Goal: Task Accomplishment & Management: Use online tool/utility

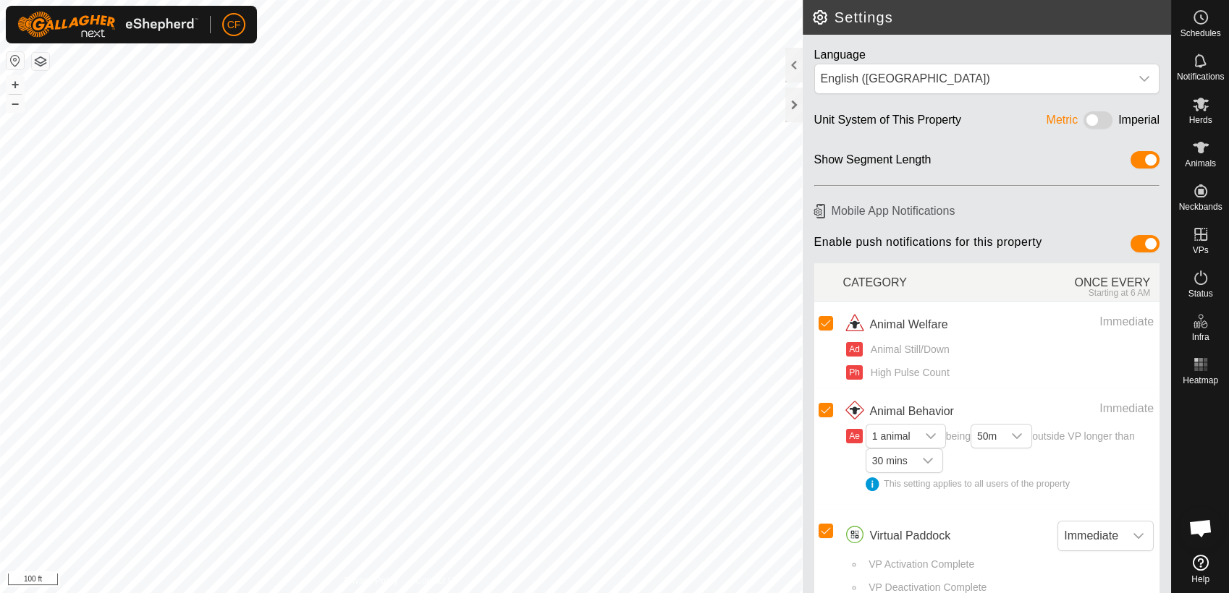
scroll to position [5506, 0]
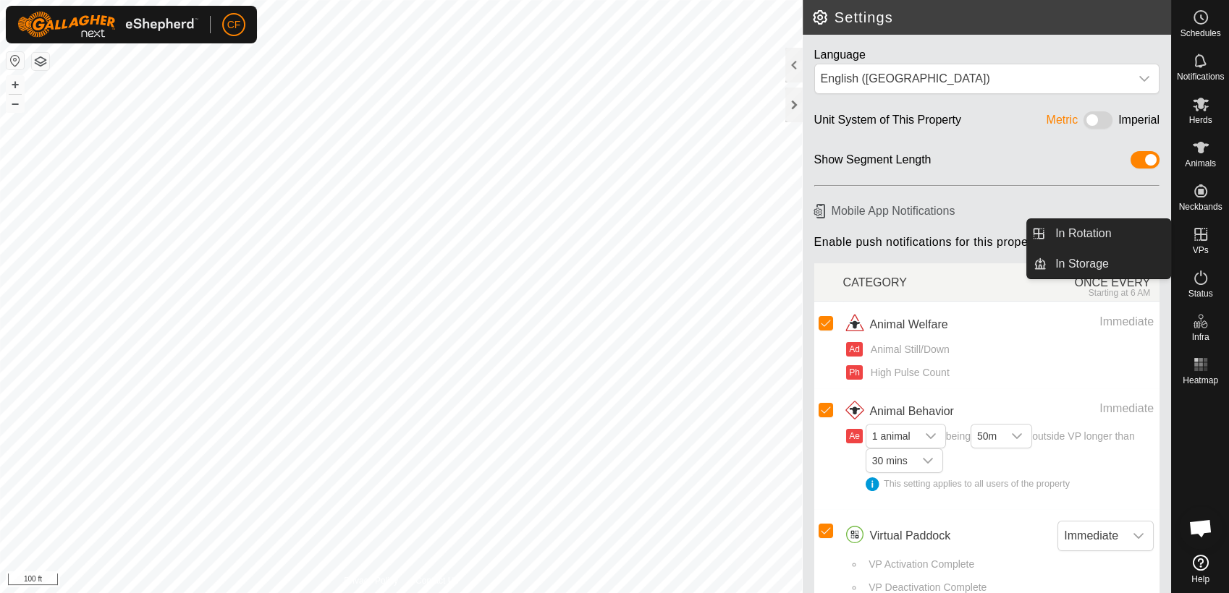
click at [1202, 240] on icon at bounding box center [1200, 234] width 13 height 13
click at [1113, 224] on link "In Rotation" at bounding box center [1108, 233] width 124 height 29
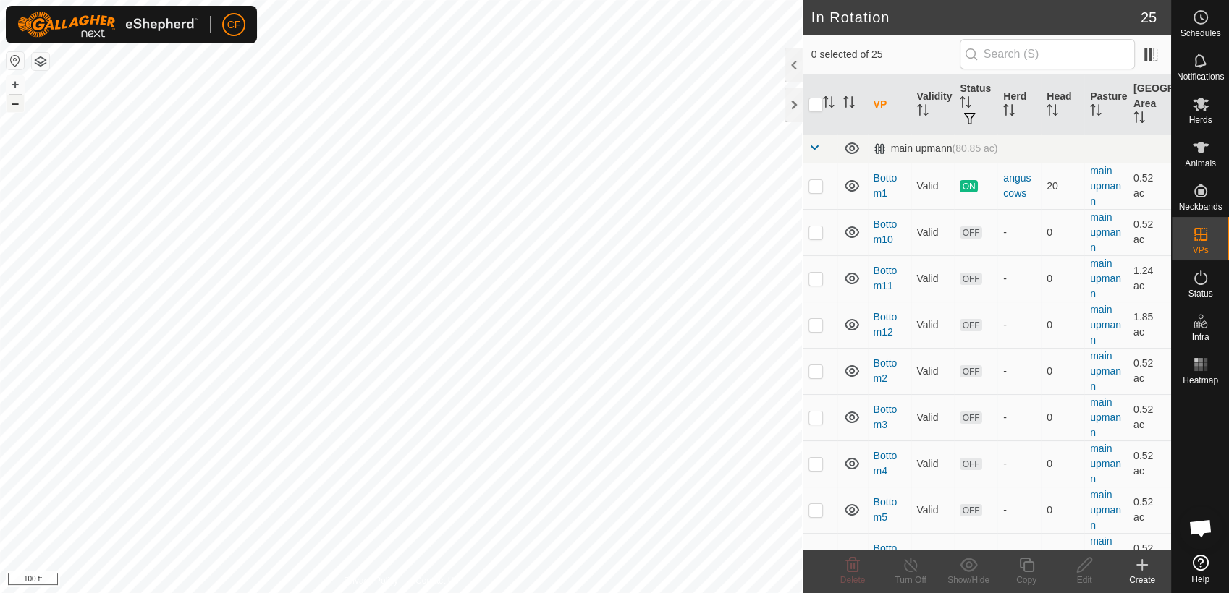
click at [12, 106] on button "–" at bounding box center [15, 103] width 17 height 17
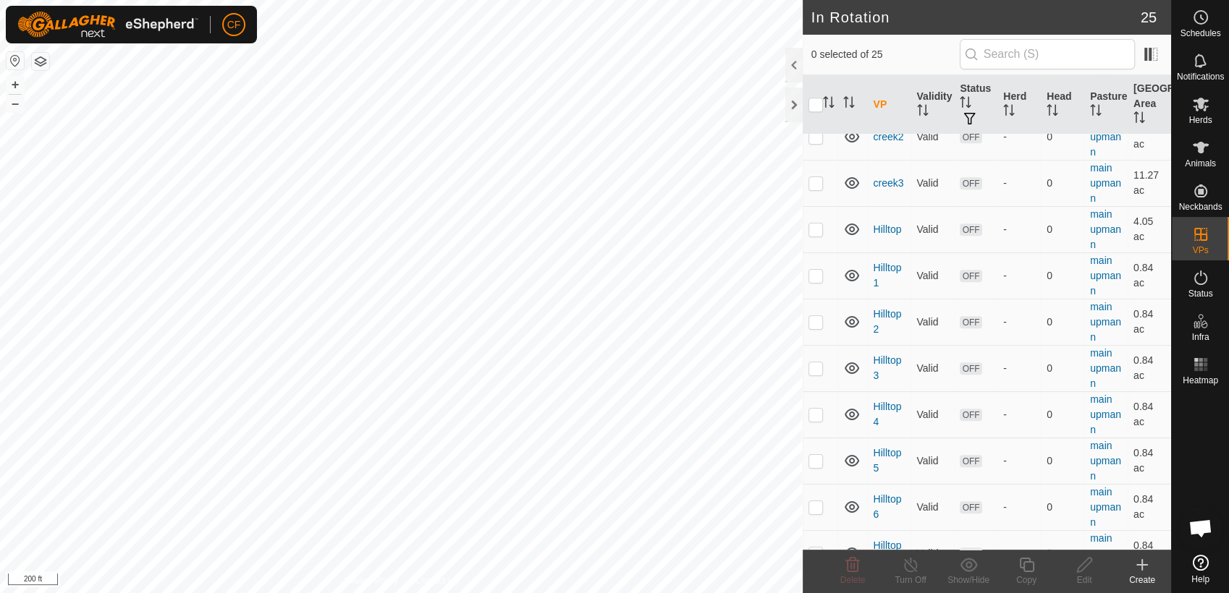
scroll to position [768, 0]
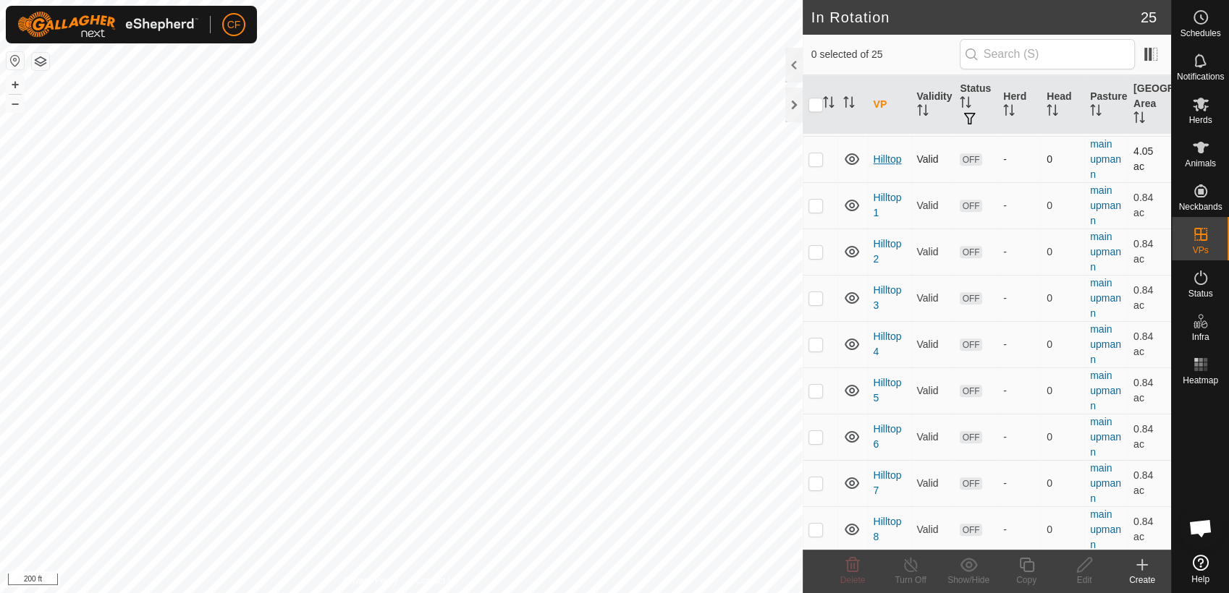
click at [888, 159] on link "Hilltop" at bounding box center [887, 159] width 28 height 12
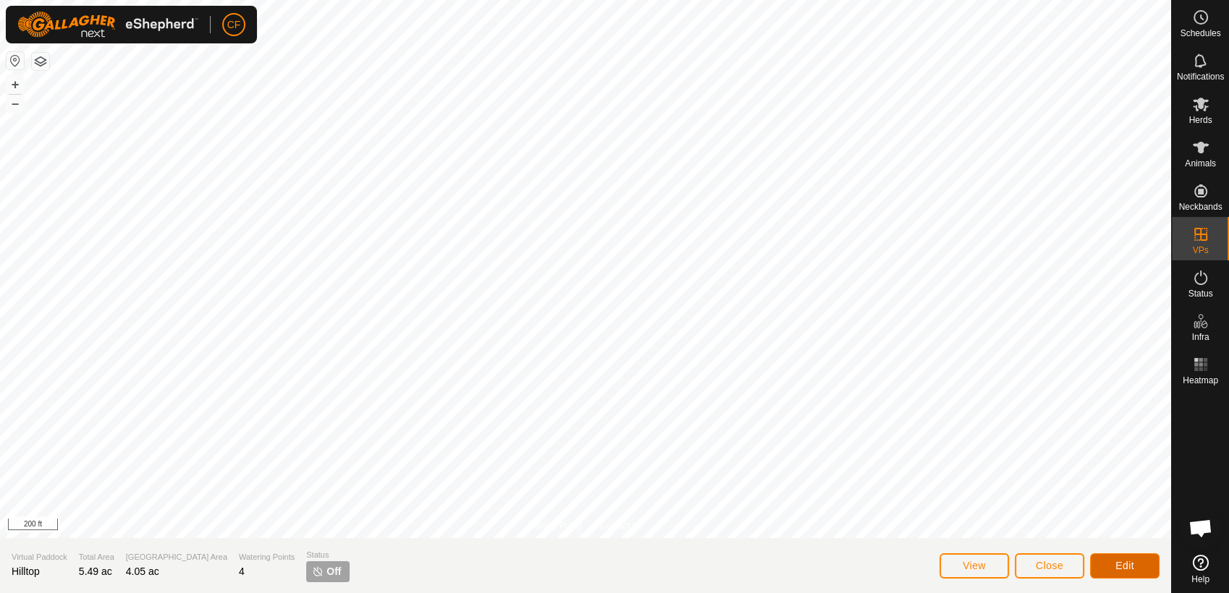
click at [1130, 567] on span "Edit" at bounding box center [1124, 566] width 19 height 12
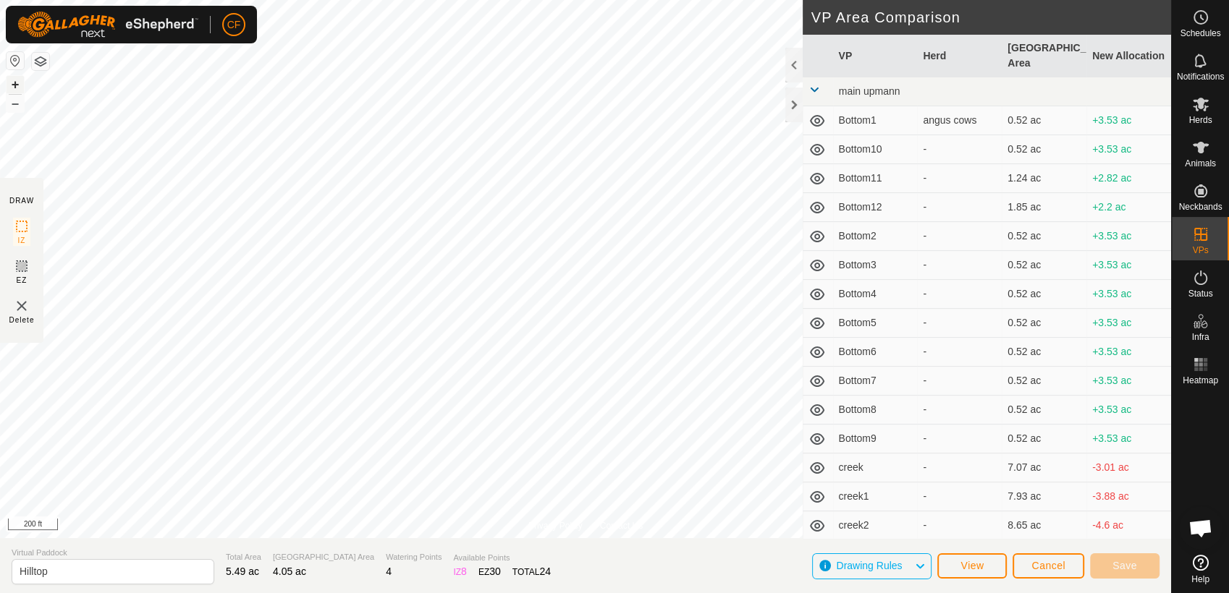
click at [12, 86] on button "+" at bounding box center [15, 84] width 17 height 17
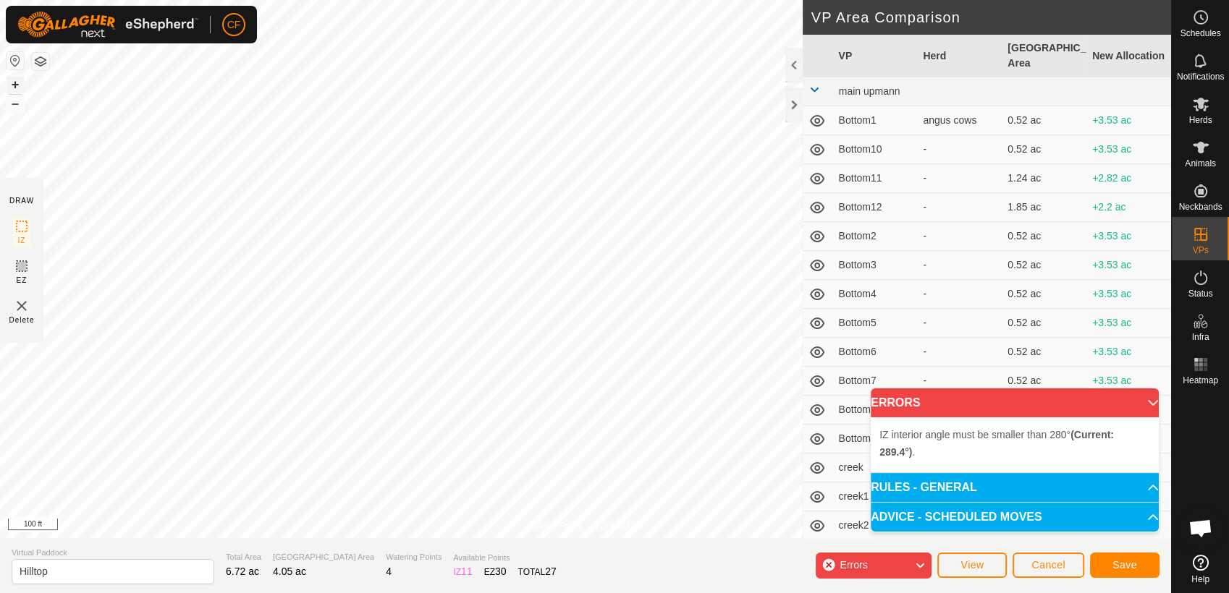
click at [14, 82] on button "+" at bounding box center [15, 84] width 17 height 17
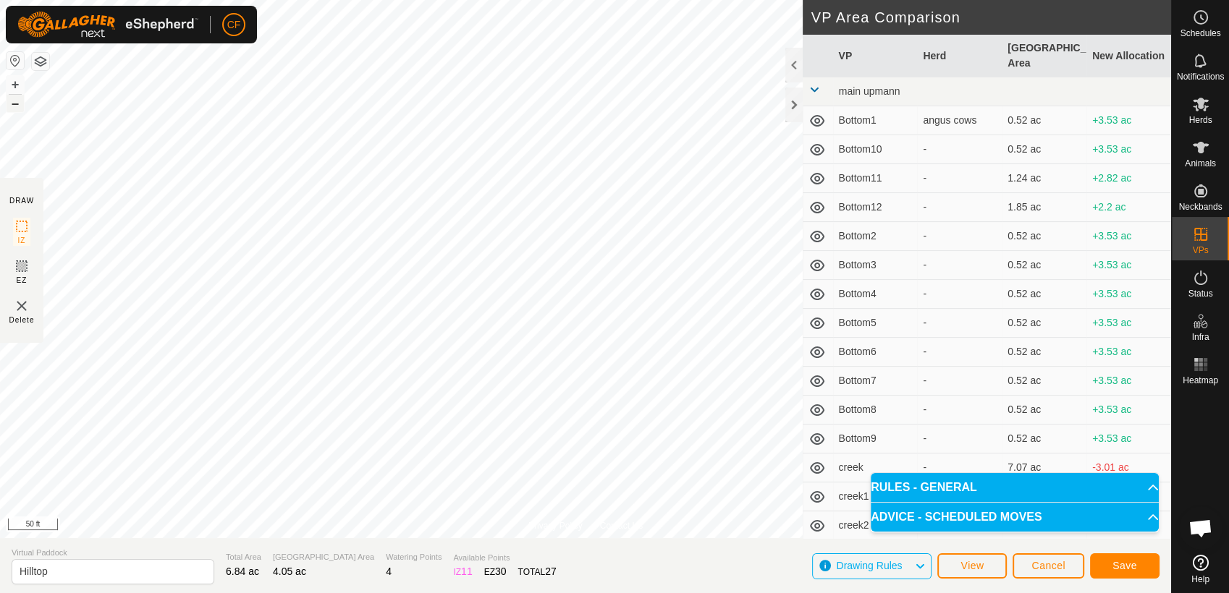
click at [13, 106] on button "–" at bounding box center [15, 103] width 17 height 17
click at [1114, 564] on span "Save" at bounding box center [1124, 566] width 25 height 12
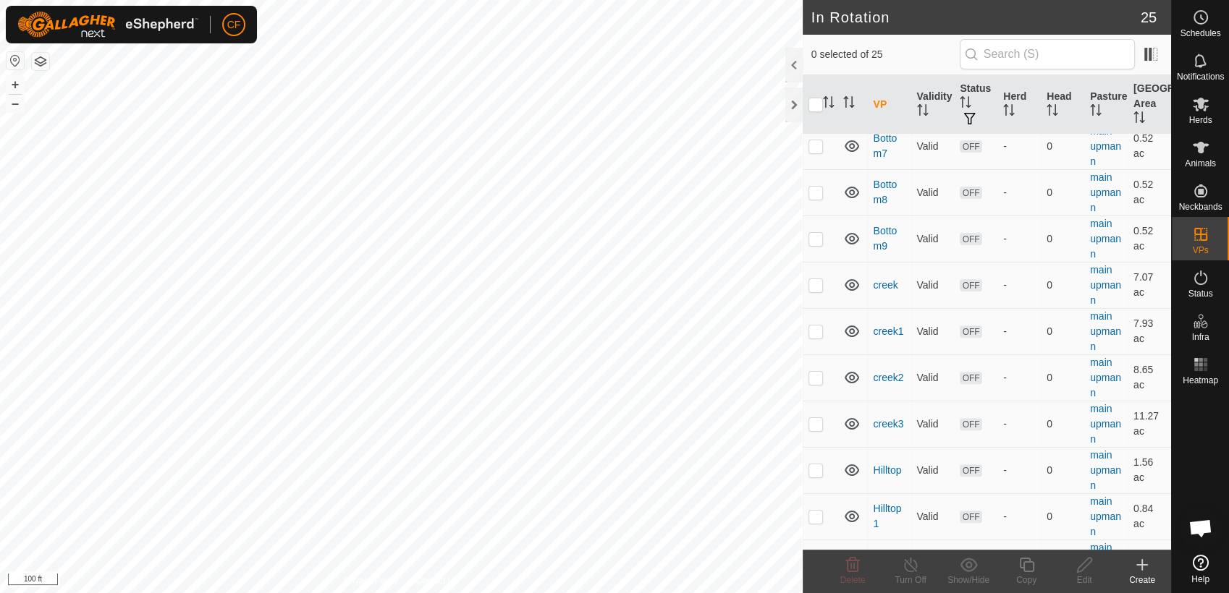
scroll to position [467, 0]
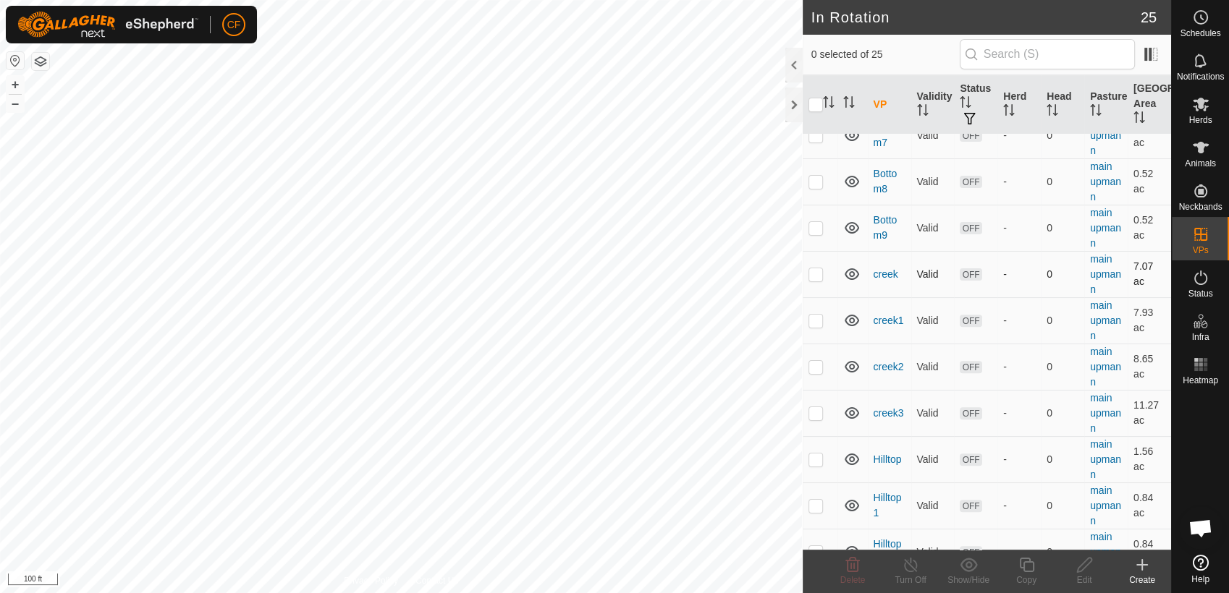
click at [813, 276] on p-checkbox at bounding box center [815, 274] width 14 height 12
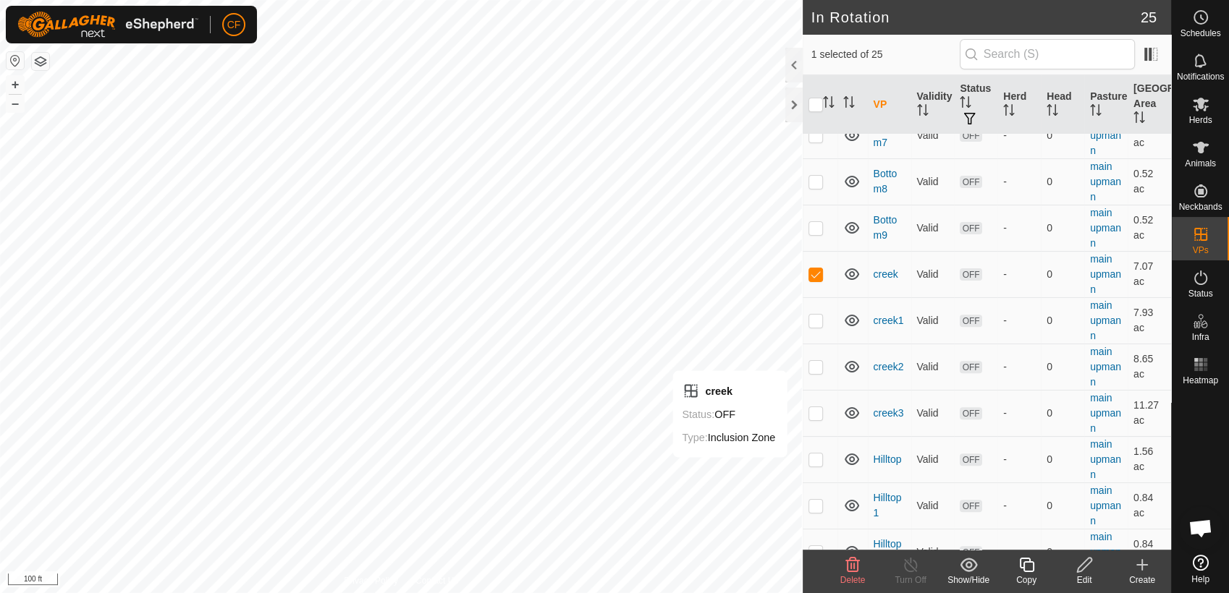
click at [851, 574] on div "Delete" at bounding box center [853, 580] width 58 height 13
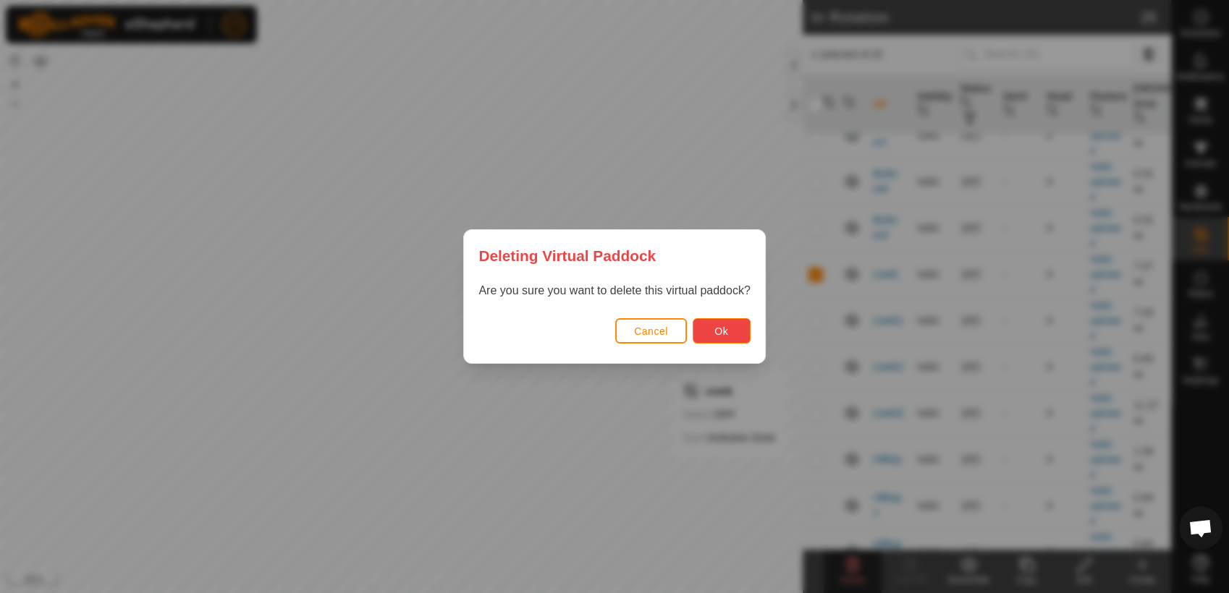
click at [719, 332] on span "Ok" at bounding box center [721, 332] width 14 height 12
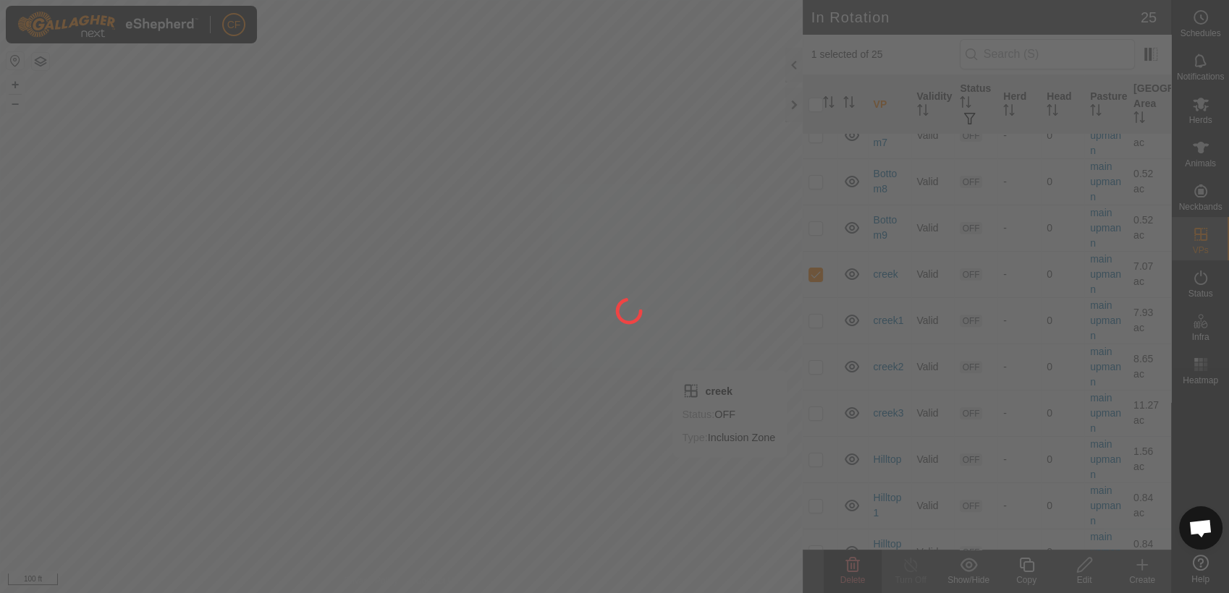
checkbox input "false"
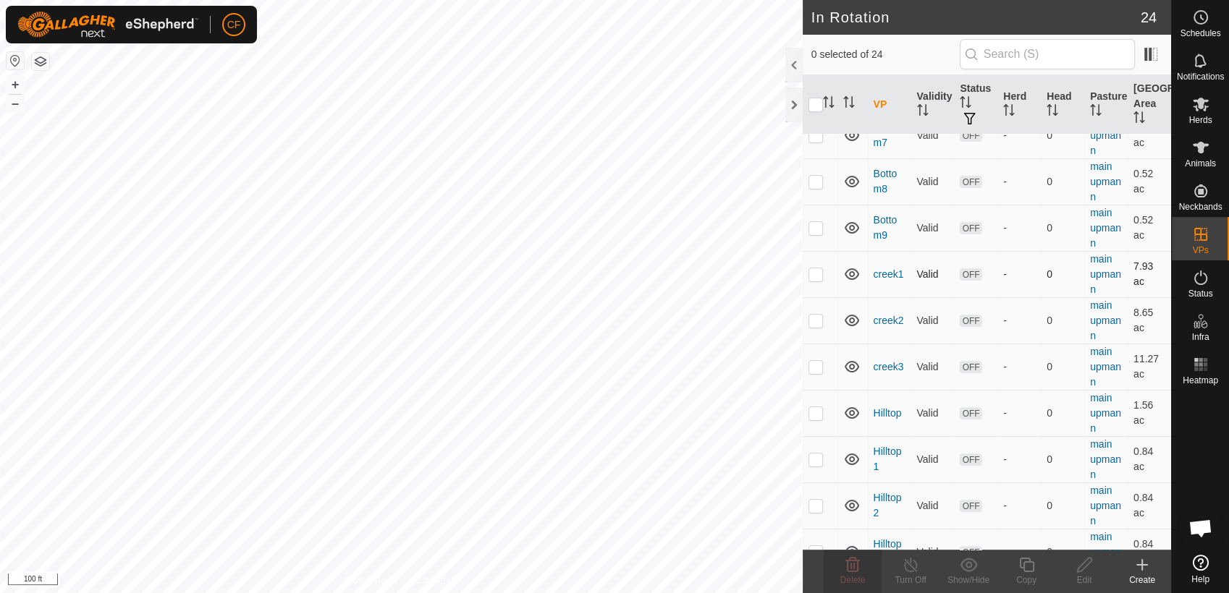
click at [808, 274] on p-checkbox at bounding box center [815, 274] width 14 height 12
click at [848, 564] on icon at bounding box center [852, 564] width 17 height 17
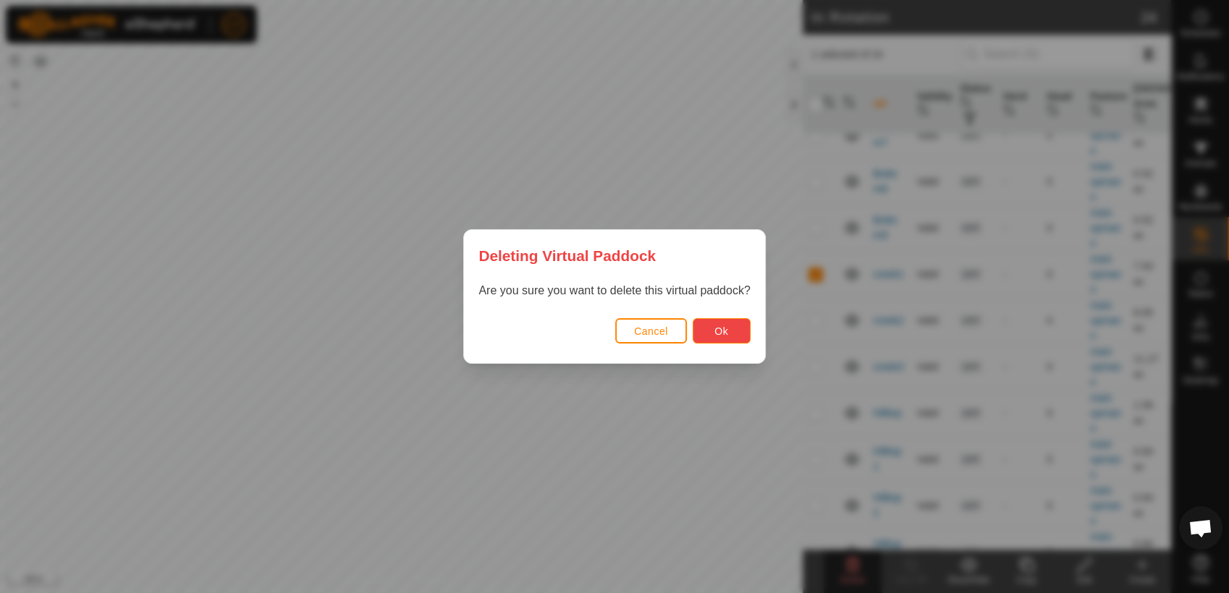
click at [725, 332] on span "Ok" at bounding box center [721, 332] width 14 height 12
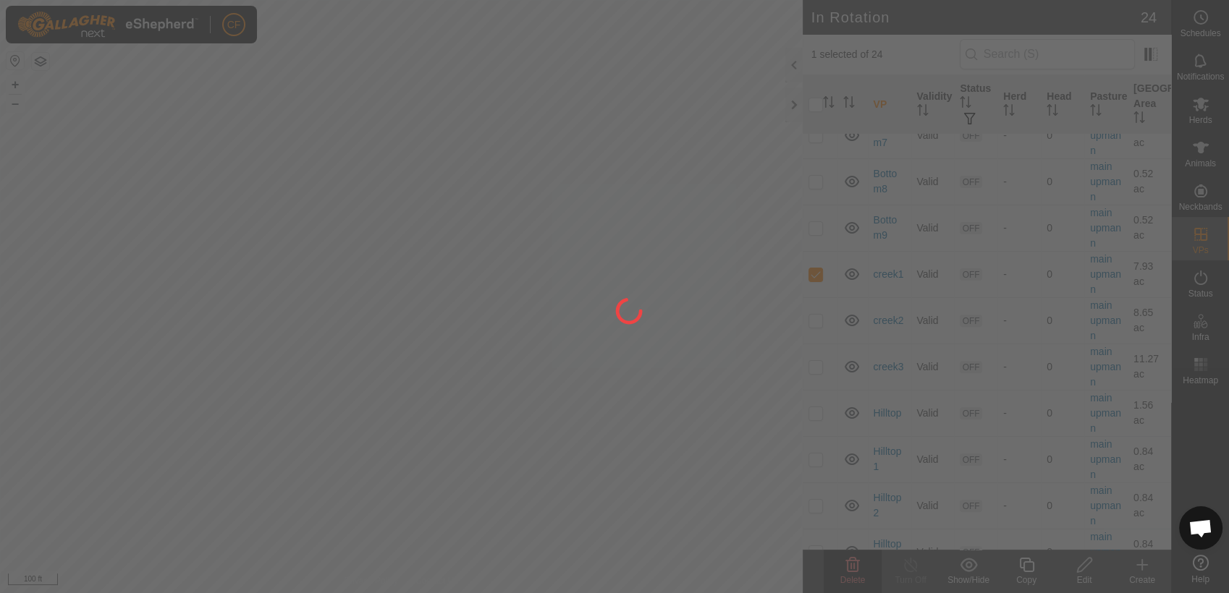
checkbox input "false"
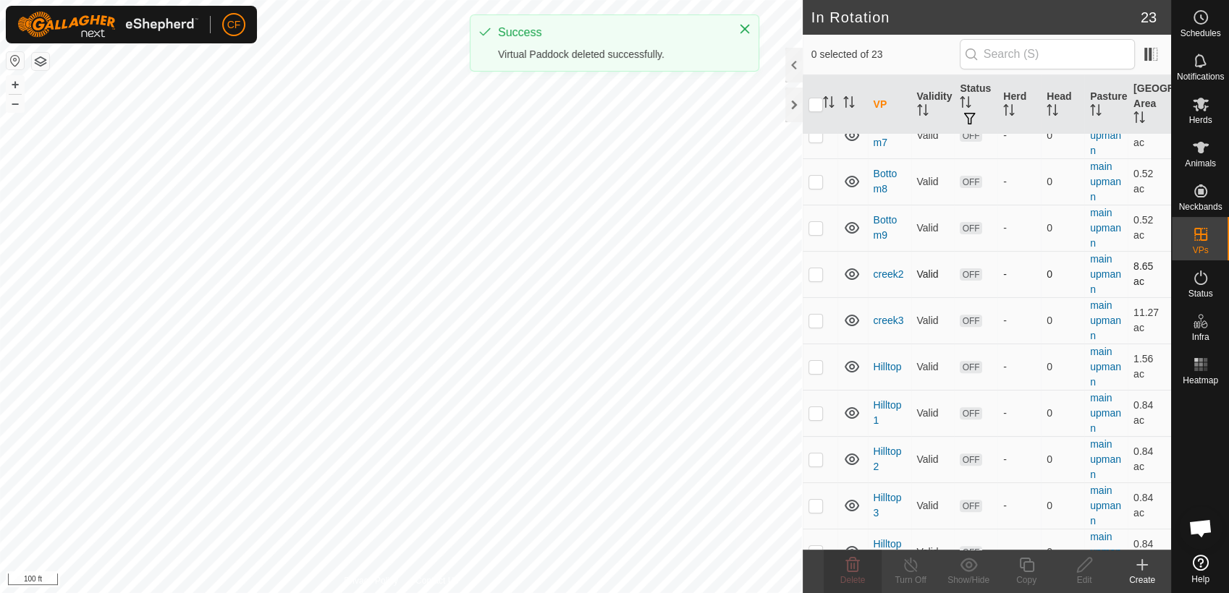
click at [811, 273] on p-checkbox at bounding box center [815, 274] width 14 height 12
checkbox input "true"
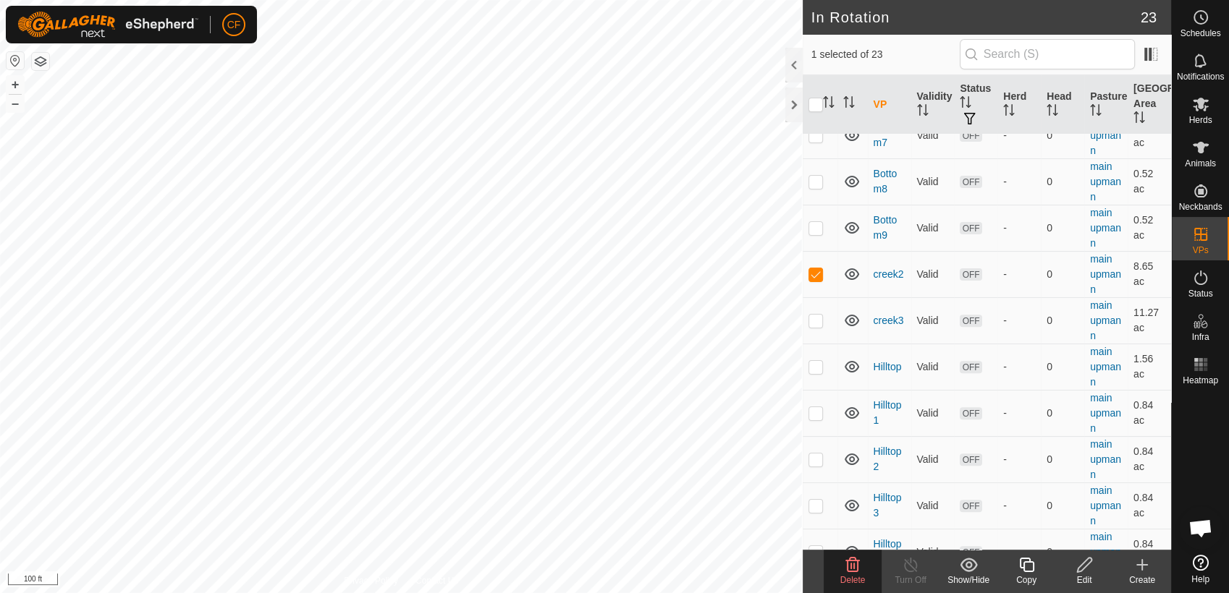
click at [846, 570] on icon at bounding box center [853, 565] width 14 height 14
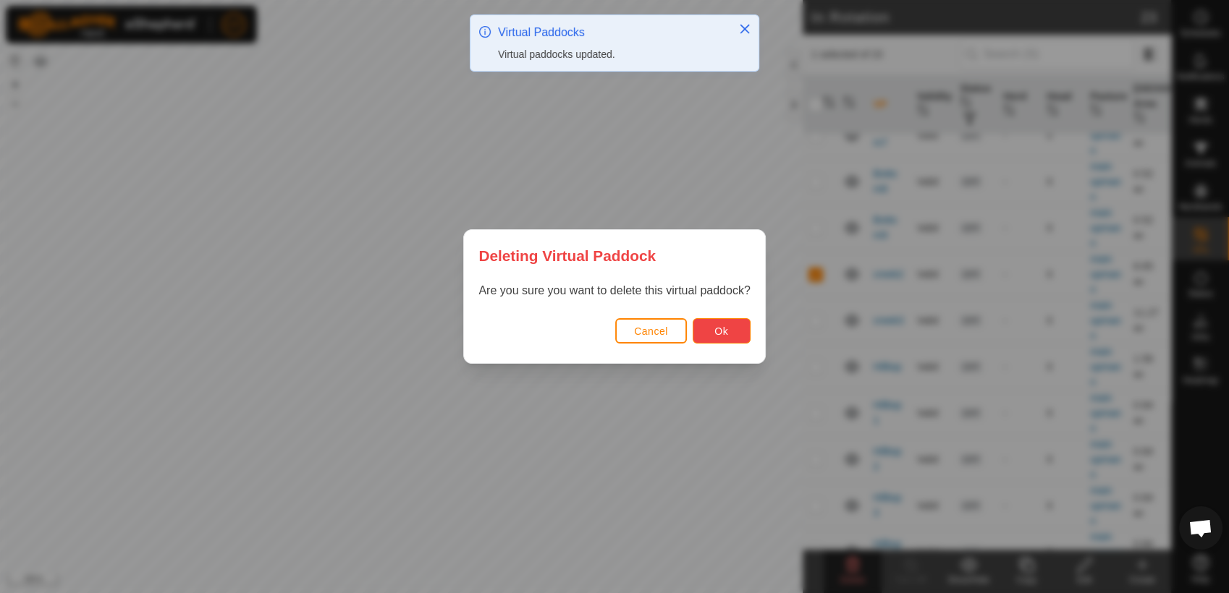
click at [722, 337] on span "Ok" at bounding box center [721, 332] width 14 height 12
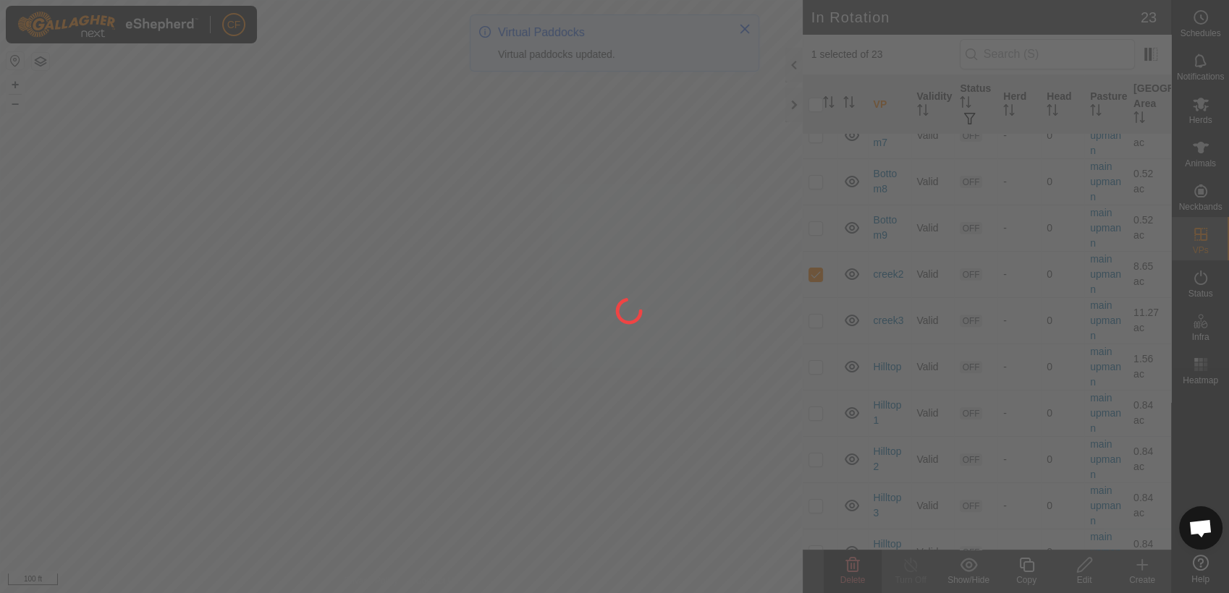
checkbox input "false"
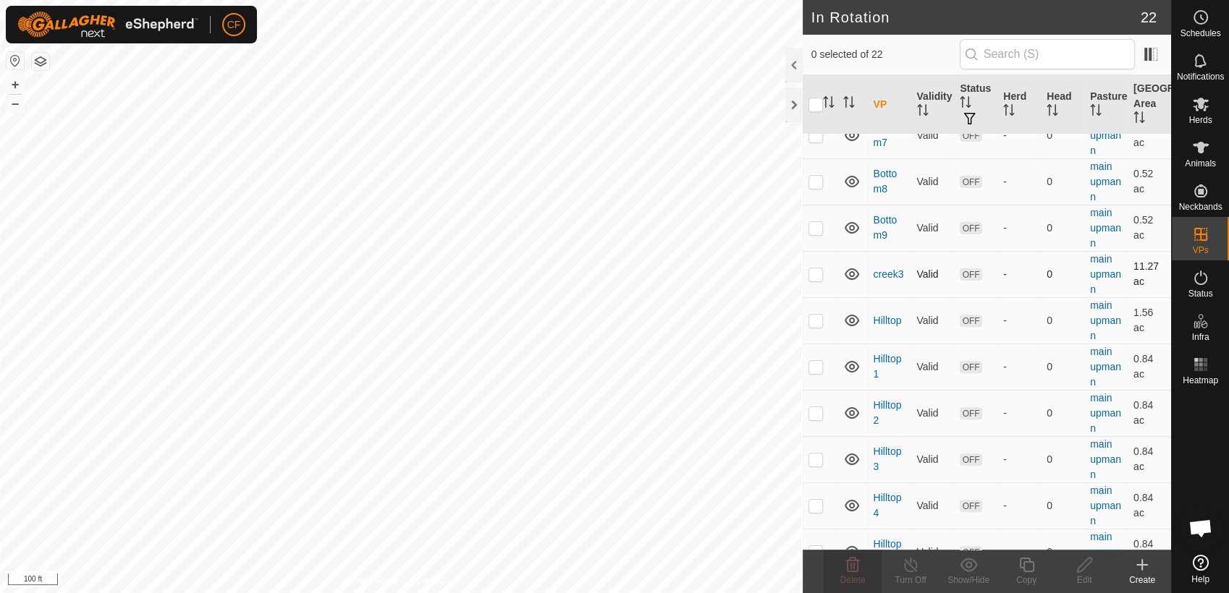
click at [816, 269] on p-checkbox at bounding box center [815, 274] width 14 height 12
checkbox input "true"
click at [847, 564] on icon at bounding box center [853, 565] width 14 height 14
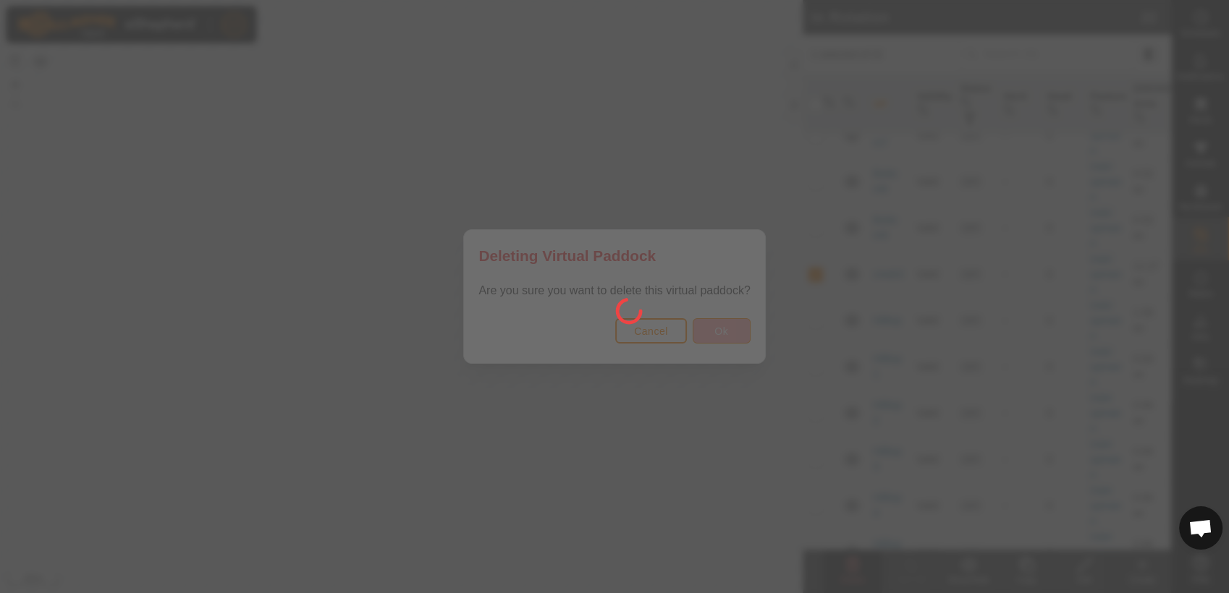
click at [722, 326] on div at bounding box center [614, 296] width 1229 height 593
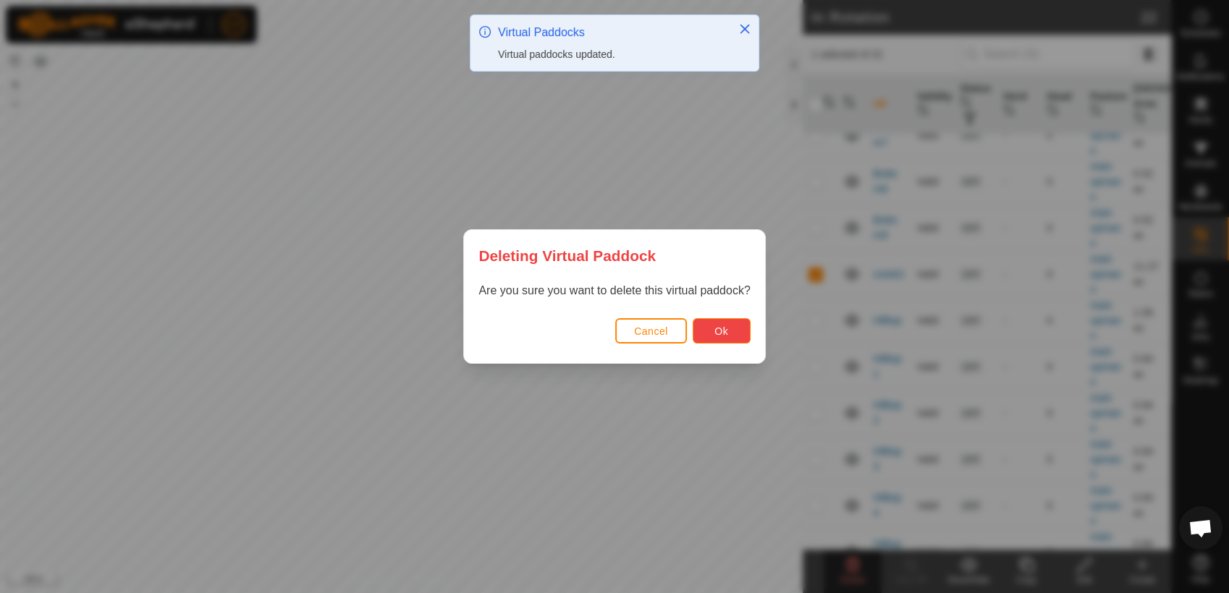
click at [721, 329] on span "Ok" at bounding box center [721, 332] width 14 height 12
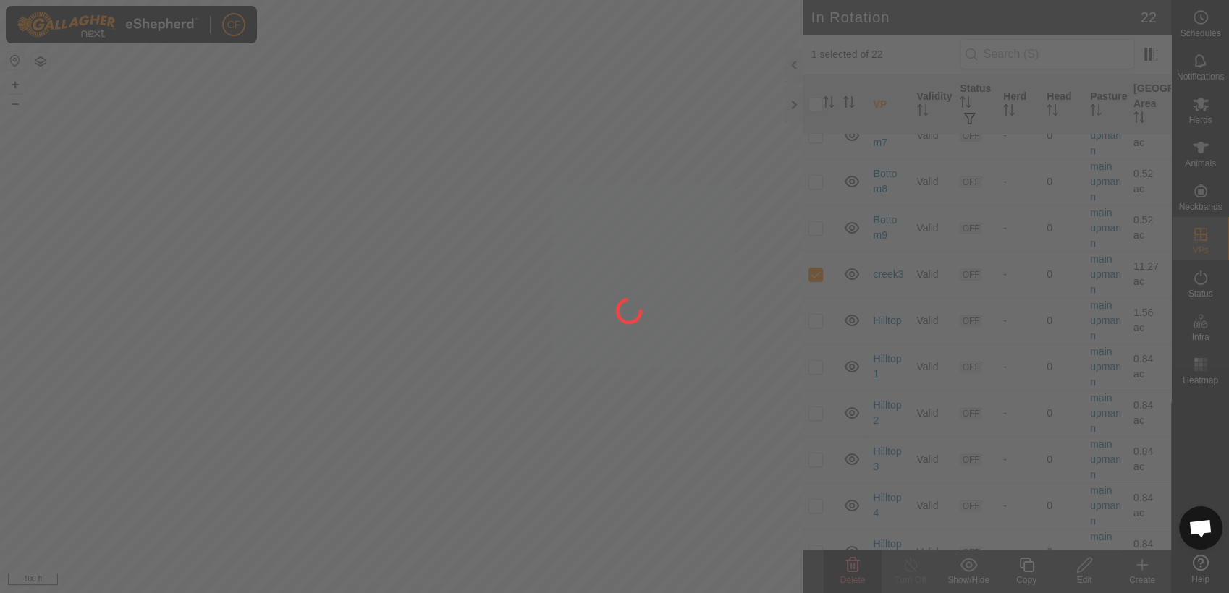
checkbox input "false"
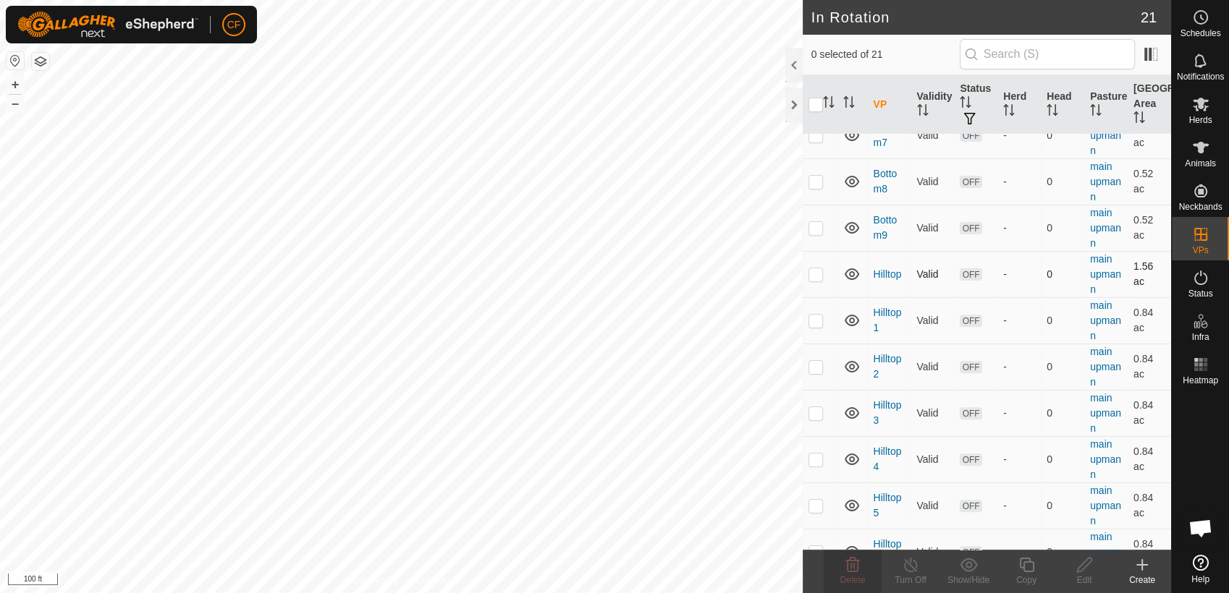
click at [812, 274] on p-checkbox at bounding box center [815, 274] width 14 height 12
checkbox input "true"
click at [813, 324] on p-checkbox at bounding box center [815, 321] width 14 height 12
checkbox input "true"
click at [815, 276] on p-checkbox at bounding box center [815, 274] width 14 height 12
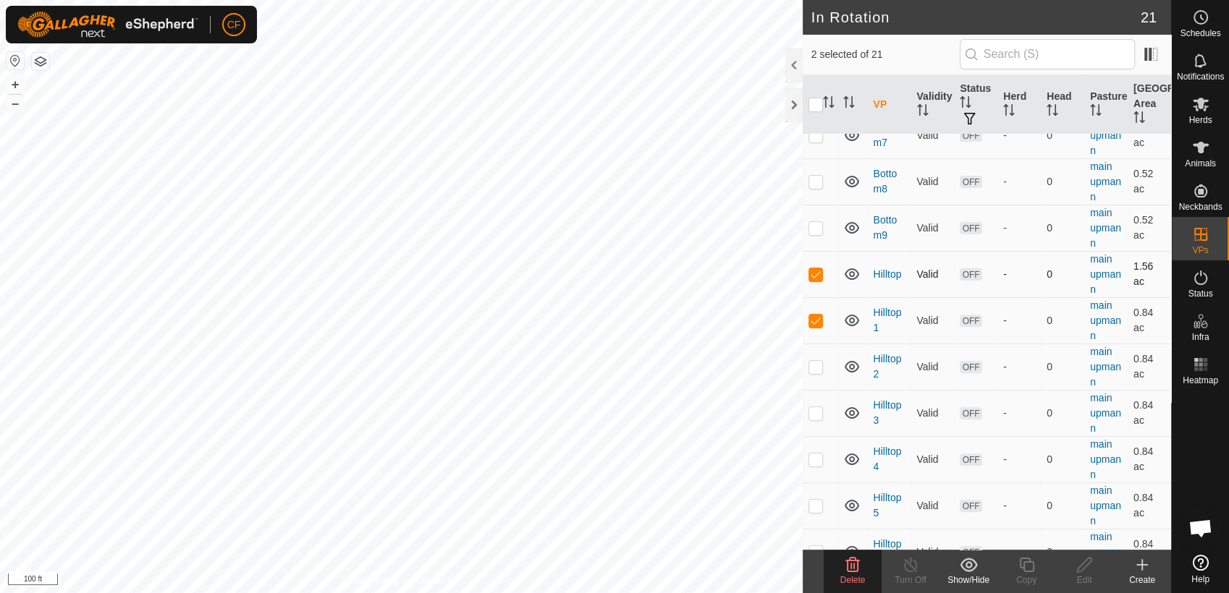
checkbox input "false"
click at [821, 365] on p-checkbox at bounding box center [815, 367] width 14 height 12
click at [815, 367] on p-checkbox at bounding box center [815, 367] width 14 height 12
checkbox input "false"
click at [816, 319] on p-checkbox at bounding box center [815, 321] width 14 height 12
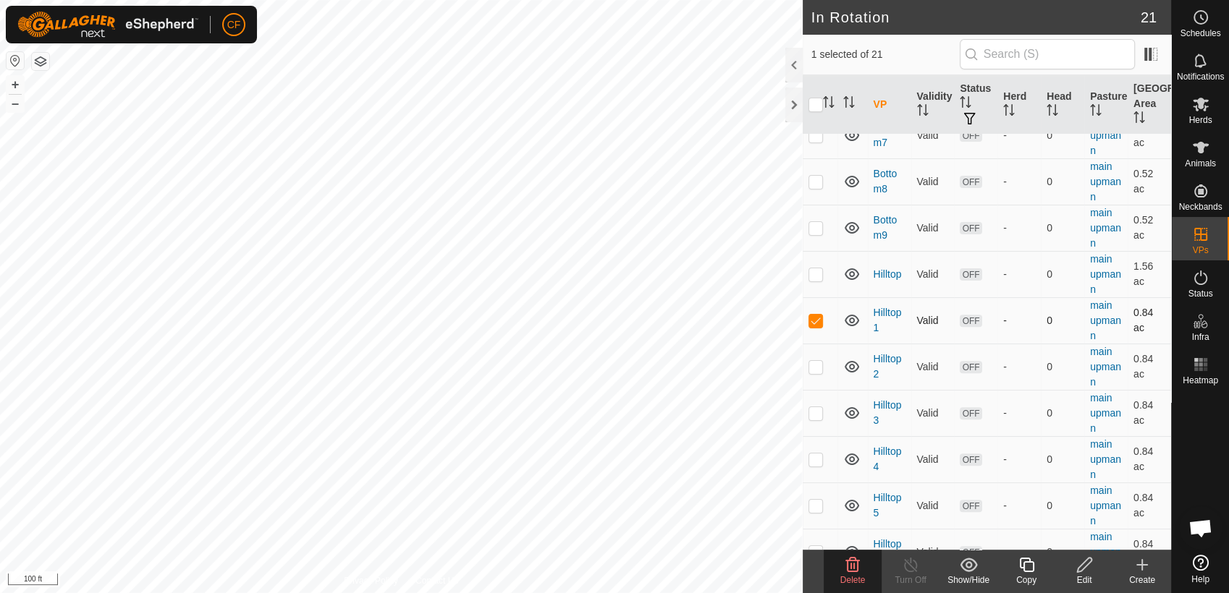
checkbox input "false"
click at [814, 409] on p-checkbox at bounding box center [815, 413] width 14 height 12
checkbox input "false"
click at [813, 320] on p-checkbox at bounding box center [815, 321] width 14 height 12
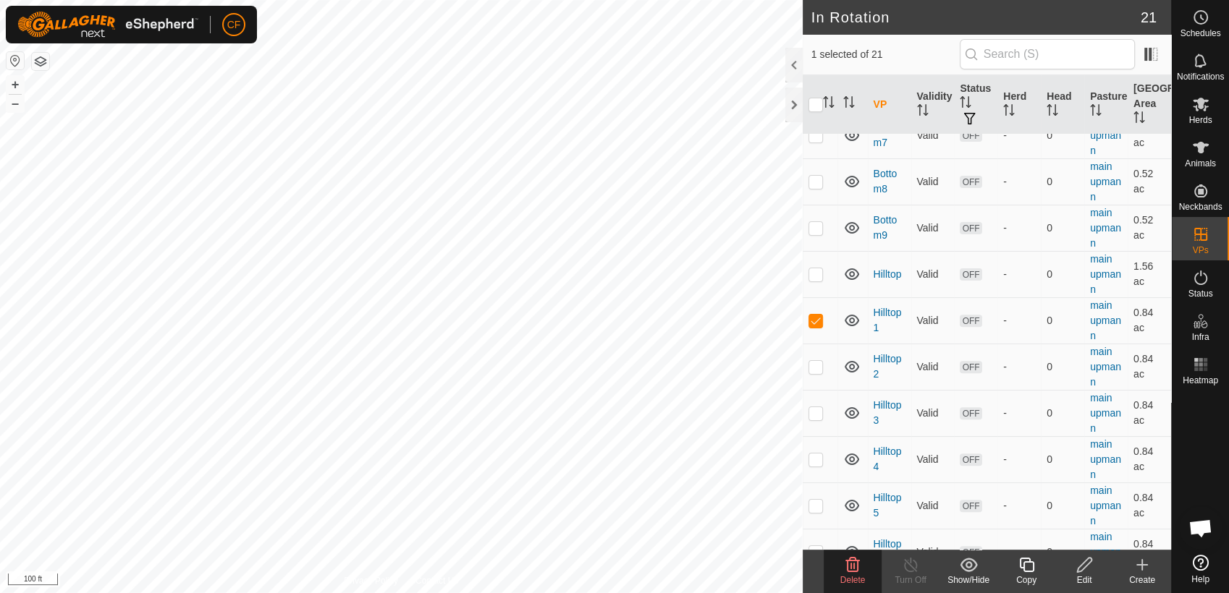
click at [855, 573] on icon at bounding box center [852, 564] width 17 height 17
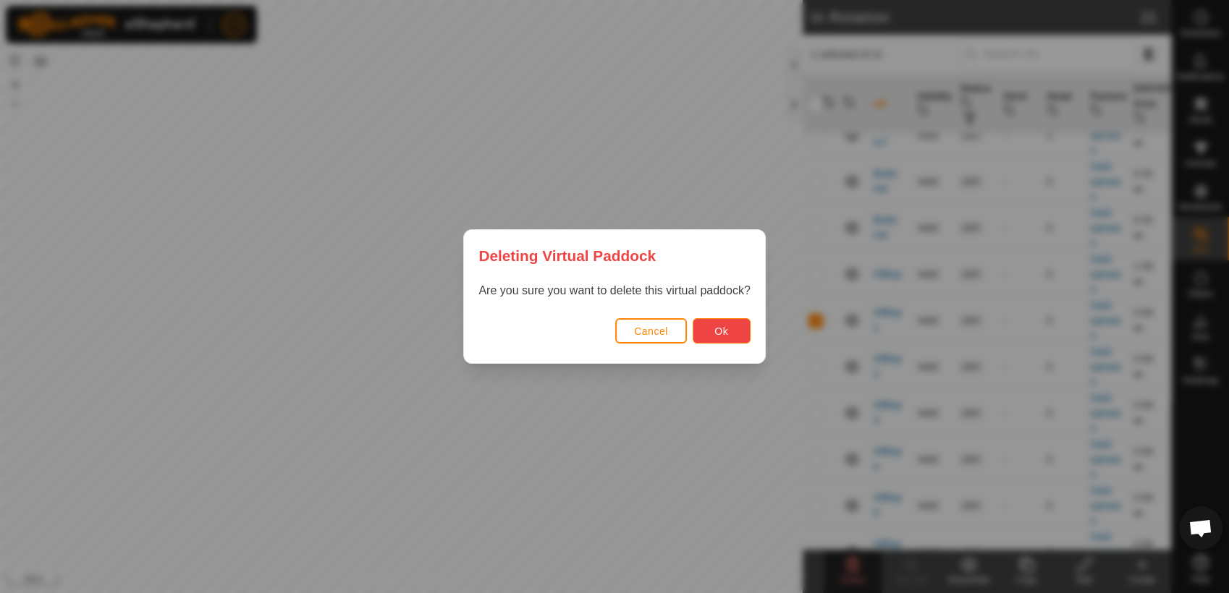
click at [717, 335] on span "Ok" at bounding box center [721, 332] width 14 height 12
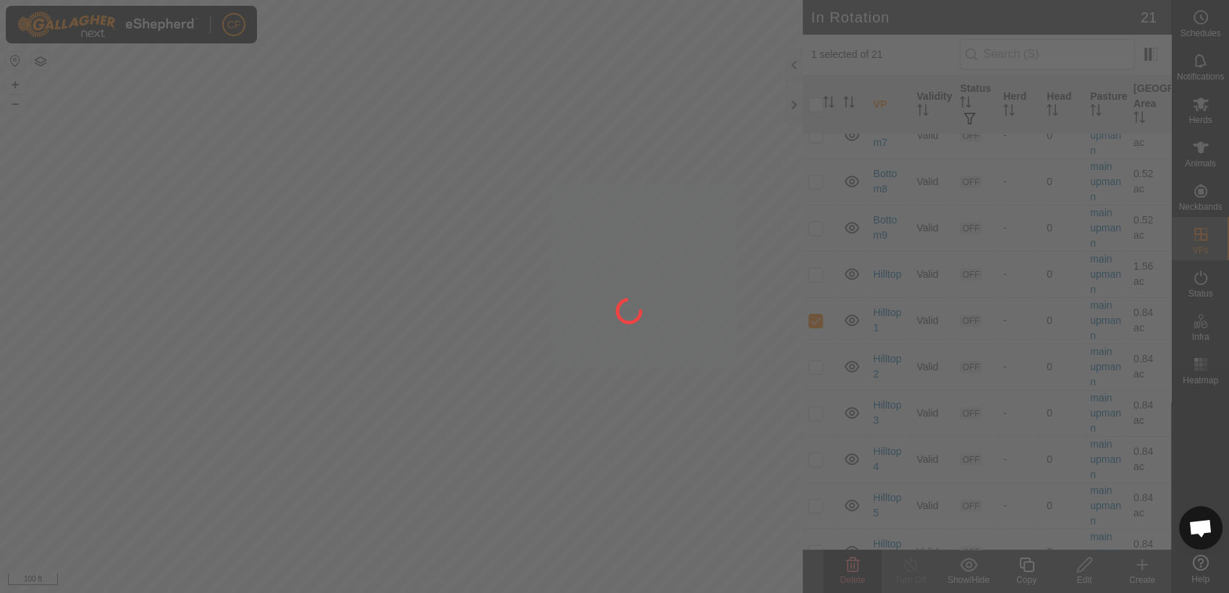
checkbox input "false"
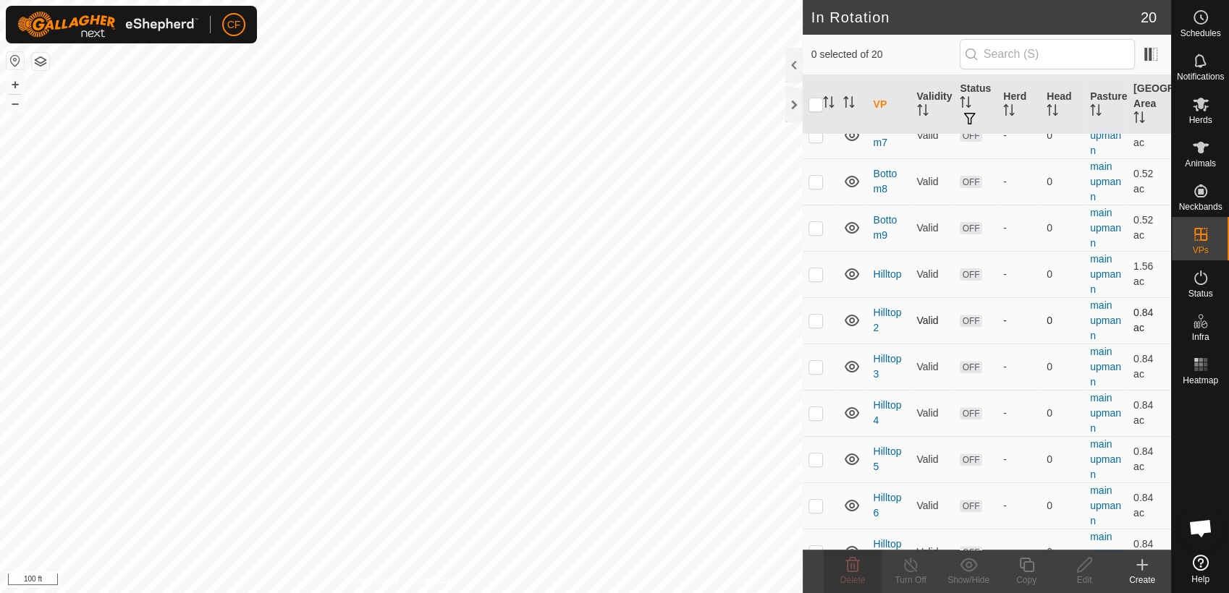
click at [813, 323] on p-checkbox at bounding box center [815, 321] width 14 height 12
checkbox input "true"
click at [847, 565] on icon at bounding box center [853, 565] width 14 height 14
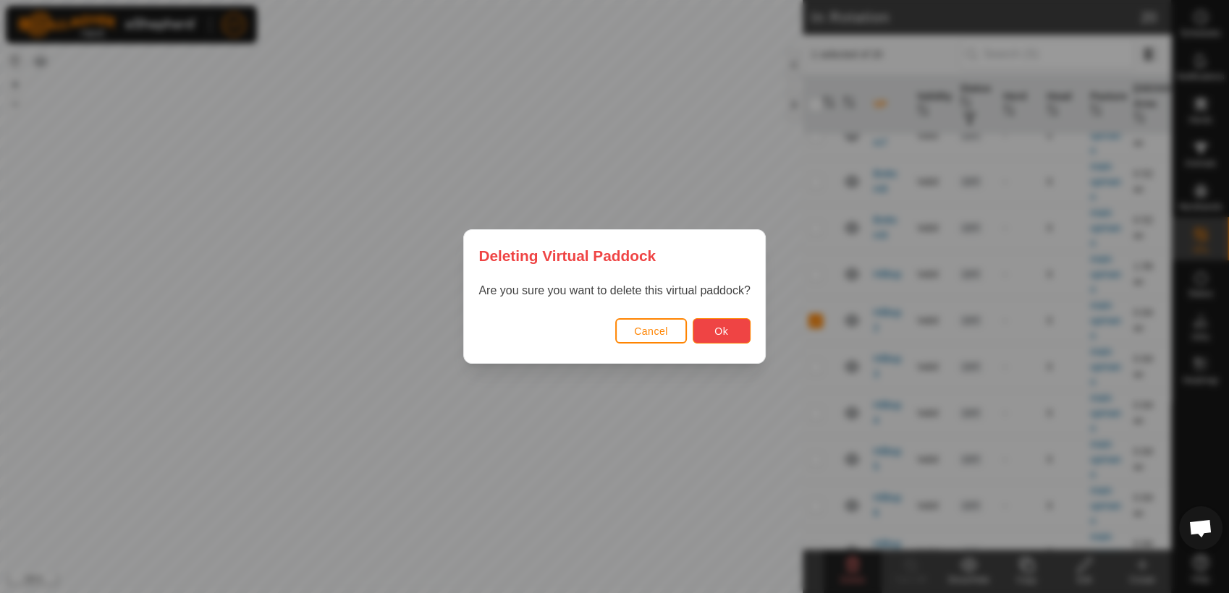
click at [727, 333] on button "Ok" at bounding box center [722, 330] width 58 height 25
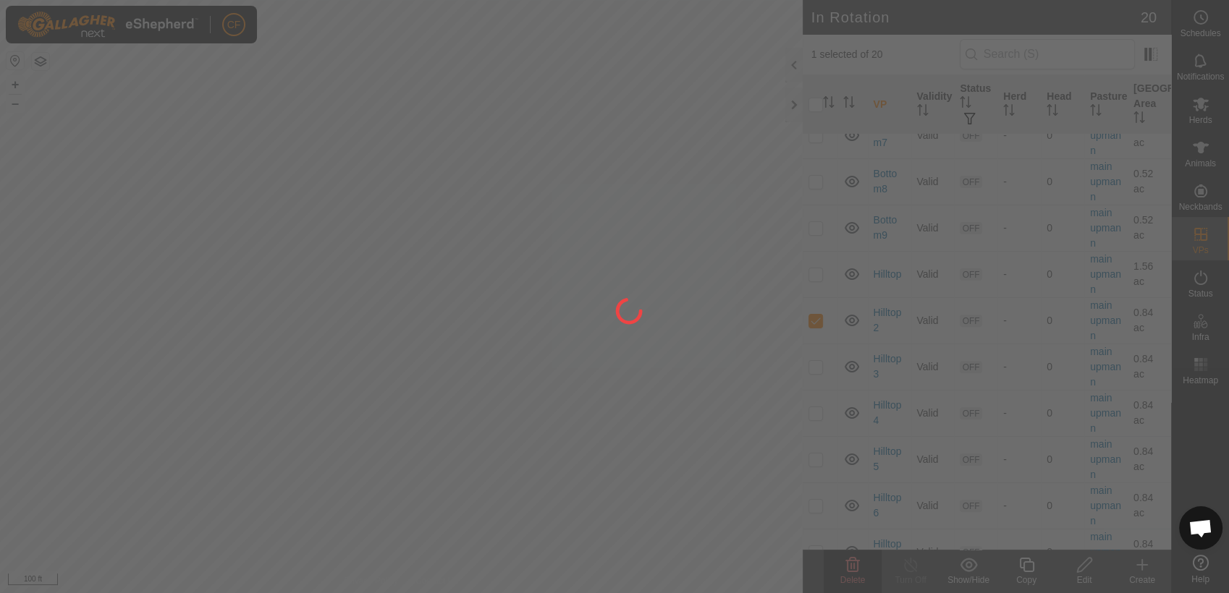
checkbox input "false"
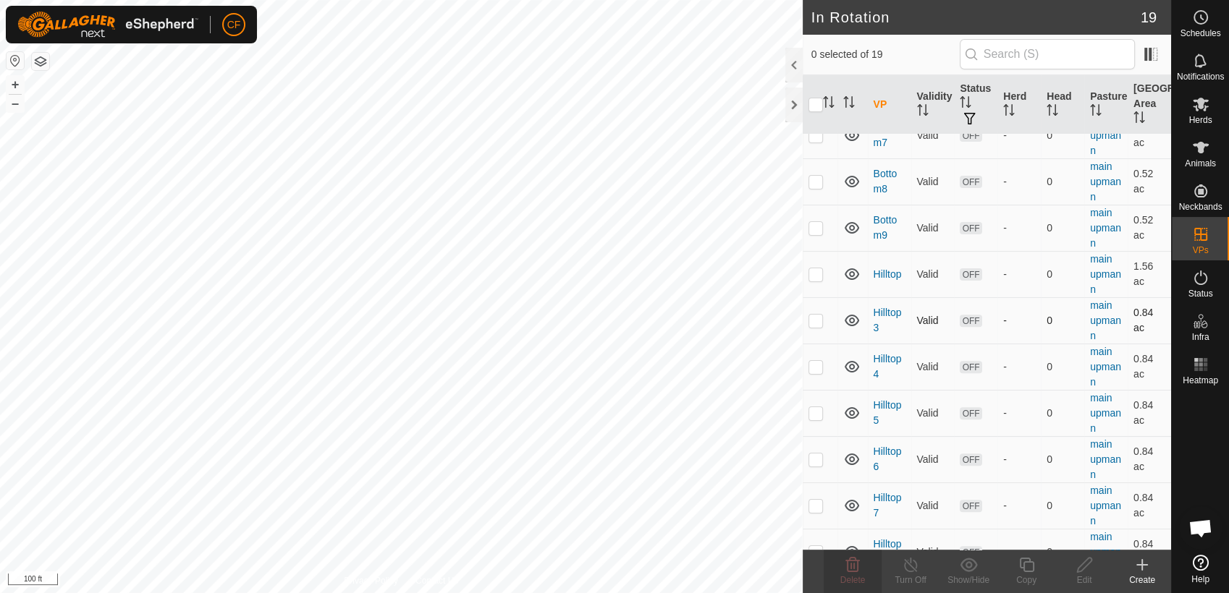
click at [818, 321] on p-checkbox at bounding box center [815, 321] width 14 height 12
checkbox input "true"
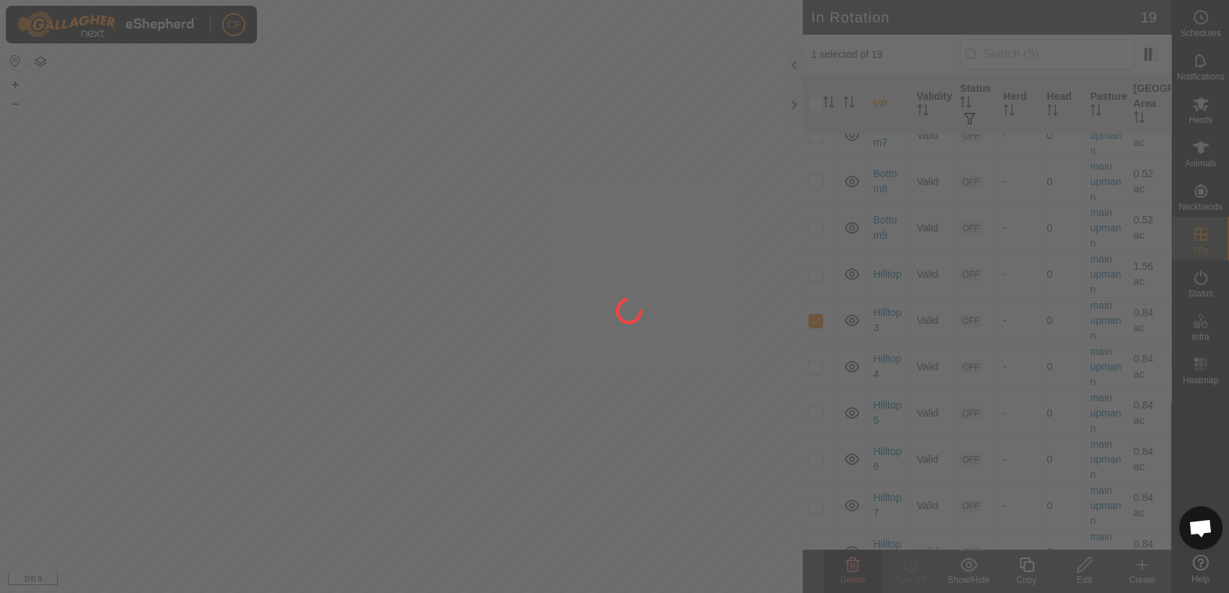
click at [850, 570] on div "CF Schedules Notifications Herds Animals Neckbands VPs Status Infra Heatmap Hel…" at bounding box center [614, 296] width 1229 height 593
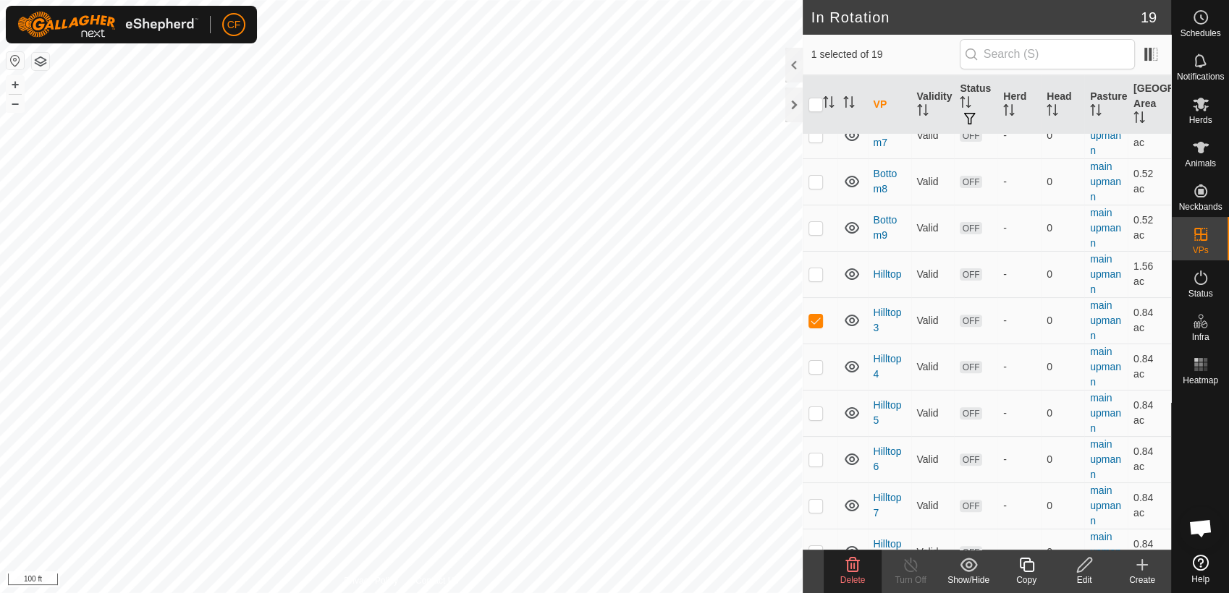
click at [850, 567] on icon at bounding box center [853, 565] width 14 height 14
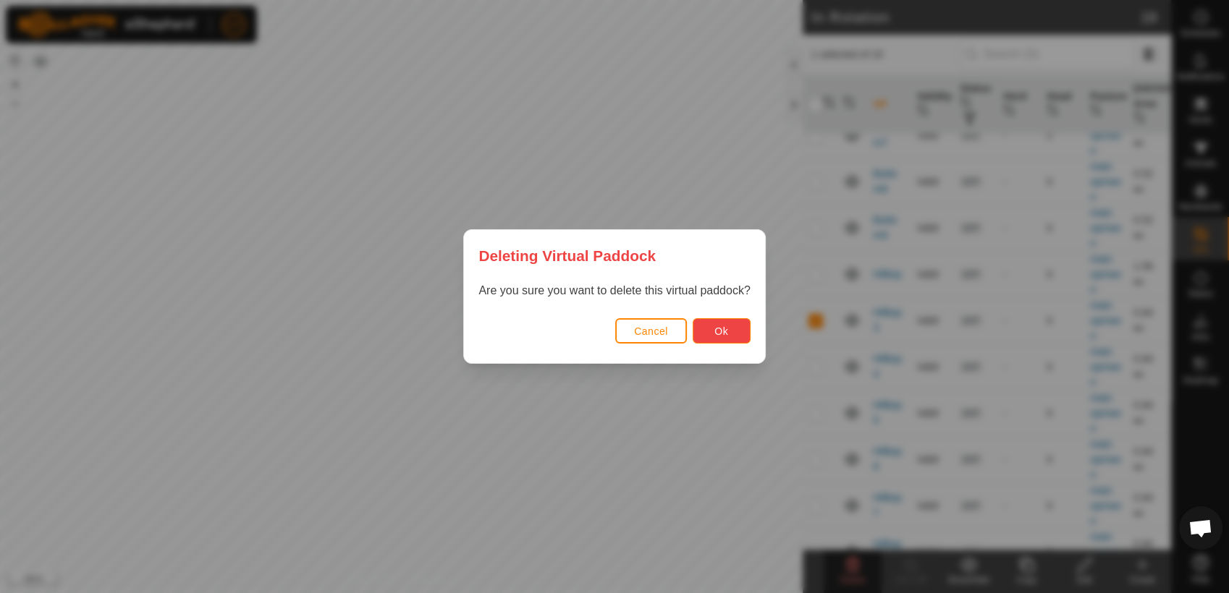
click at [714, 331] on span "Ok" at bounding box center [721, 332] width 14 height 12
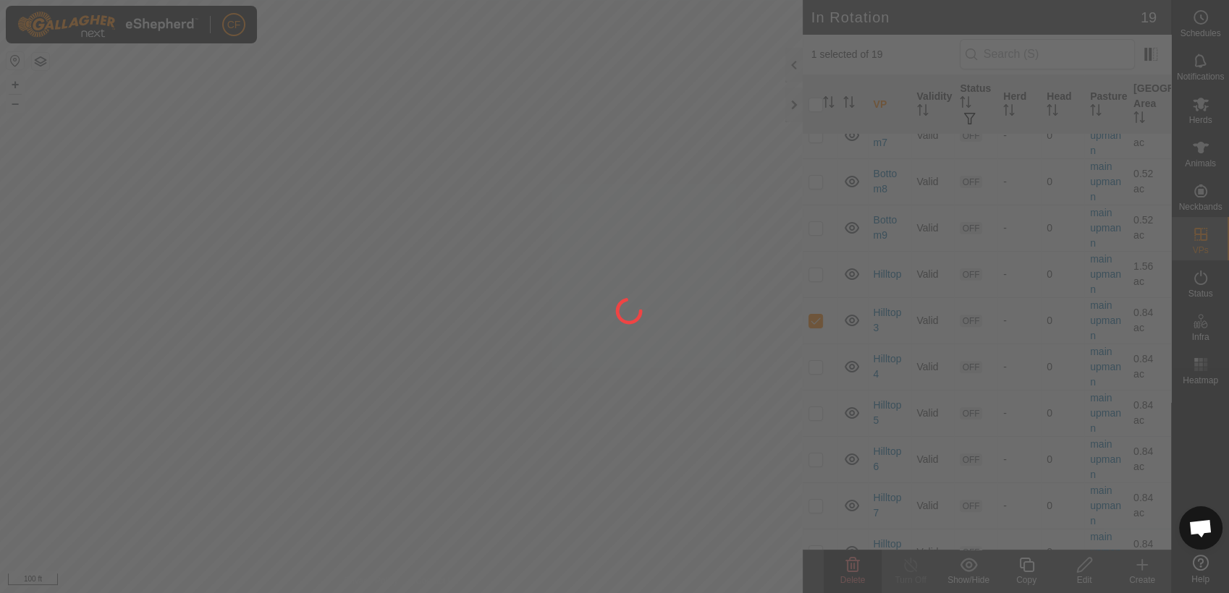
checkbox input "false"
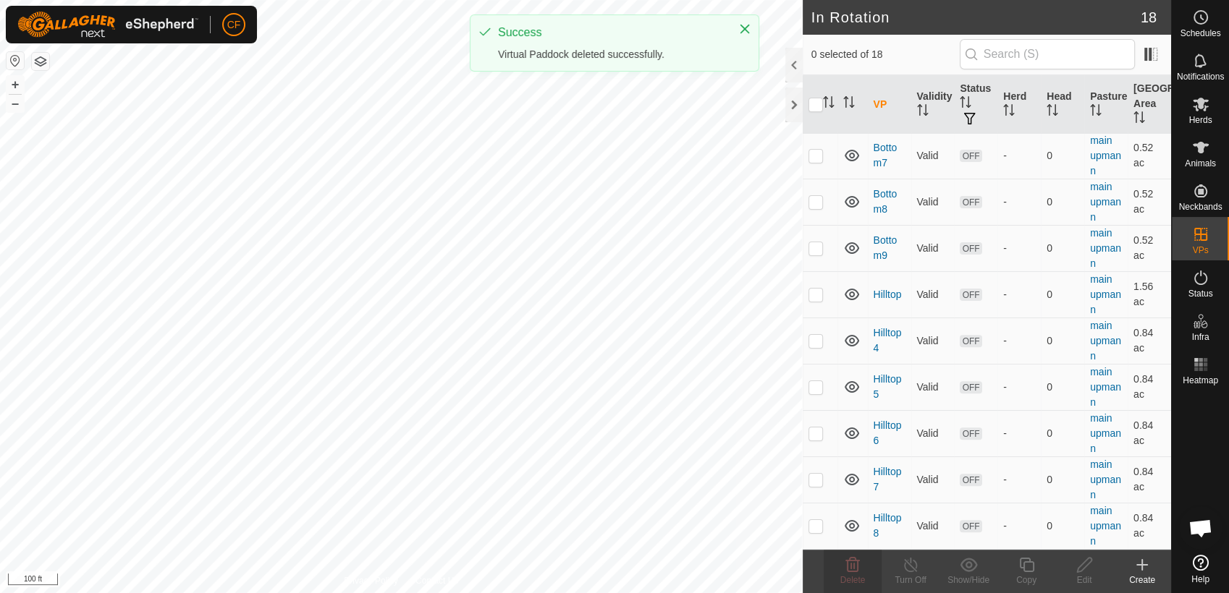
scroll to position [445, 0]
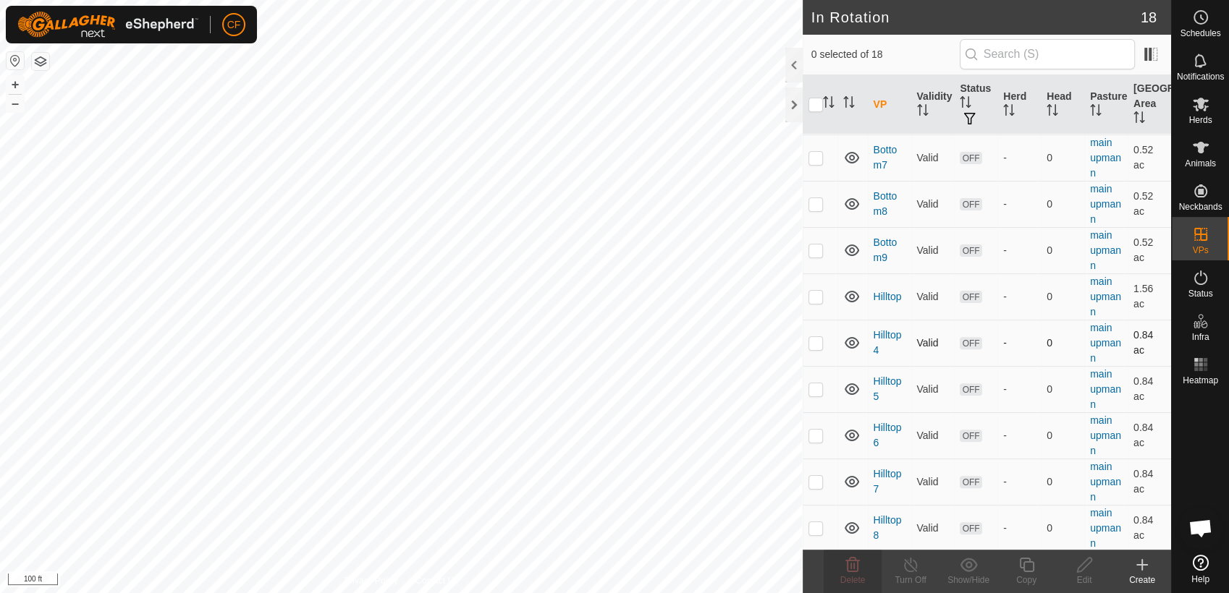
click at [817, 344] on p-checkbox at bounding box center [815, 343] width 14 height 12
click at [848, 569] on icon at bounding box center [852, 564] width 17 height 17
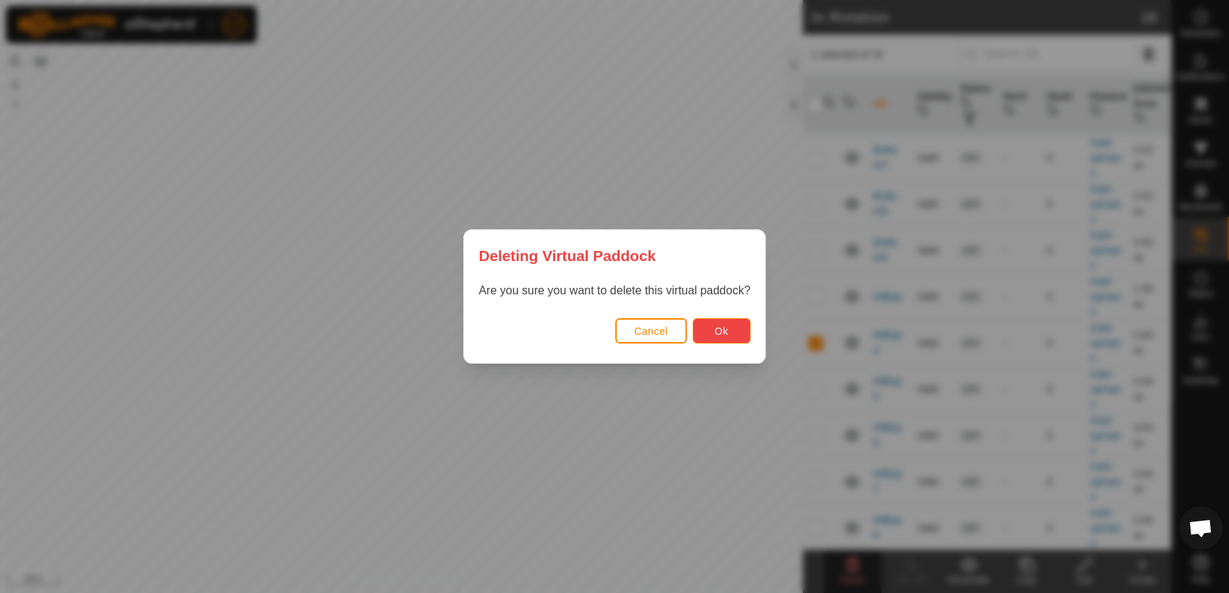
click at [711, 336] on button "Ok" at bounding box center [722, 330] width 58 height 25
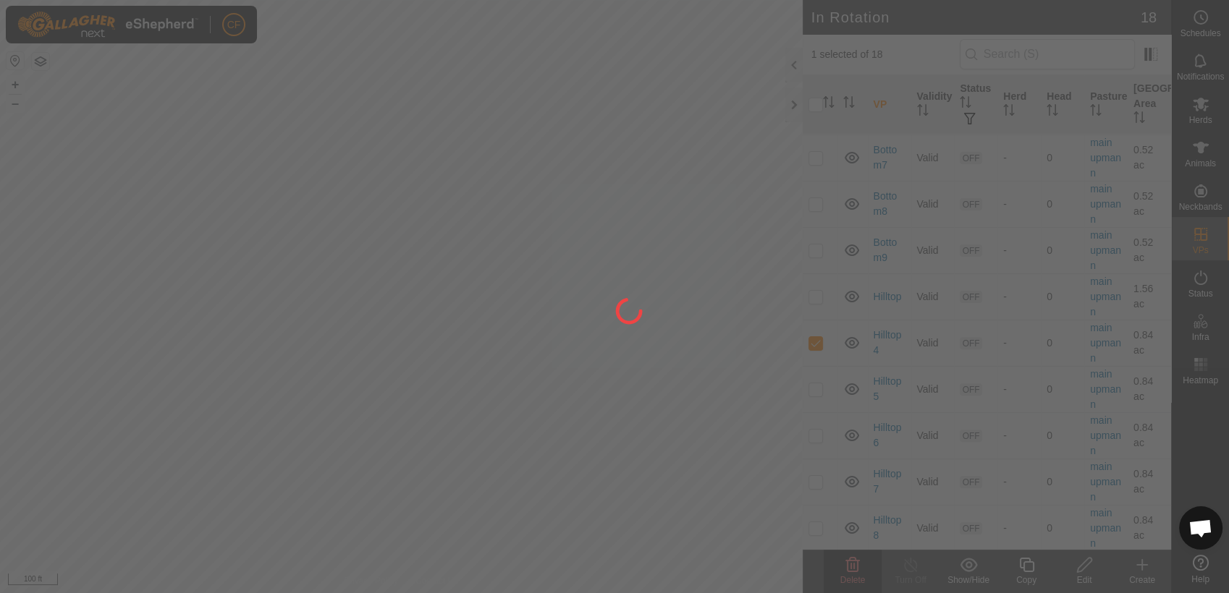
checkbox input "false"
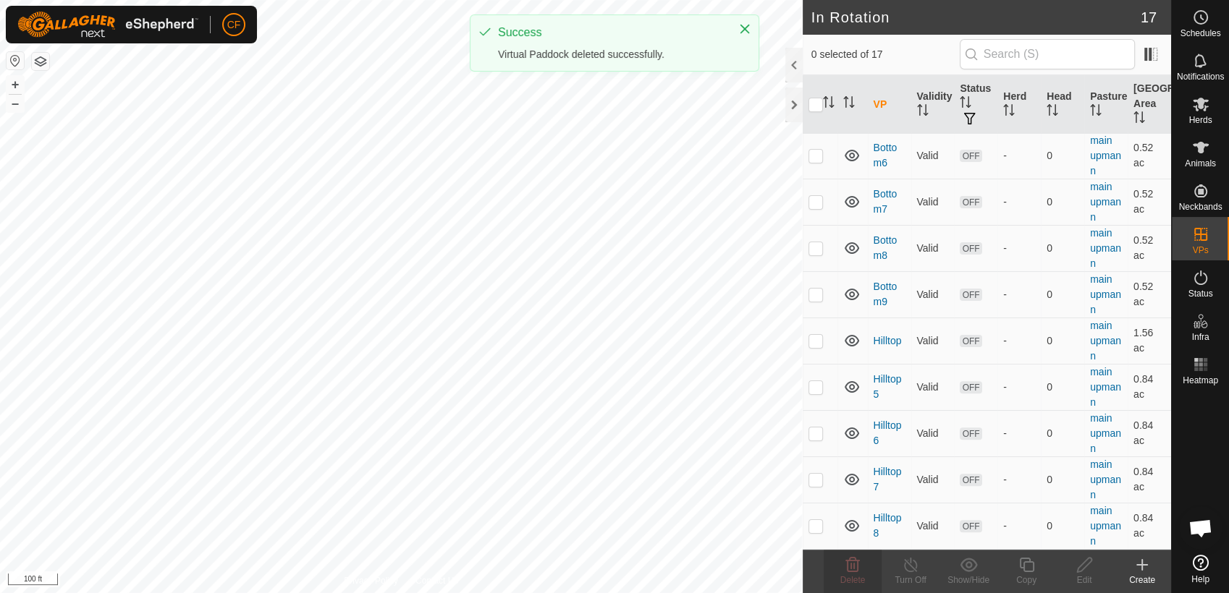
scroll to position [0, 0]
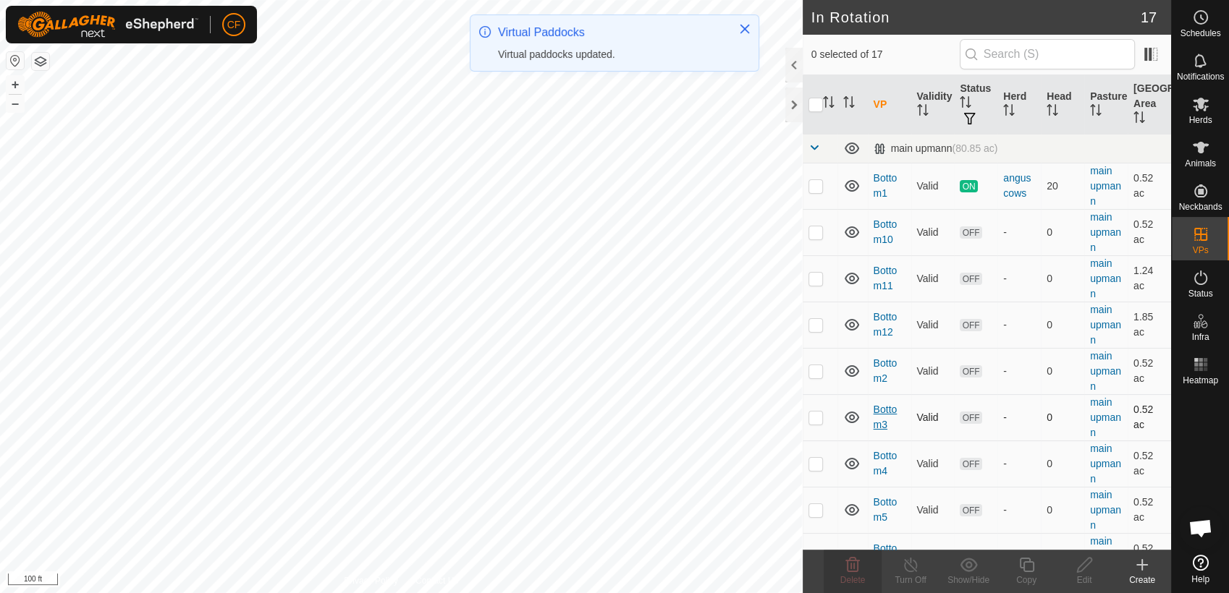
drag, startPoint x: 1164, startPoint y: 183, endPoint x: 880, endPoint y: 420, distance: 369.4
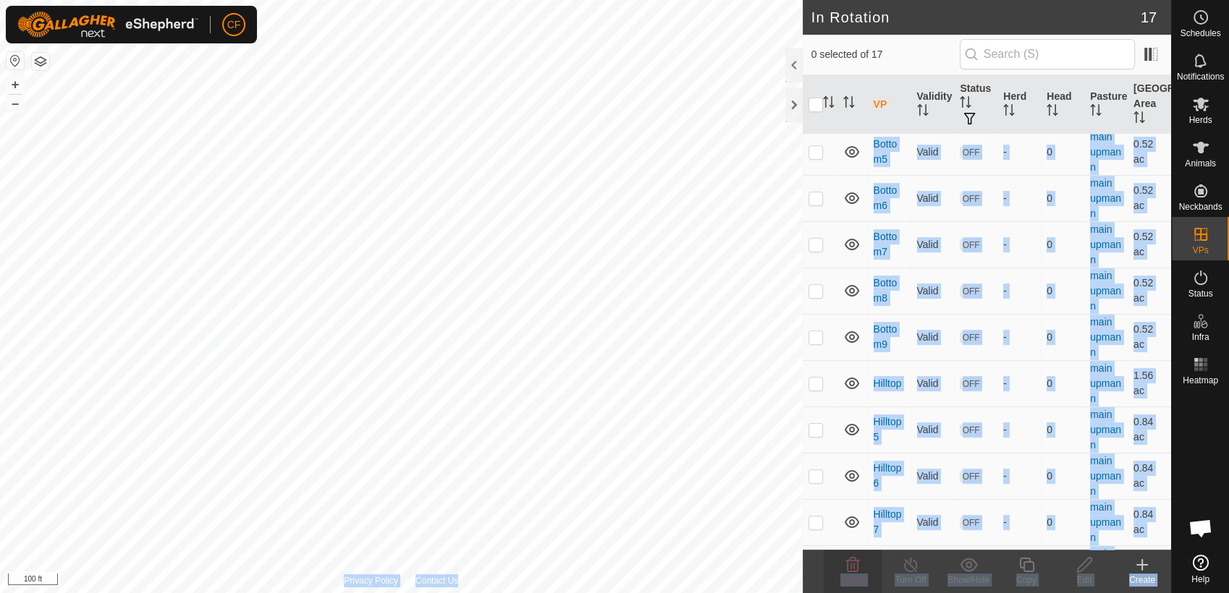
scroll to position [398, 0]
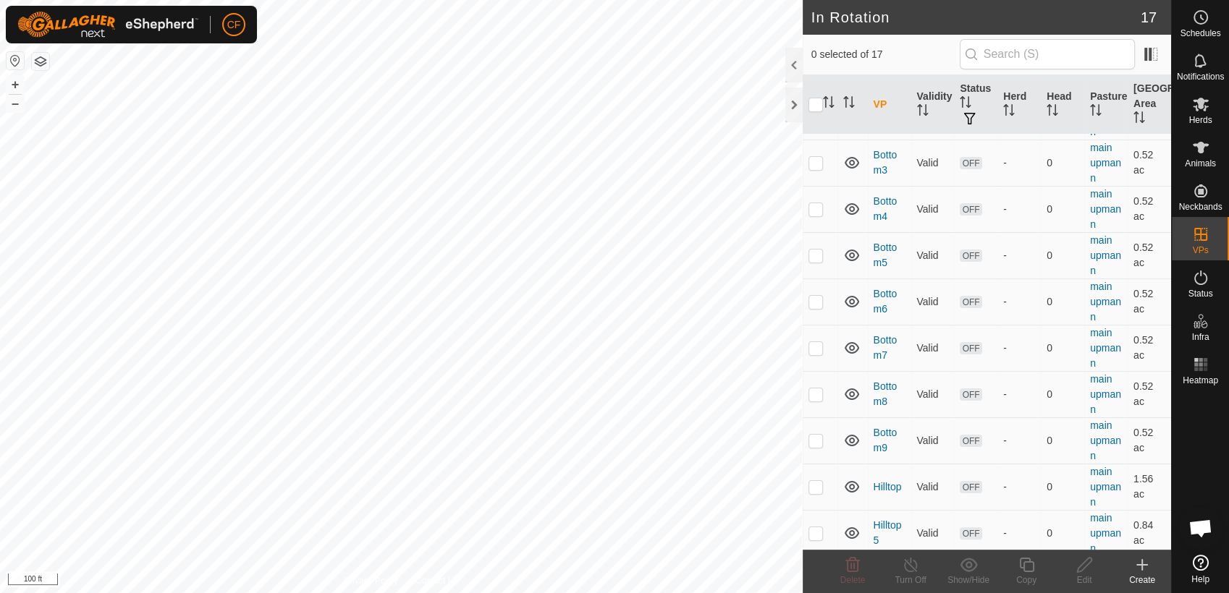
scroll to position [398, 0]
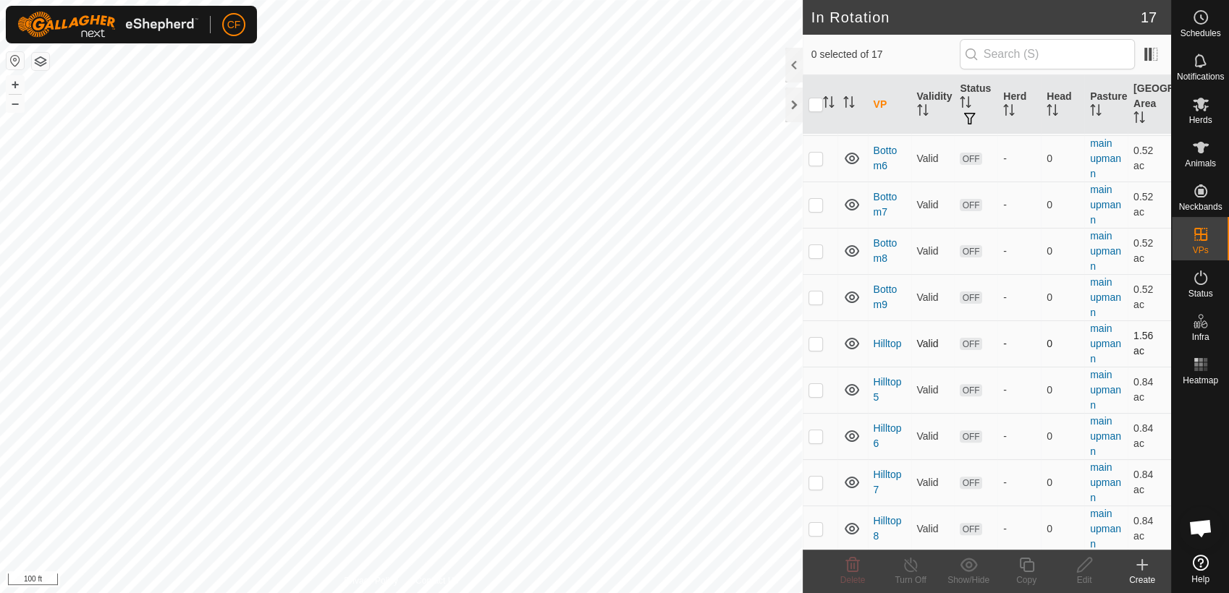
click at [813, 342] on p-checkbox at bounding box center [815, 344] width 14 height 12
click at [852, 564] on icon at bounding box center [852, 564] width 17 height 17
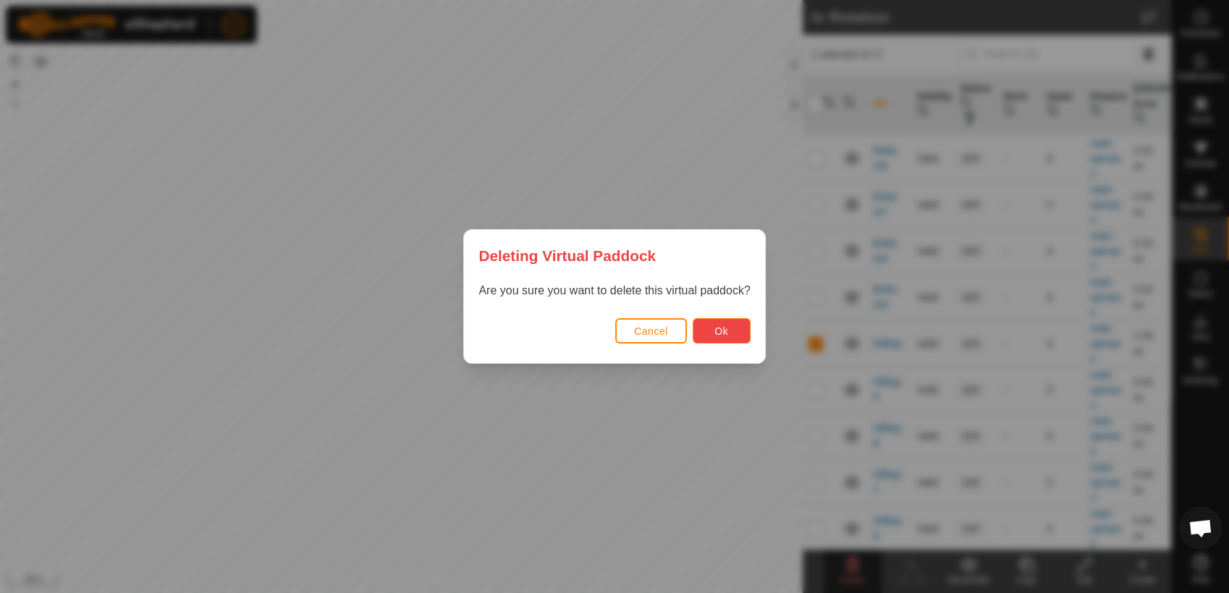
click at [720, 323] on button "Ok" at bounding box center [722, 330] width 58 height 25
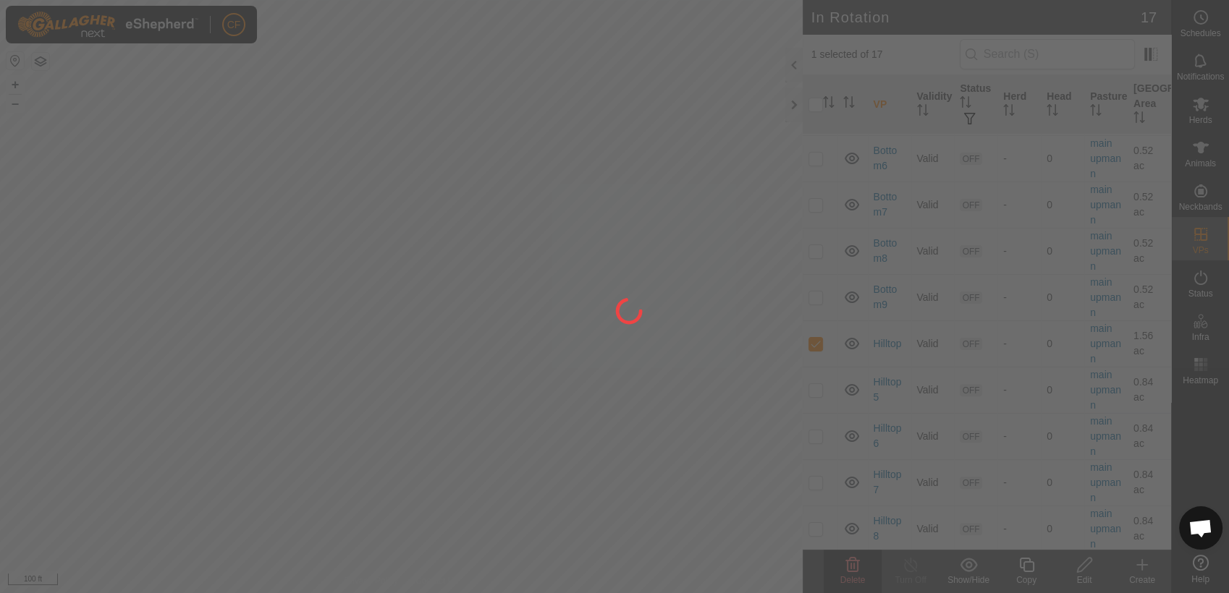
checkbox input "false"
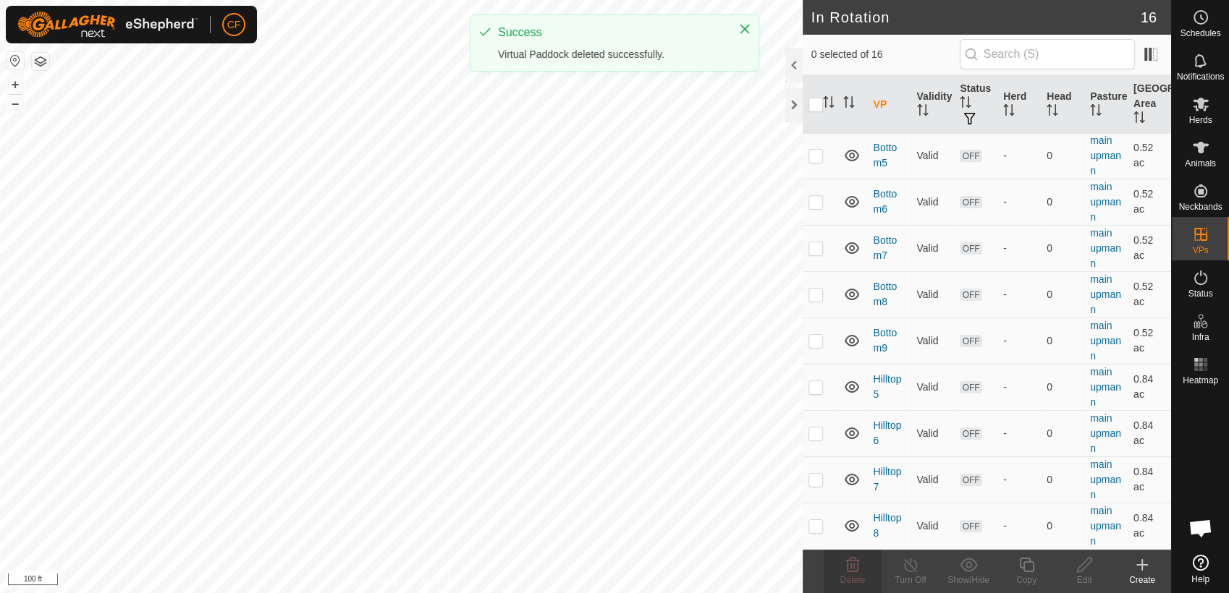
scroll to position [352, 0]
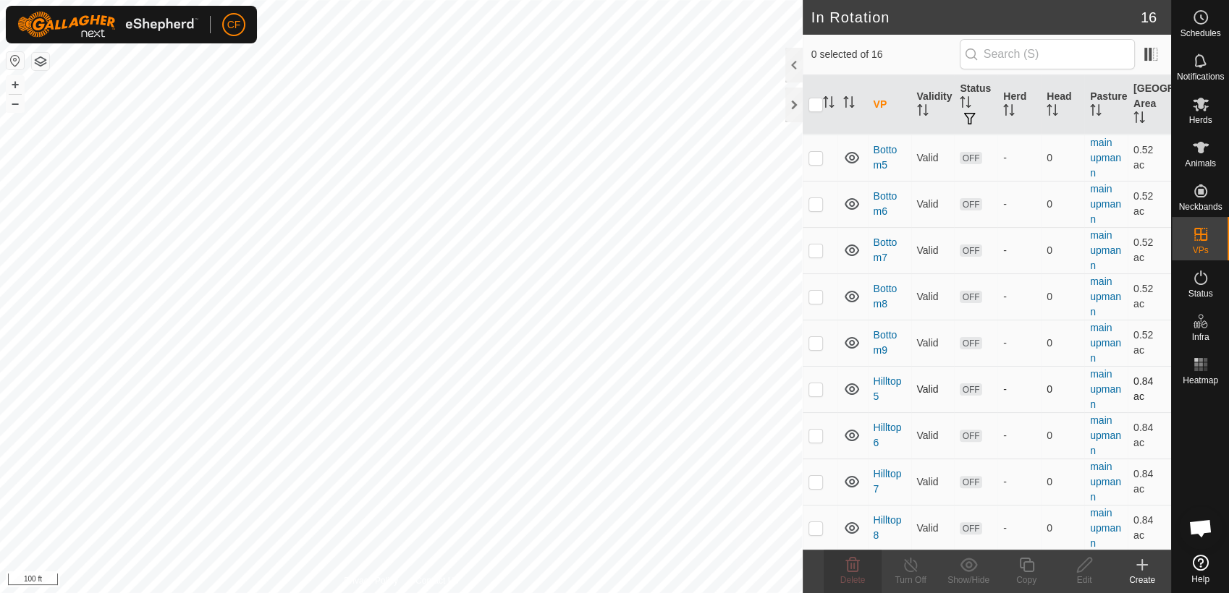
click at [816, 392] on p-checkbox at bounding box center [815, 390] width 14 height 12
click at [853, 569] on icon at bounding box center [853, 565] width 14 height 14
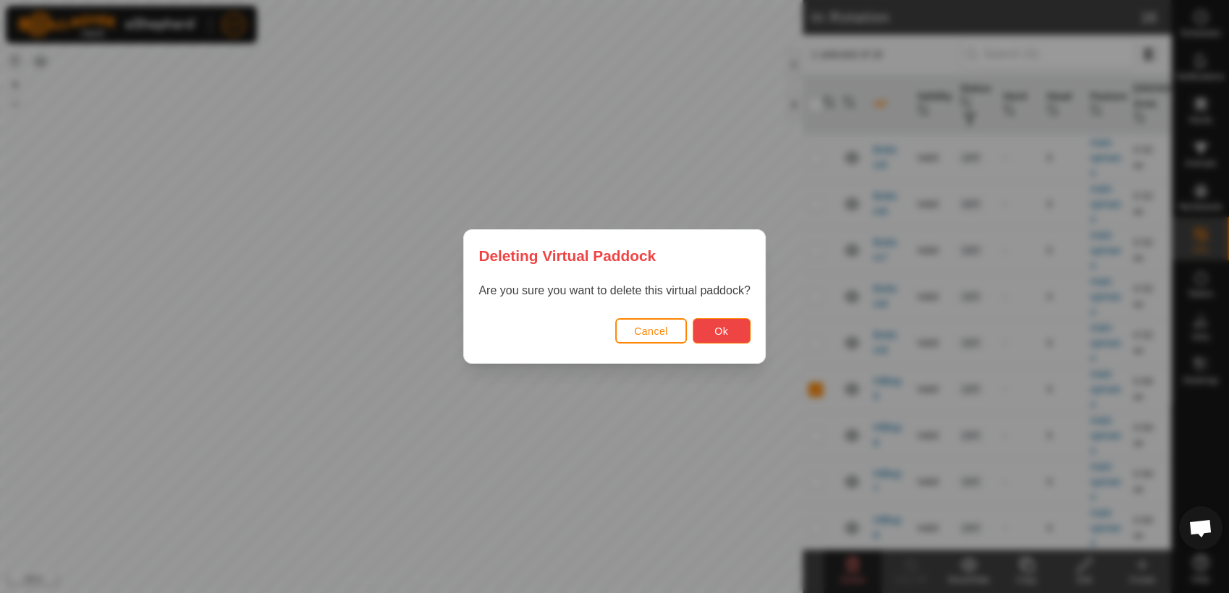
click at [729, 337] on button "Ok" at bounding box center [722, 330] width 58 height 25
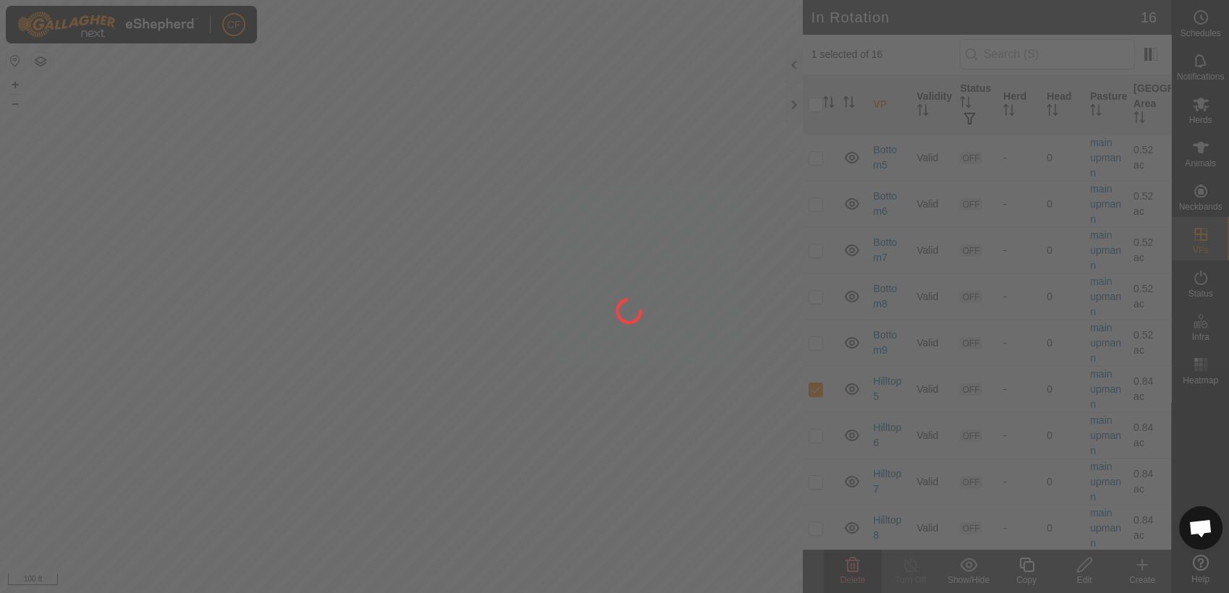
checkbox input "false"
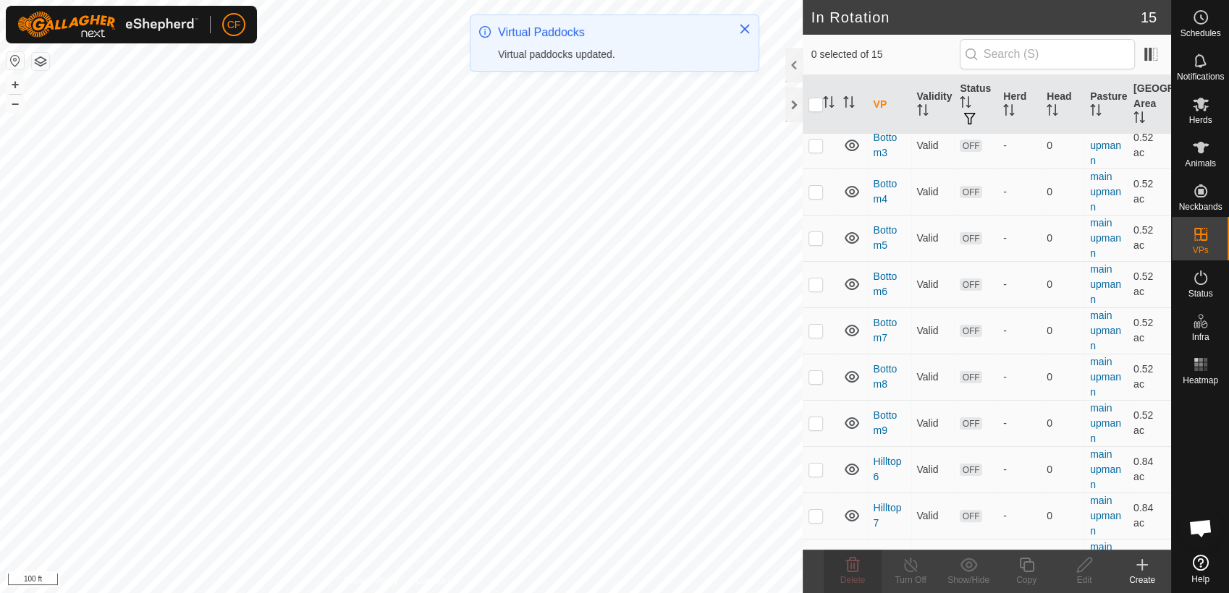
scroll to position [306, 0]
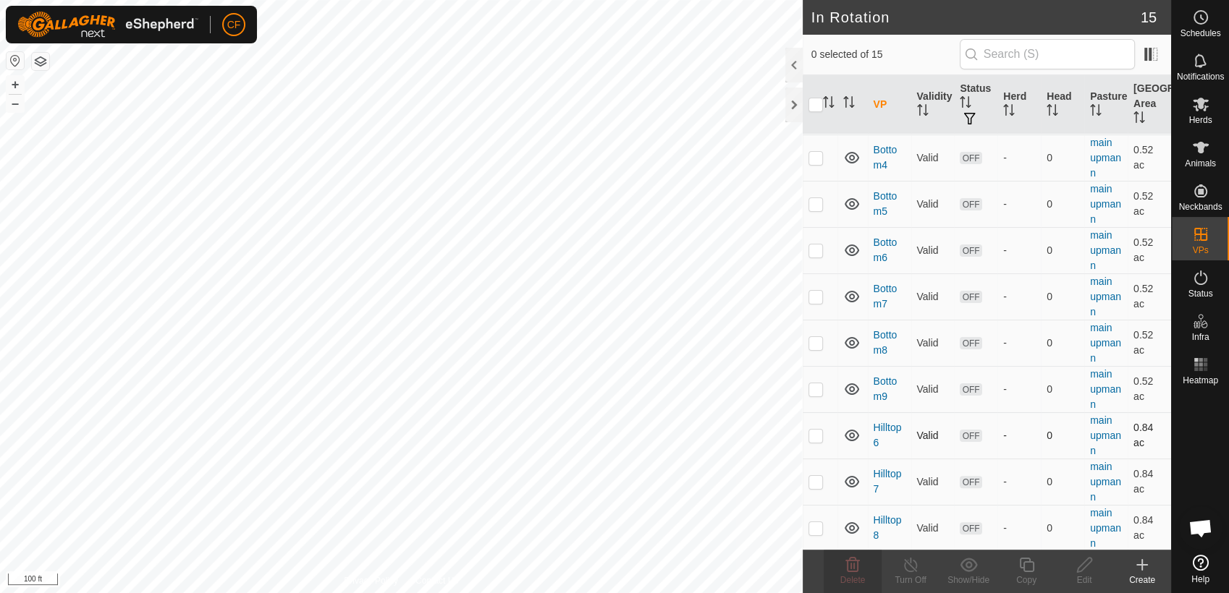
click at [818, 435] on p-checkbox at bounding box center [815, 436] width 14 height 12
checkbox input "true"
click at [811, 485] on p-checkbox at bounding box center [815, 482] width 14 height 12
checkbox input "true"
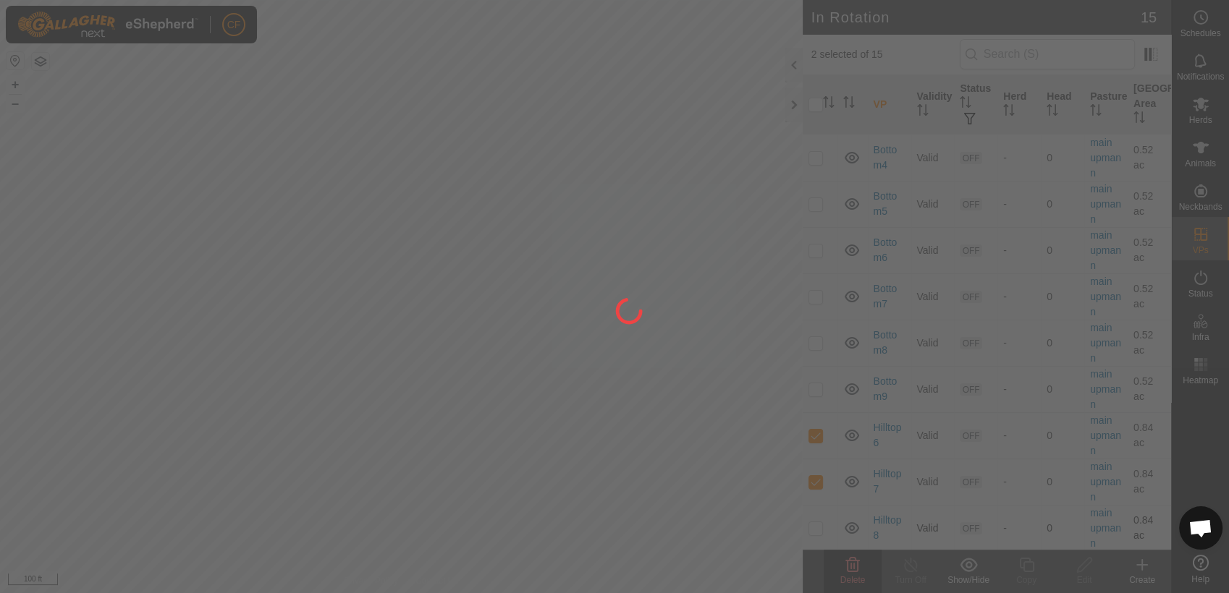
click at [816, 533] on div at bounding box center [614, 296] width 1229 height 593
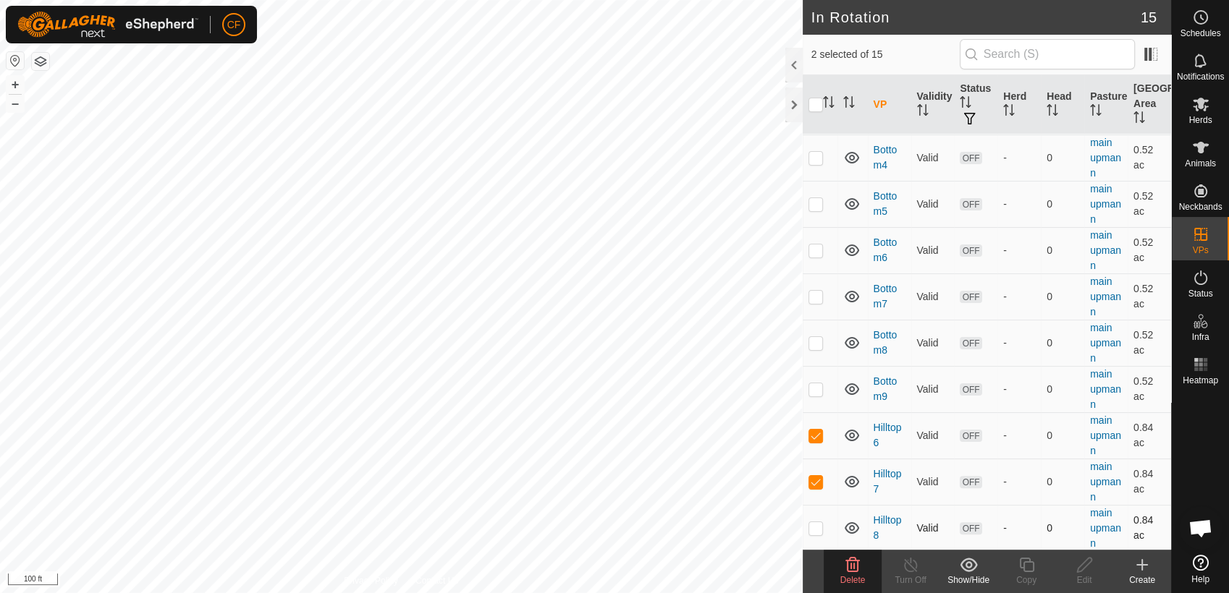
click at [815, 530] on p-checkbox at bounding box center [815, 528] width 14 height 12
checkbox input "true"
click at [848, 565] on icon at bounding box center [852, 564] width 17 height 17
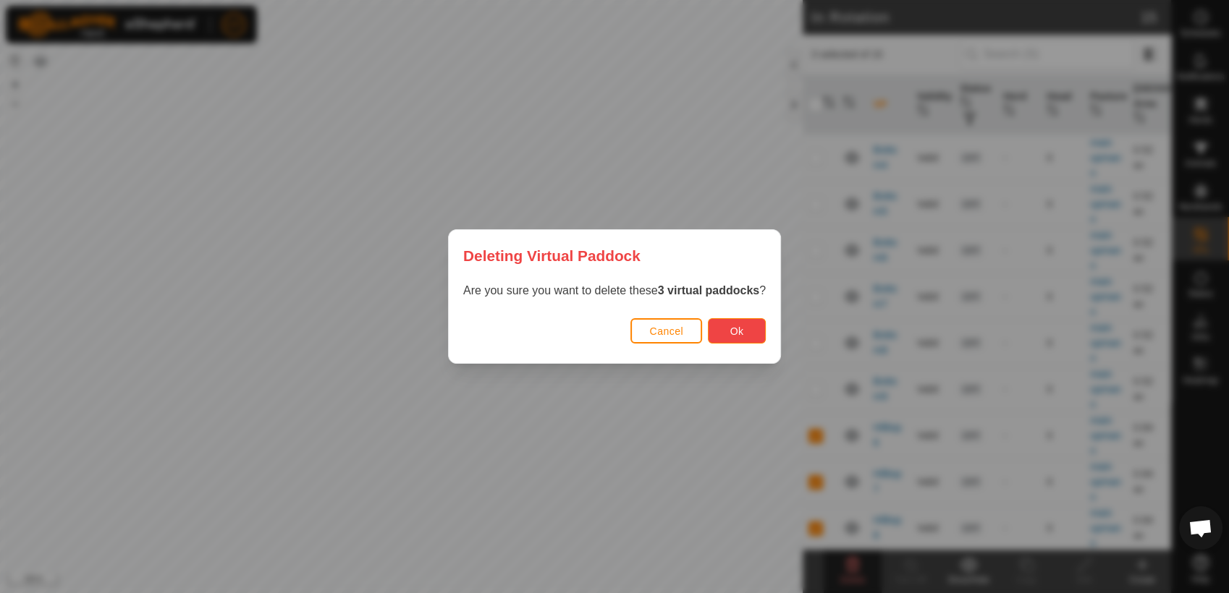
click at [730, 334] on span "Ok" at bounding box center [737, 332] width 14 height 12
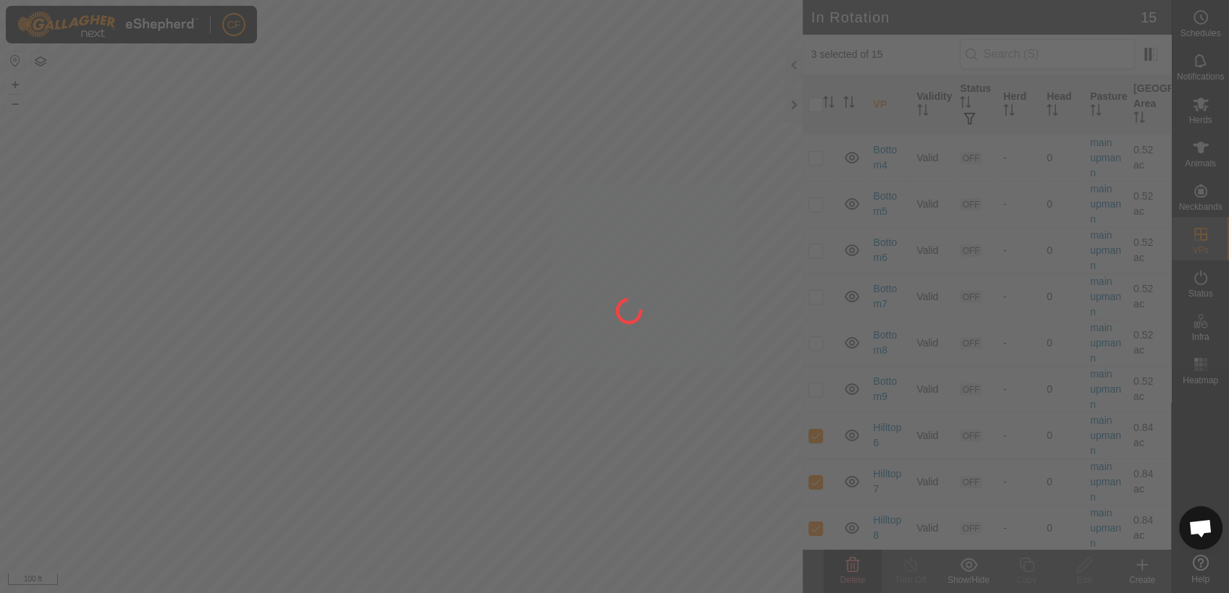
checkbox input "false"
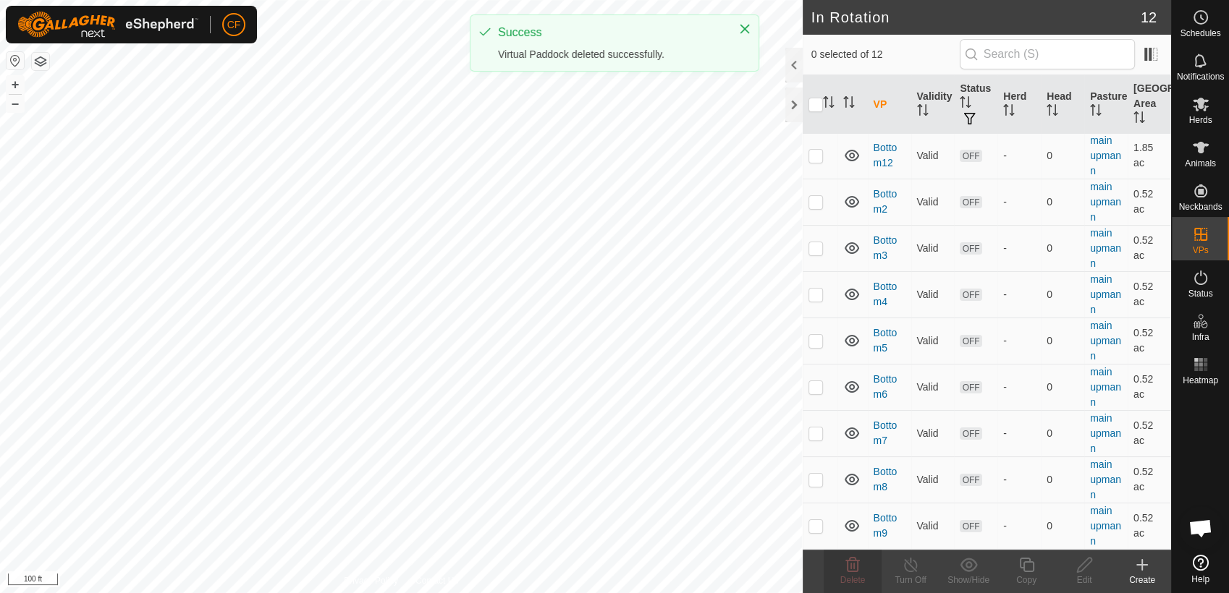
scroll to position [0, 0]
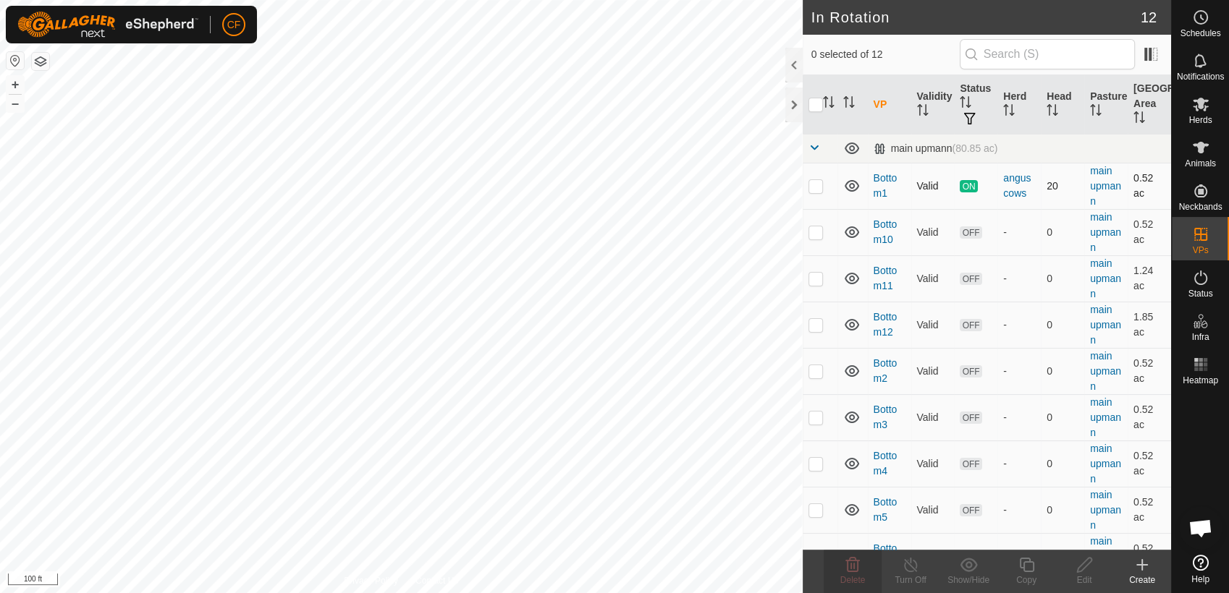
click at [814, 185] on p-checkbox at bounding box center [815, 186] width 14 height 12
checkbox input "true"
click at [1030, 572] on icon at bounding box center [1026, 564] width 18 height 17
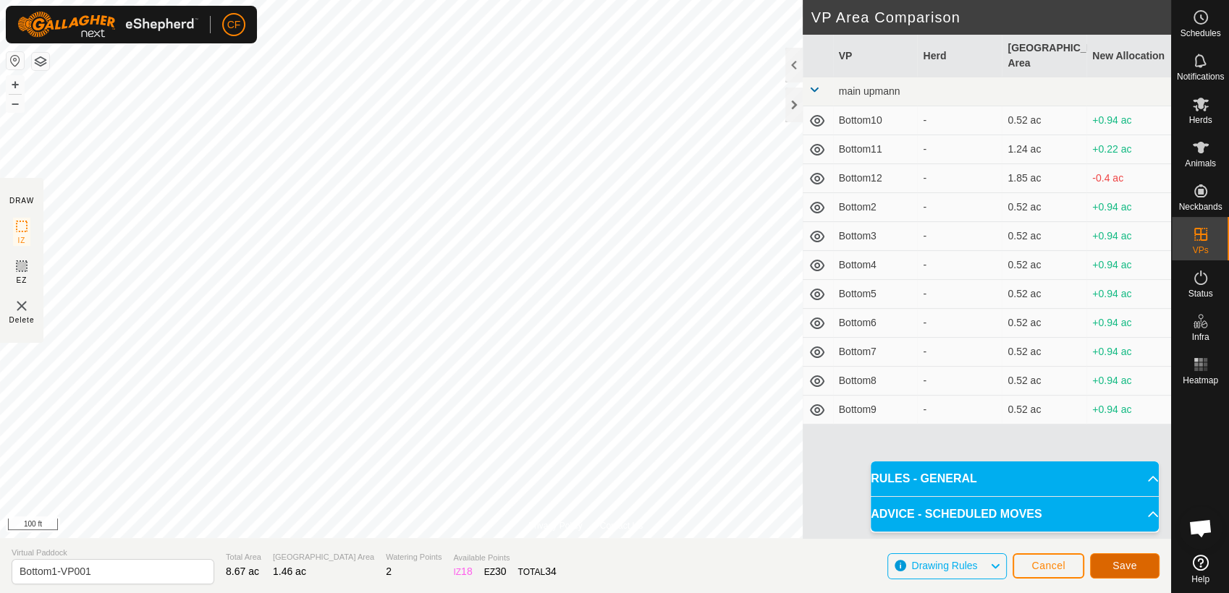
click at [1131, 567] on span "Save" at bounding box center [1124, 566] width 25 height 12
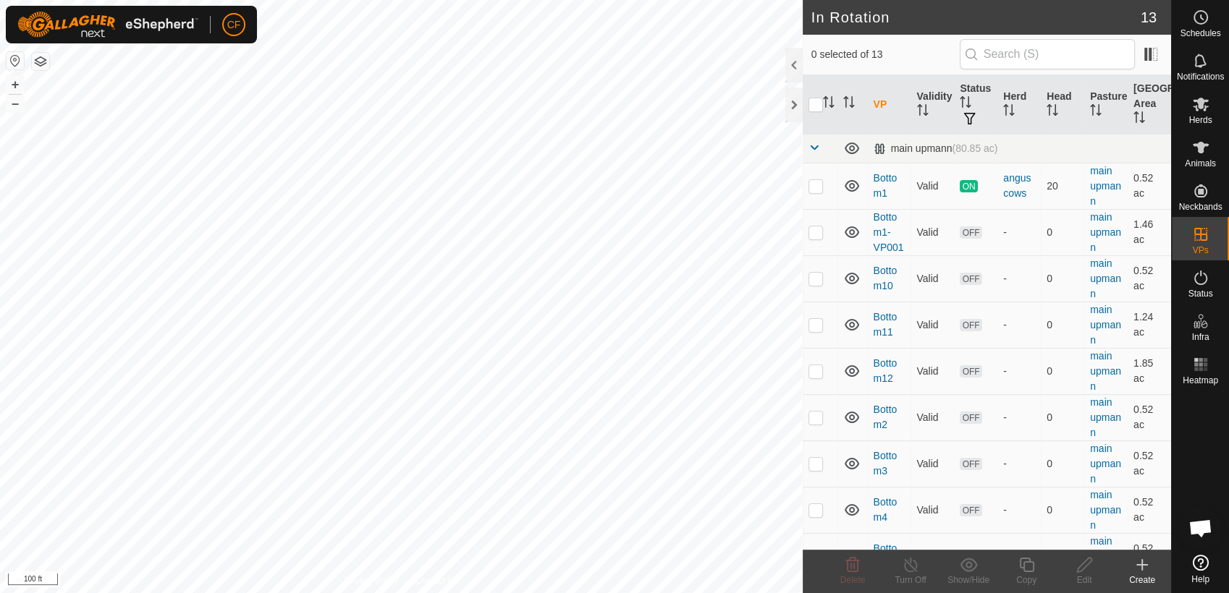
click at [1143, 564] on icon at bounding box center [1141, 564] width 17 height 17
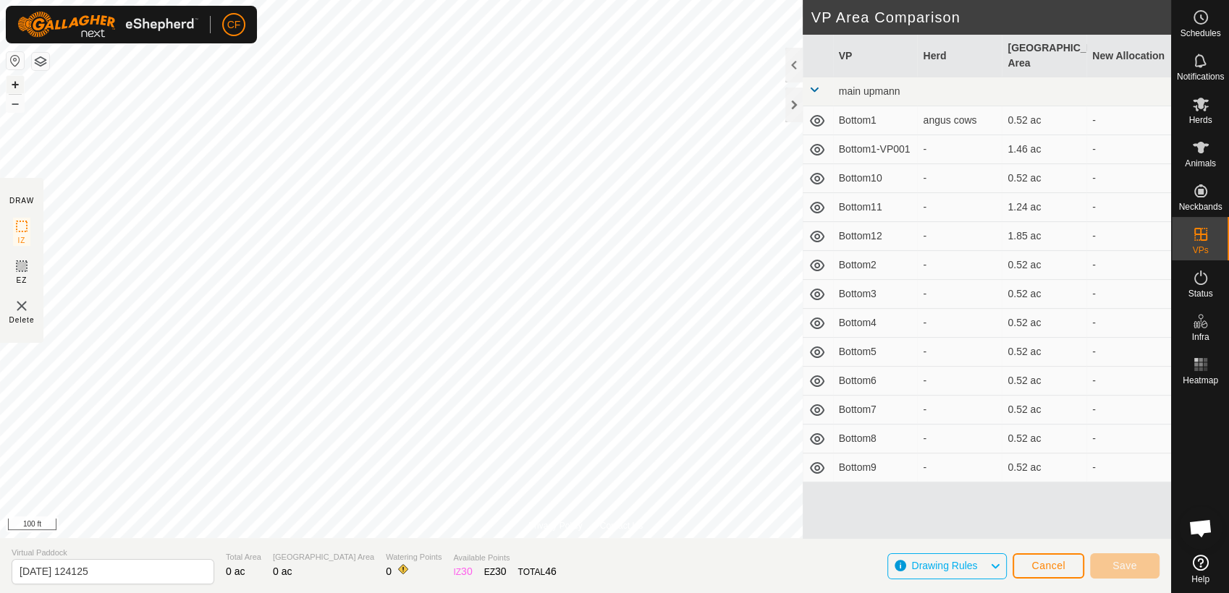
click at [13, 84] on button "+" at bounding box center [15, 84] width 17 height 17
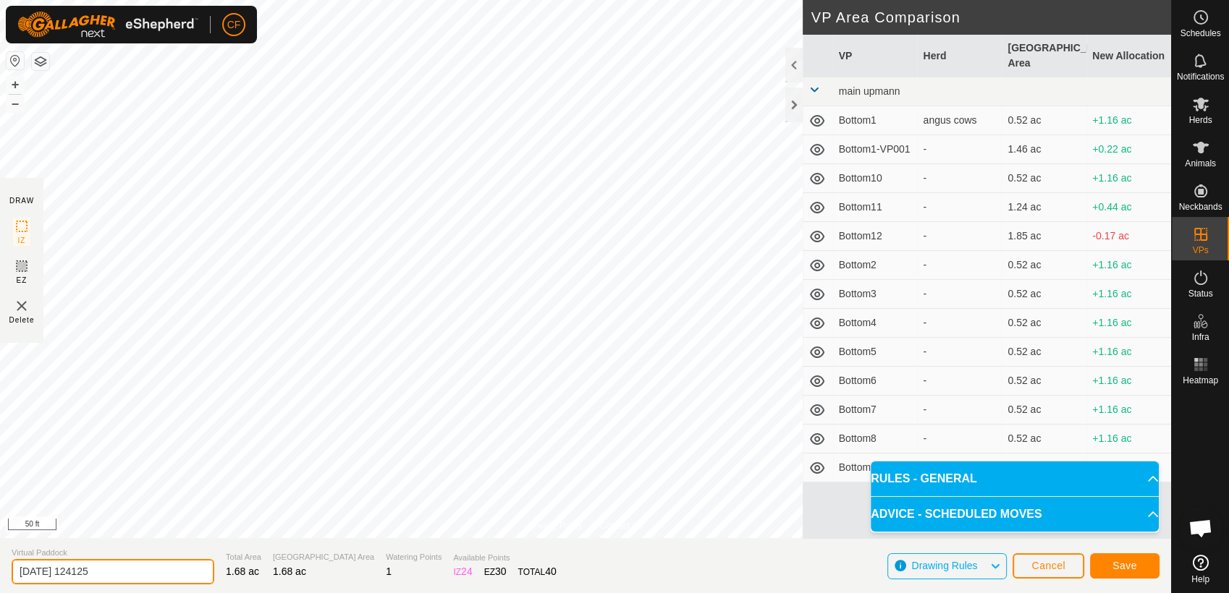
click at [127, 580] on input "[DATE] 124125" at bounding box center [113, 571] width 203 height 25
type input "2"
type input "h"
type input "Hilltop1"
click at [1123, 567] on span "Save" at bounding box center [1124, 566] width 25 height 12
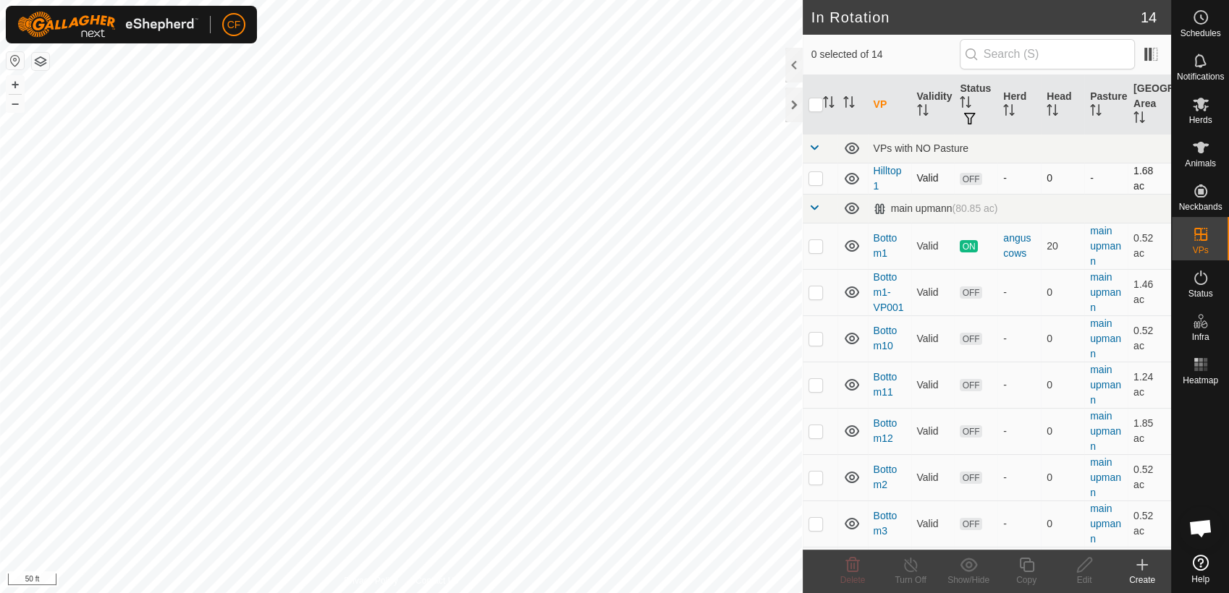
click at [811, 172] on p-checkbox at bounding box center [815, 178] width 14 height 12
checkbox input "true"
click at [1024, 565] on icon at bounding box center [1026, 565] width 14 height 14
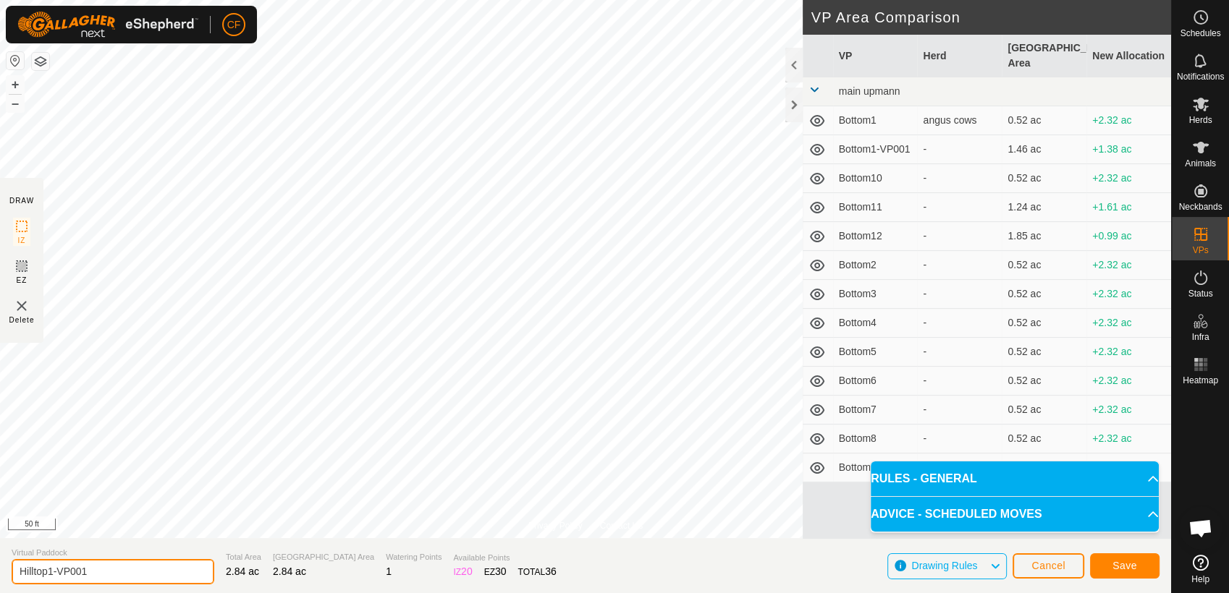
click at [116, 579] on input "Hilltop1-VP001" at bounding box center [113, 571] width 203 height 25
type input "Hilltop2"
click at [1117, 562] on span "Save" at bounding box center [1124, 566] width 25 height 12
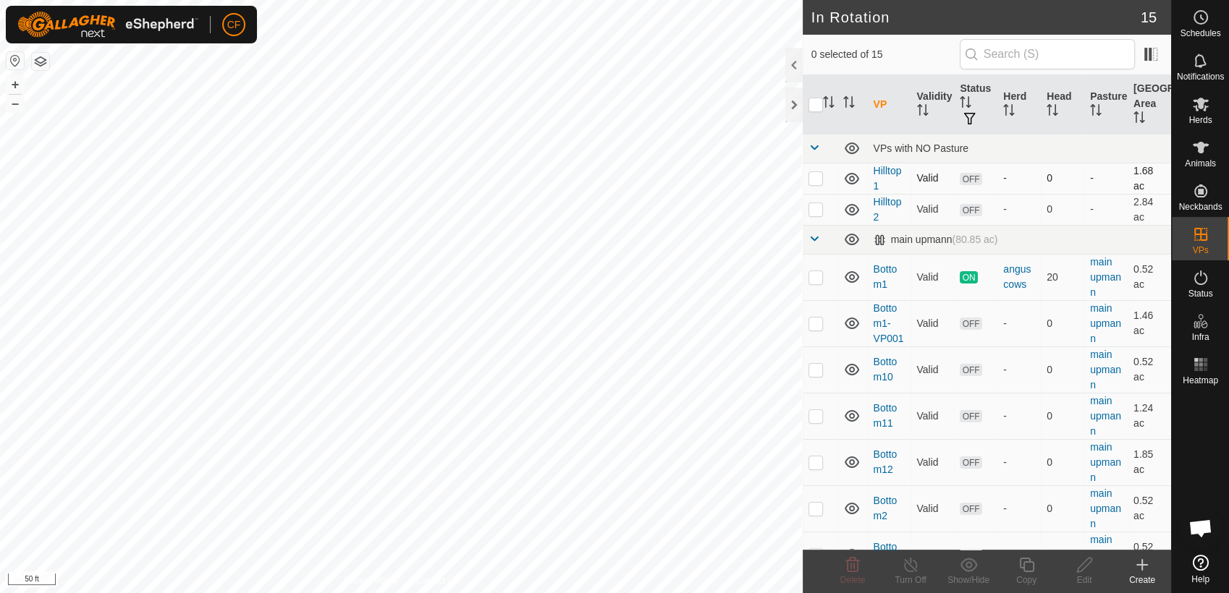
click at [812, 178] on p-checkbox at bounding box center [815, 178] width 14 height 12
checkbox input "true"
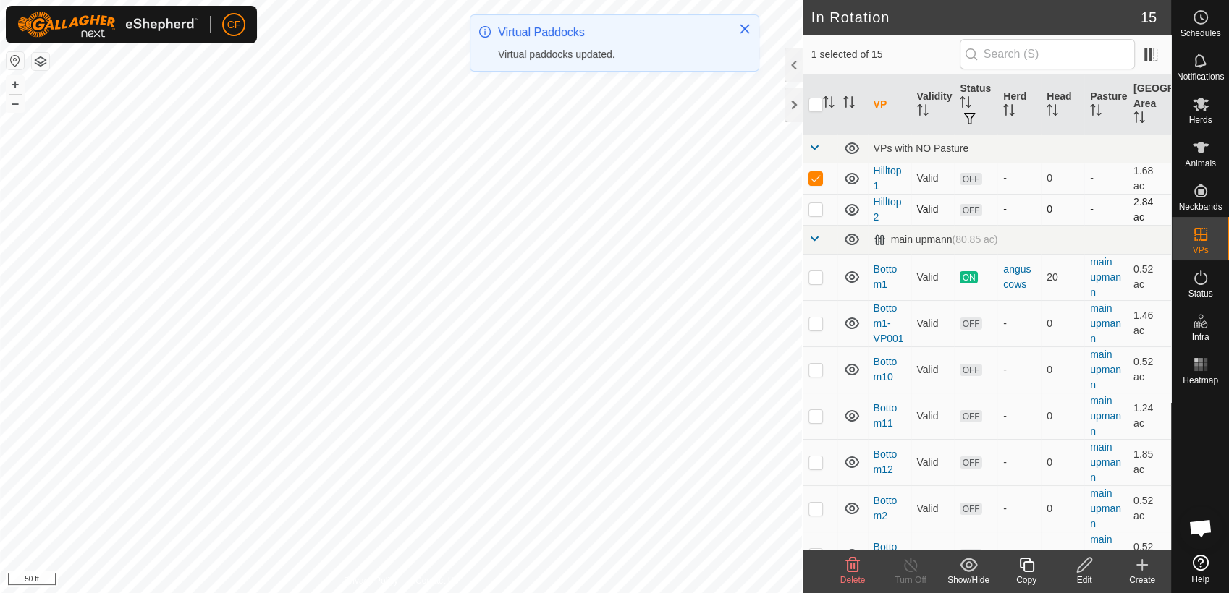
click at [812, 213] on p-checkbox at bounding box center [815, 209] width 14 height 12
checkbox input "true"
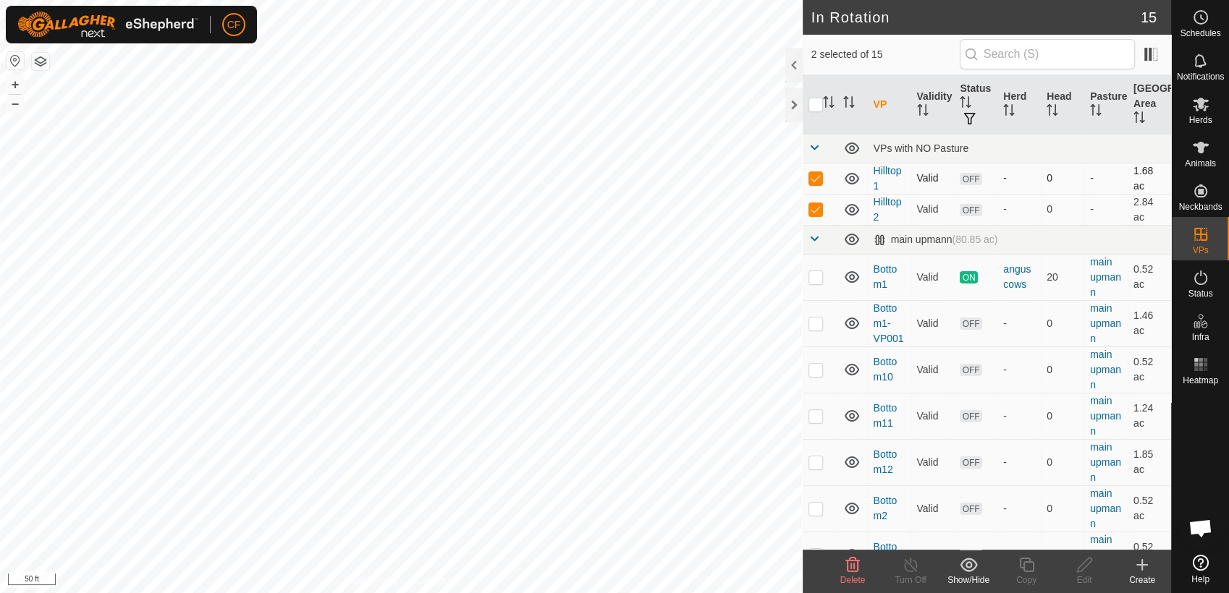
click at [816, 179] on p-checkbox at bounding box center [815, 178] width 14 height 12
checkbox input "false"
click at [1023, 567] on icon at bounding box center [1026, 565] width 14 height 14
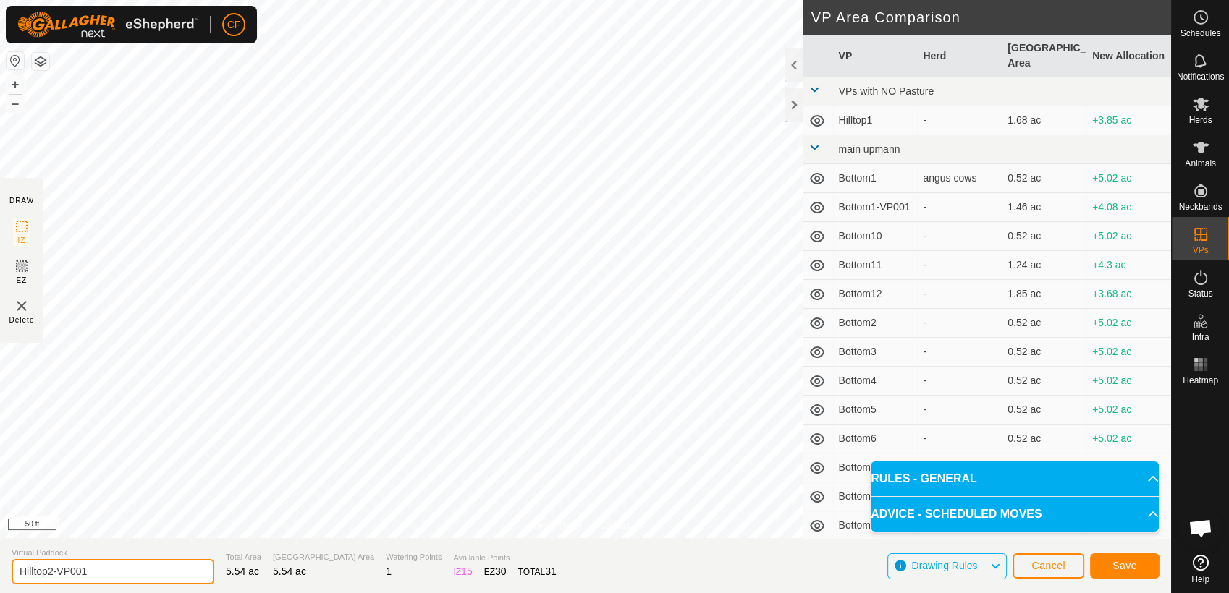
click at [95, 576] on input "Hilltop2-VP001" at bounding box center [113, 571] width 203 height 25
type input "Hilltop3"
click at [1114, 562] on span "Save" at bounding box center [1124, 566] width 25 height 12
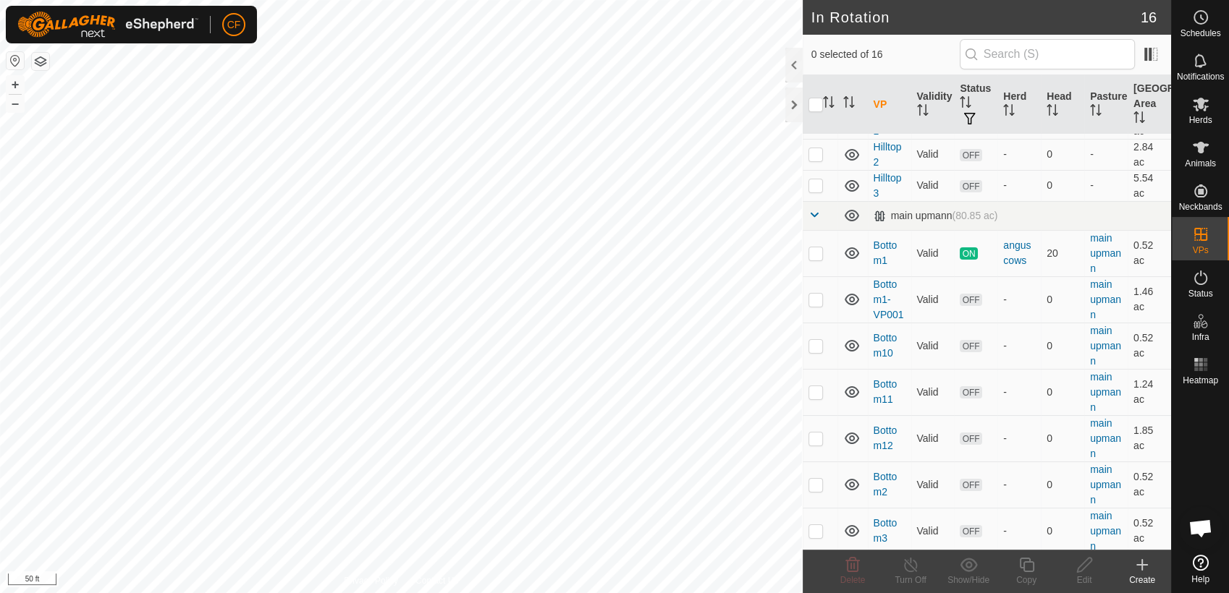
scroll to position [46, 0]
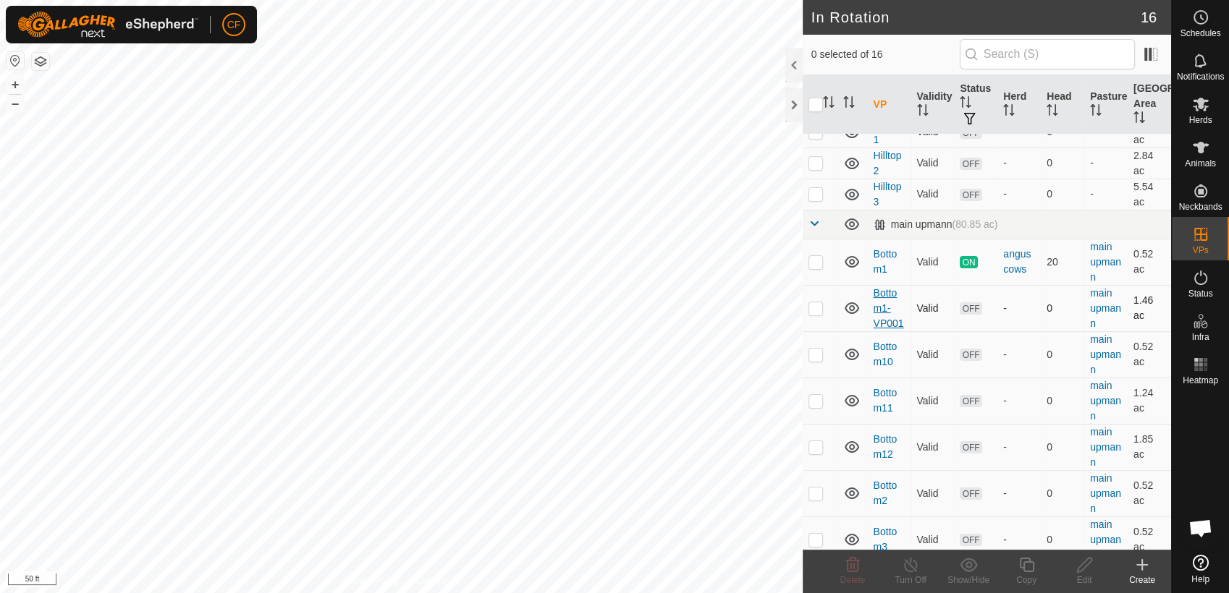
click at [880, 297] on link "Bottom1-VP001" at bounding box center [888, 308] width 30 height 42
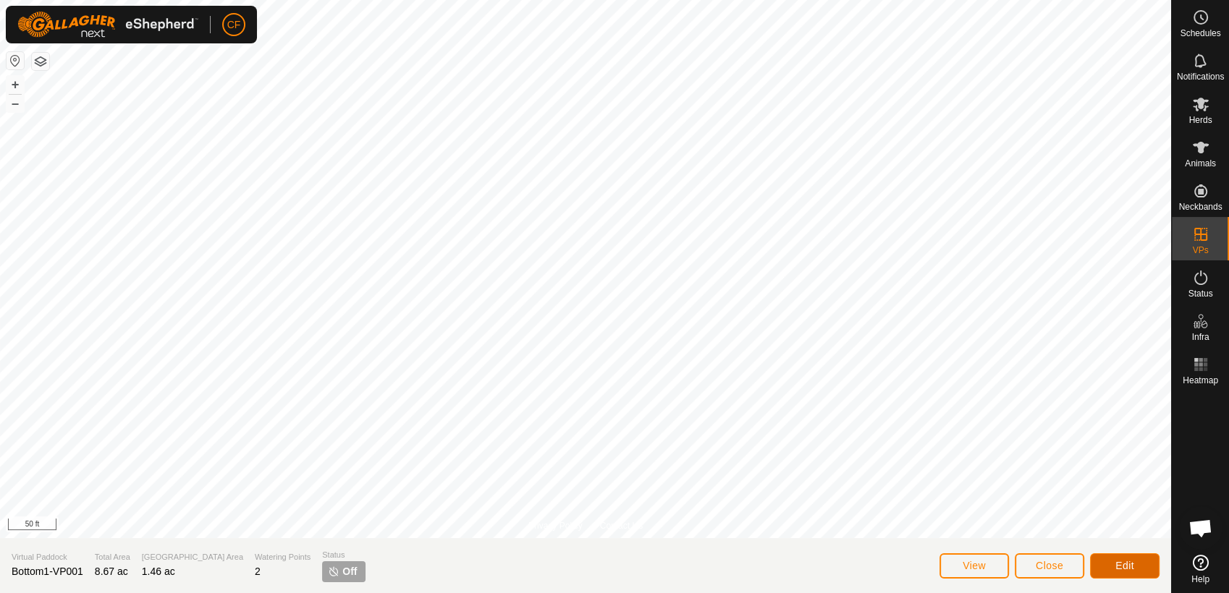
click at [1123, 562] on span "Edit" at bounding box center [1124, 566] width 19 height 12
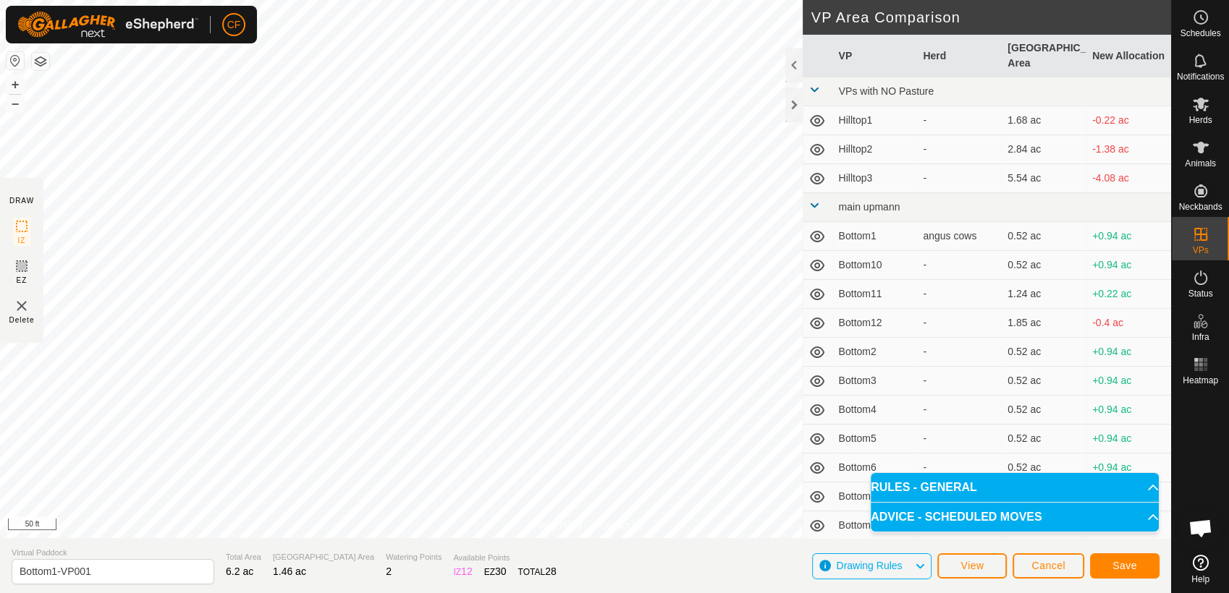
click at [820, 202] on div "Privacy Policy Contact Us Status: OFF Type: Inclusion Zone + – ⇧ i 50 ft DRAW I…" at bounding box center [585, 296] width 1171 height 593
click at [122, 574] on input "Bottom1-VP001" at bounding box center [113, 571] width 203 height 25
type input "Bottoms"
click at [1125, 564] on span "Save" at bounding box center [1124, 566] width 25 height 12
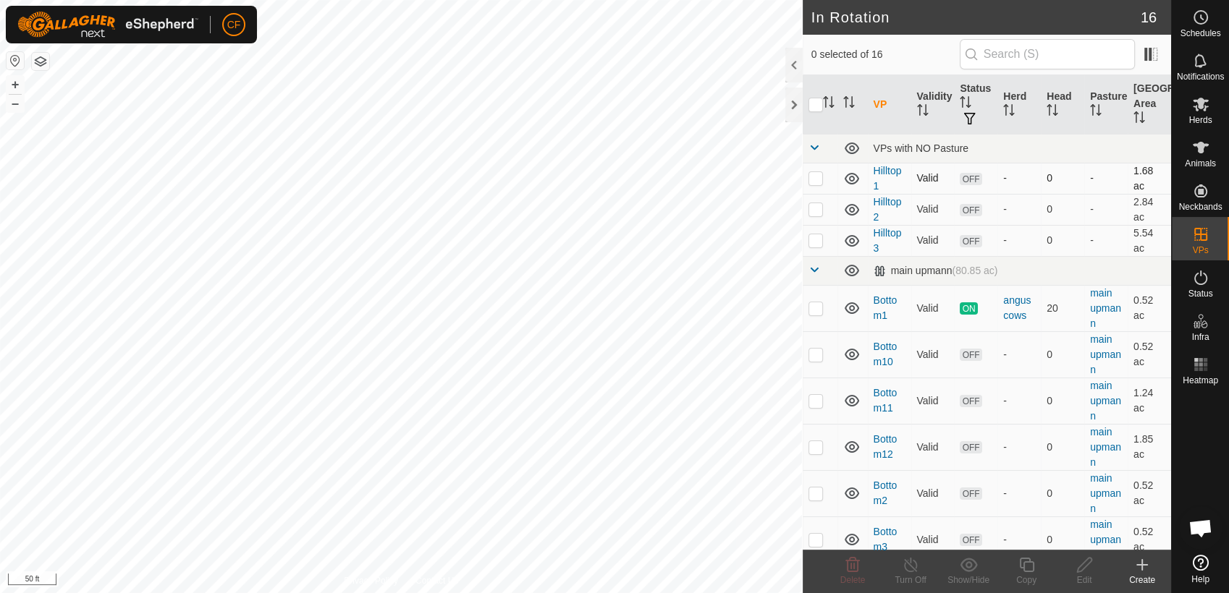
click at [809, 181] on p-checkbox at bounding box center [815, 178] width 14 height 12
checkbox input "false"
click at [812, 209] on p-checkbox at bounding box center [815, 209] width 14 height 12
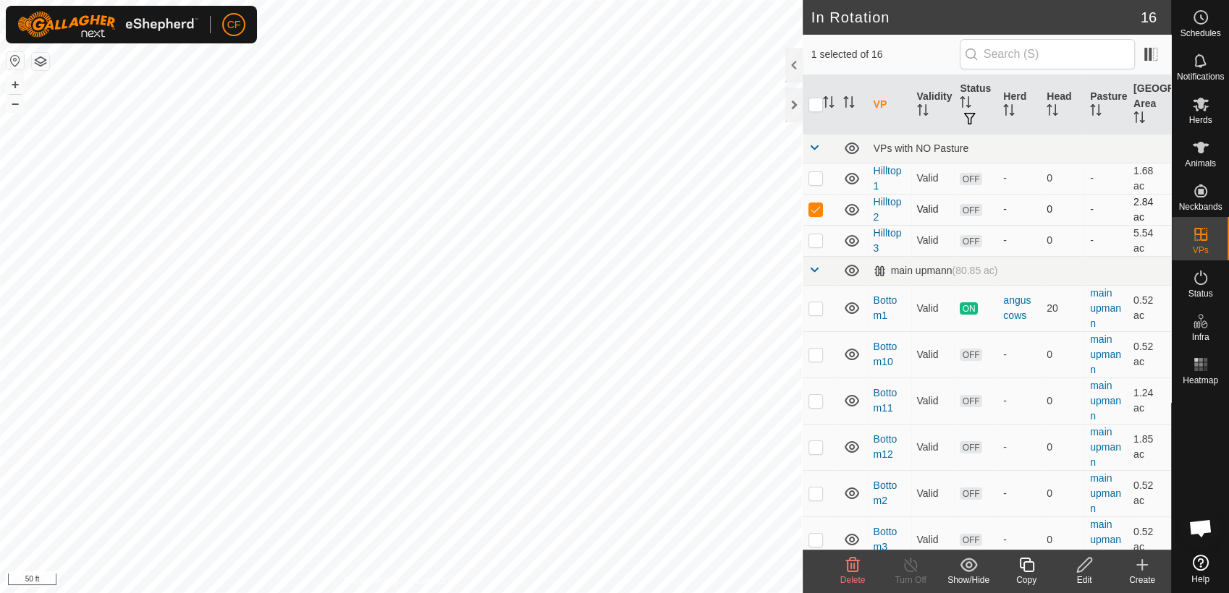
checkbox input "false"
click at [813, 241] on p-checkbox at bounding box center [815, 240] width 14 height 12
checkbox input "false"
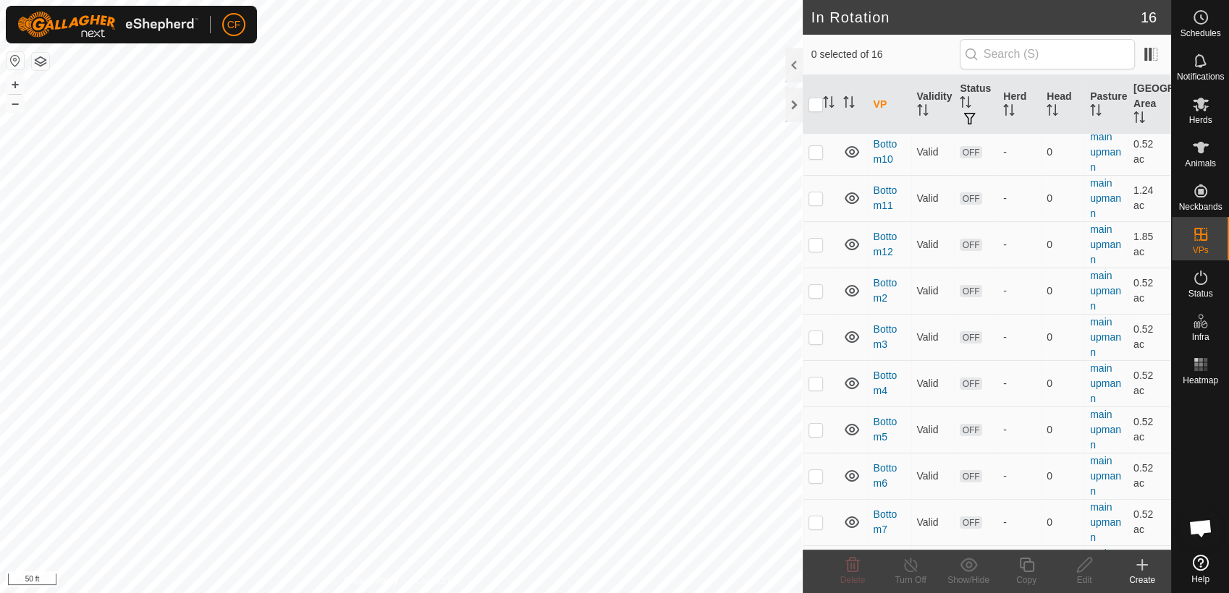
scroll to position [336, 0]
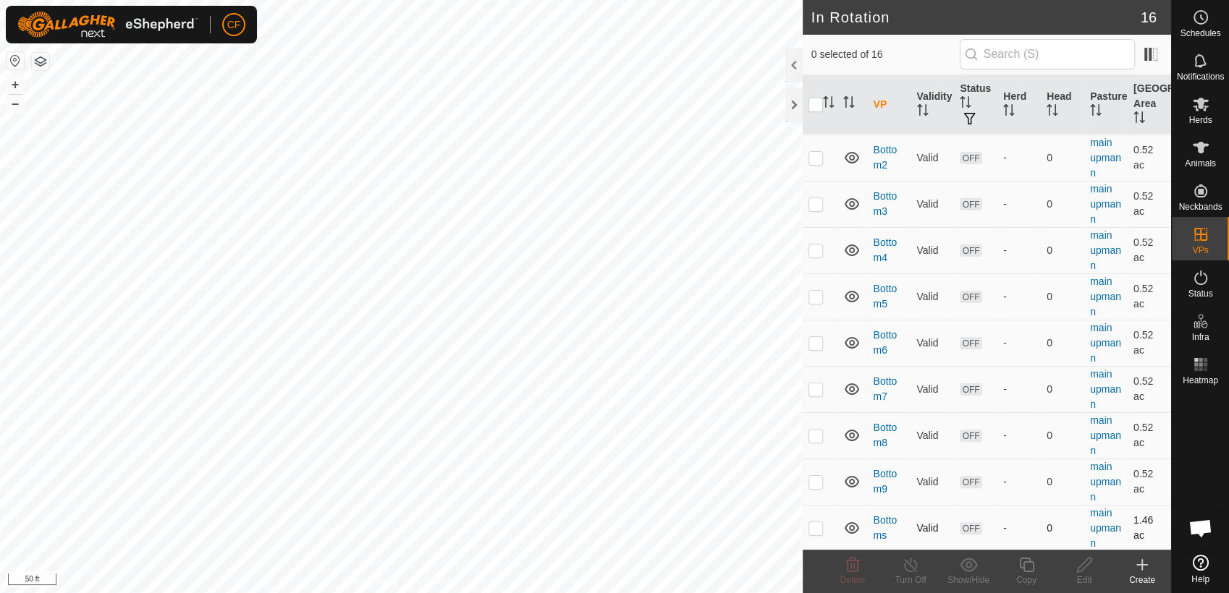
click at [816, 528] on p-checkbox at bounding box center [815, 528] width 14 height 12
click at [817, 529] on p-checkbox at bounding box center [815, 528] width 14 height 12
checkbox input "true"
click at [1201, 106] on icon at bounding box center [1201, 105] width 16 height 14
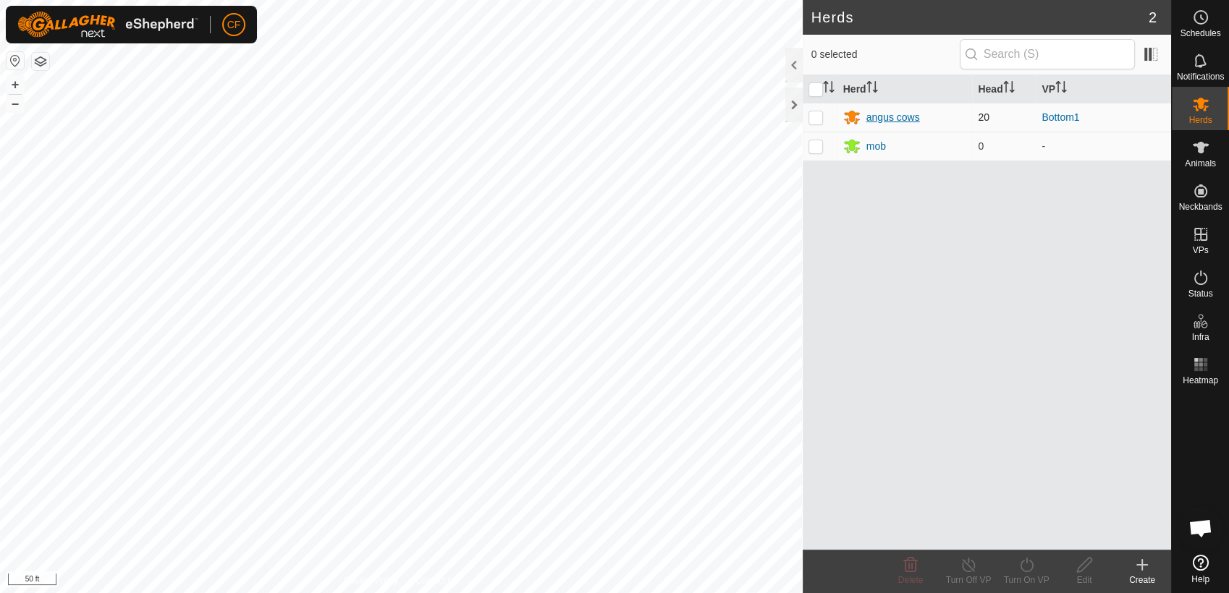
click at [864, 115] on div "angus cows" at bounding box center [905, 117] width 124 height 17
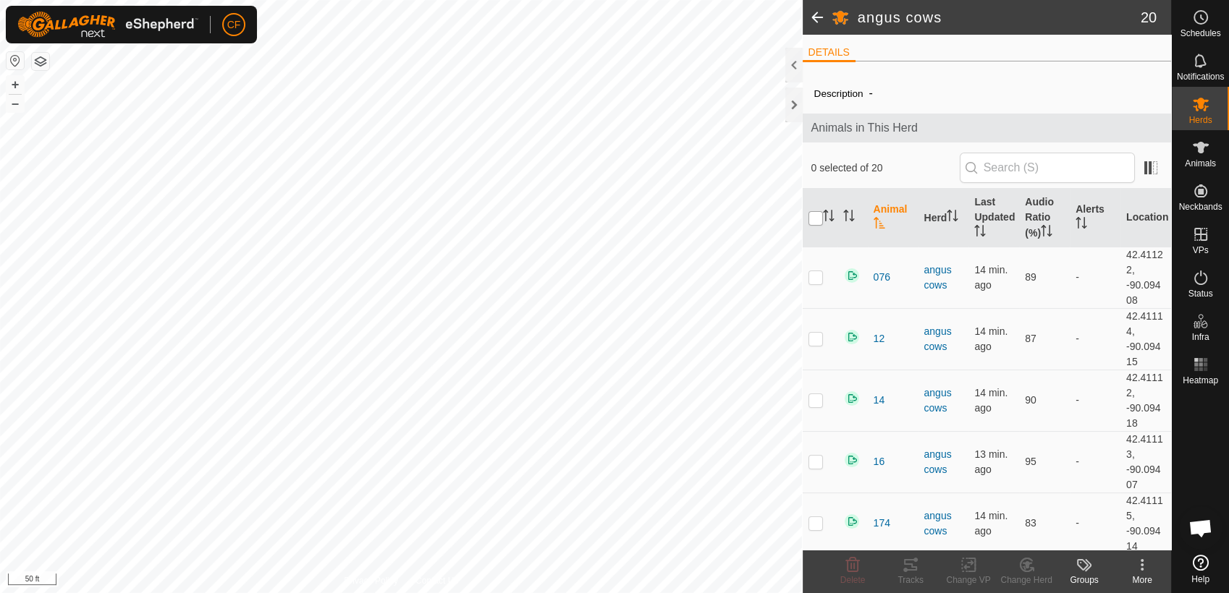
click at [816, 220] on input "checkbox" at bounding box center [815, 218] width 14 height 14
checkbox input "true"
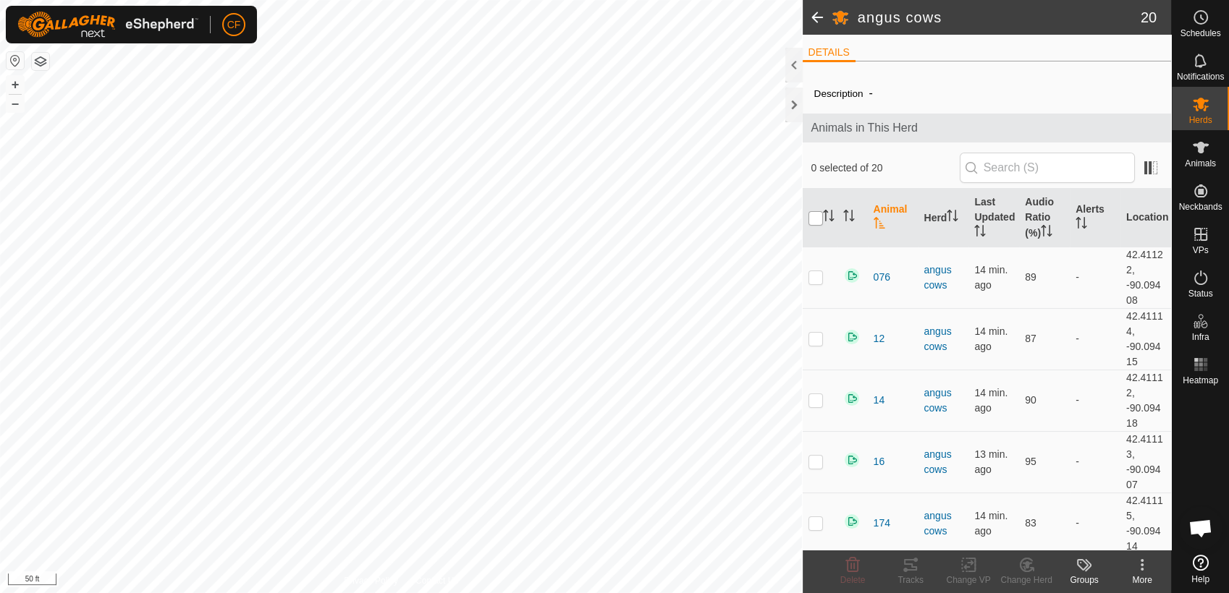
checkbox input "true"
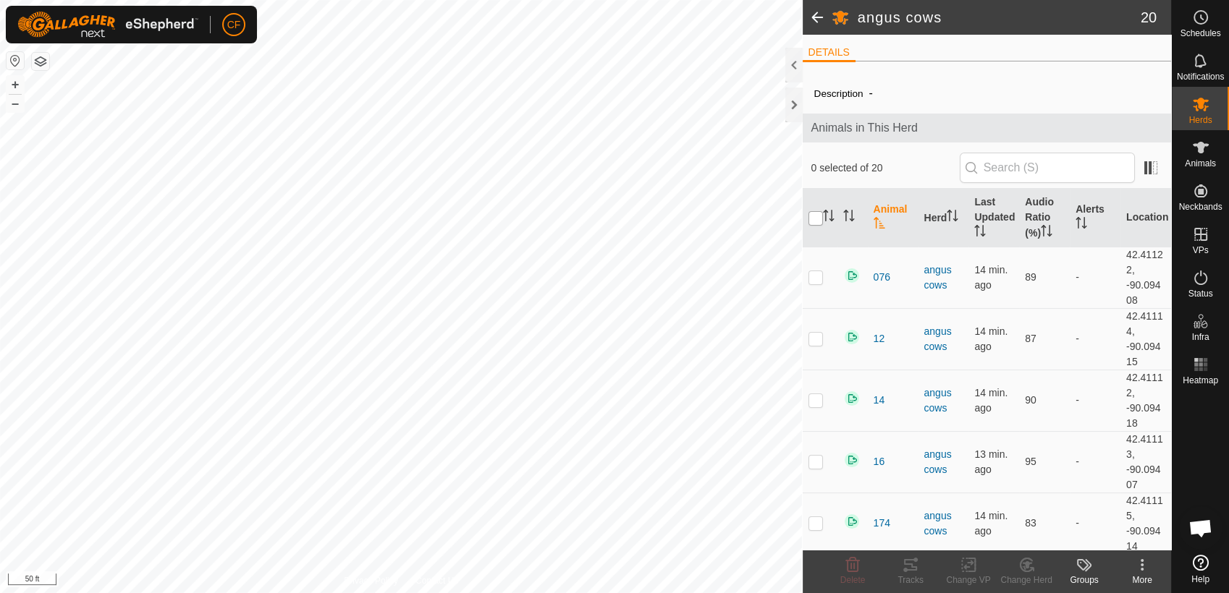
checkbox input "true"
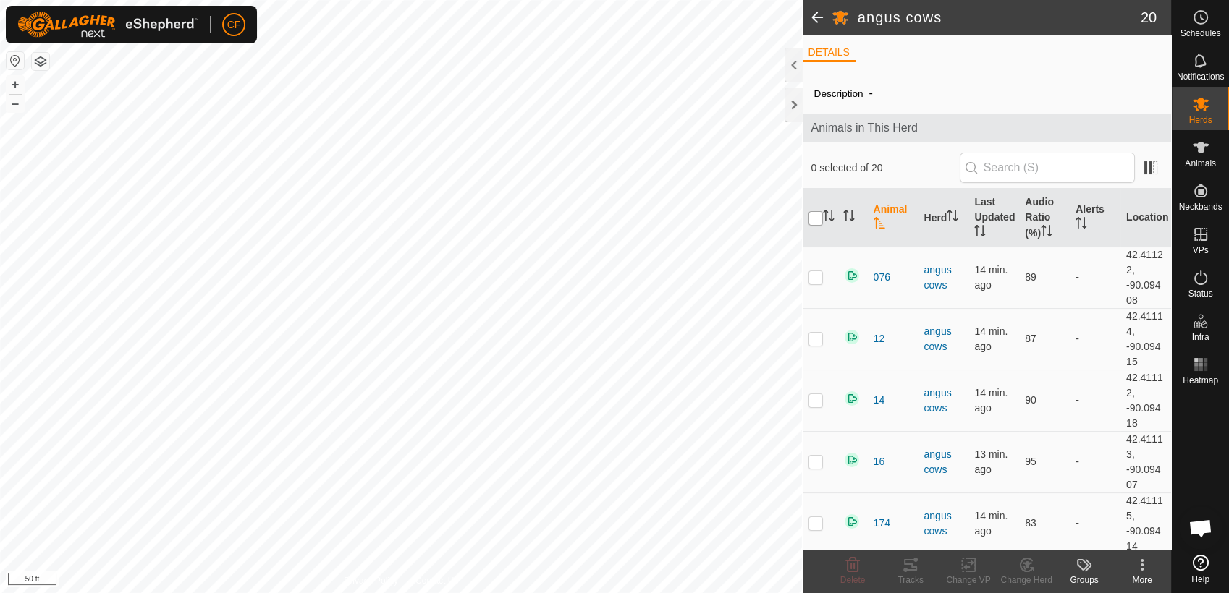
checkbox input "true"
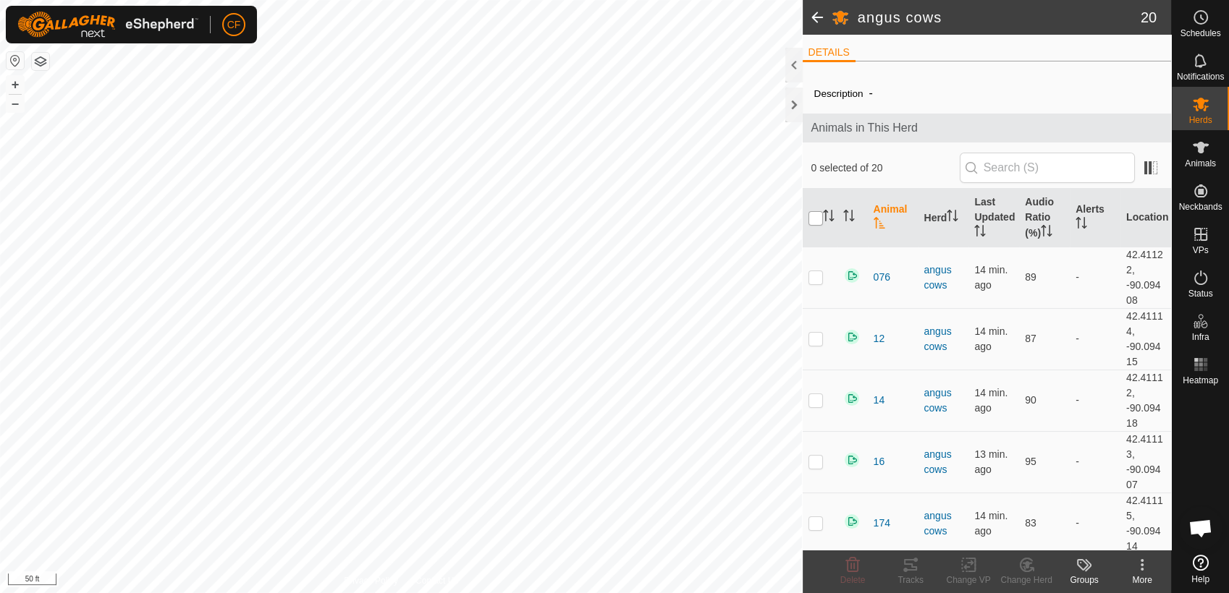
checkbox input "true"
click at [965, 570] on icon at bounding box center [968, 565] width 10 height 9
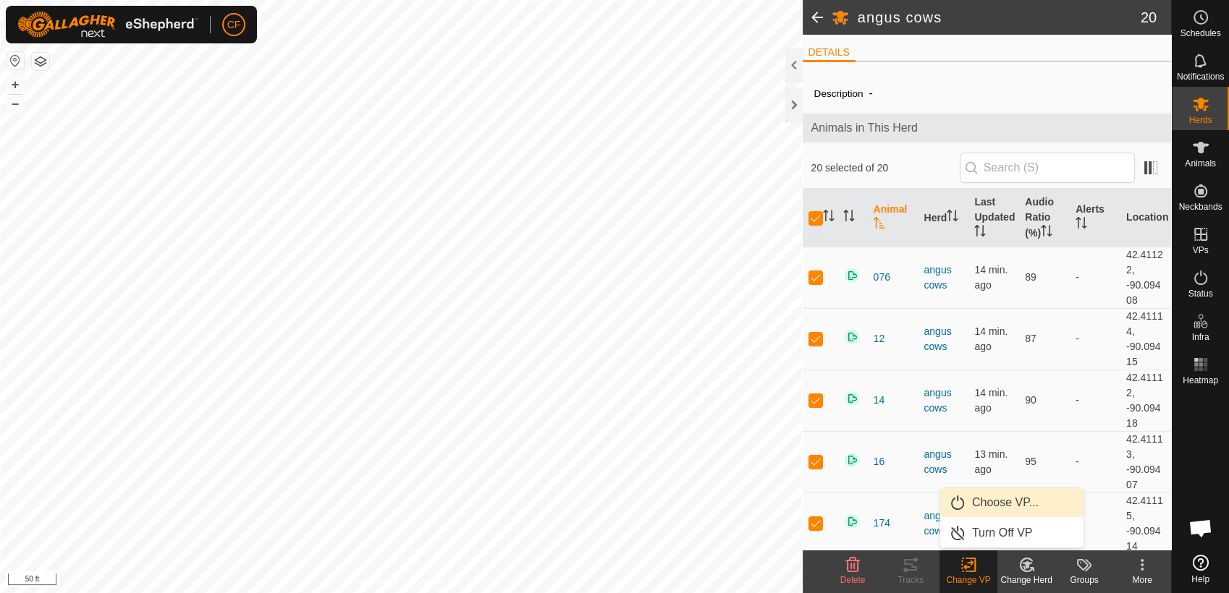
click at [987, 501] on link "Choose VP..." at bounding box center [1011, 502] width 143 height 29
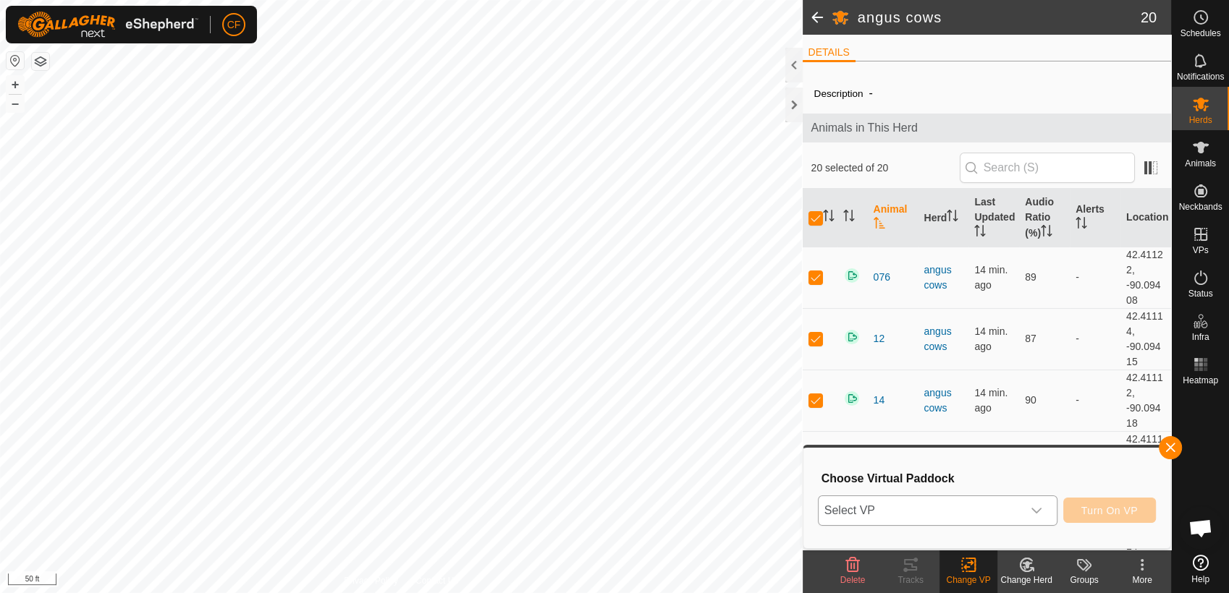
click at [1041, 509] on icon "dropdown trigger" at bounding box center [1036, 511] width 12 height 12
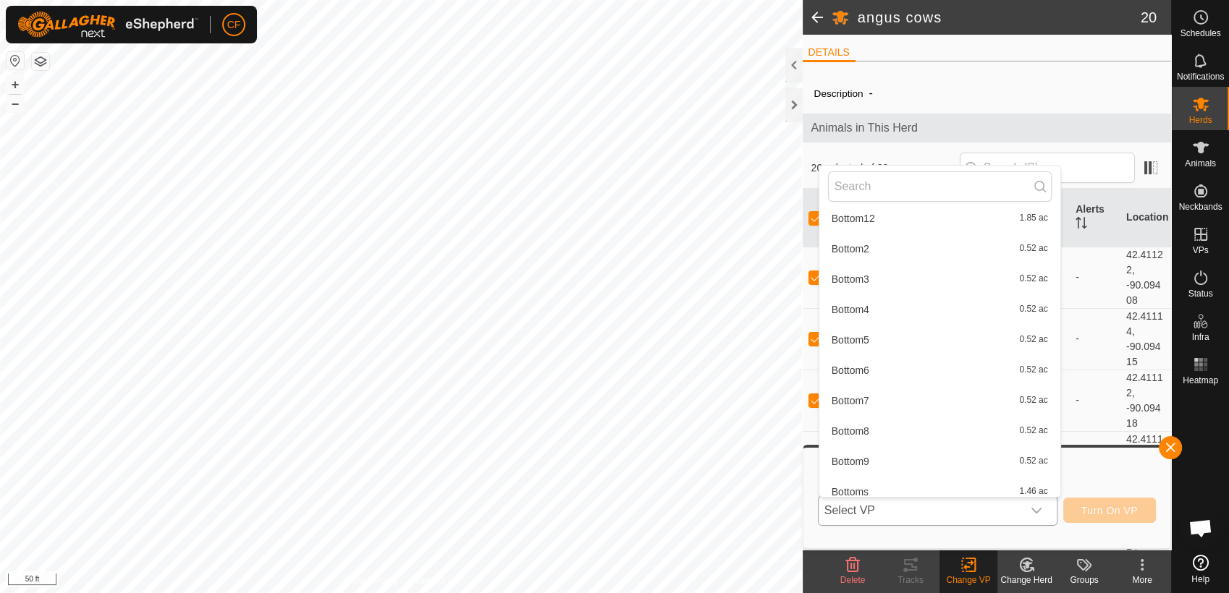
scroll to position [261, 0]
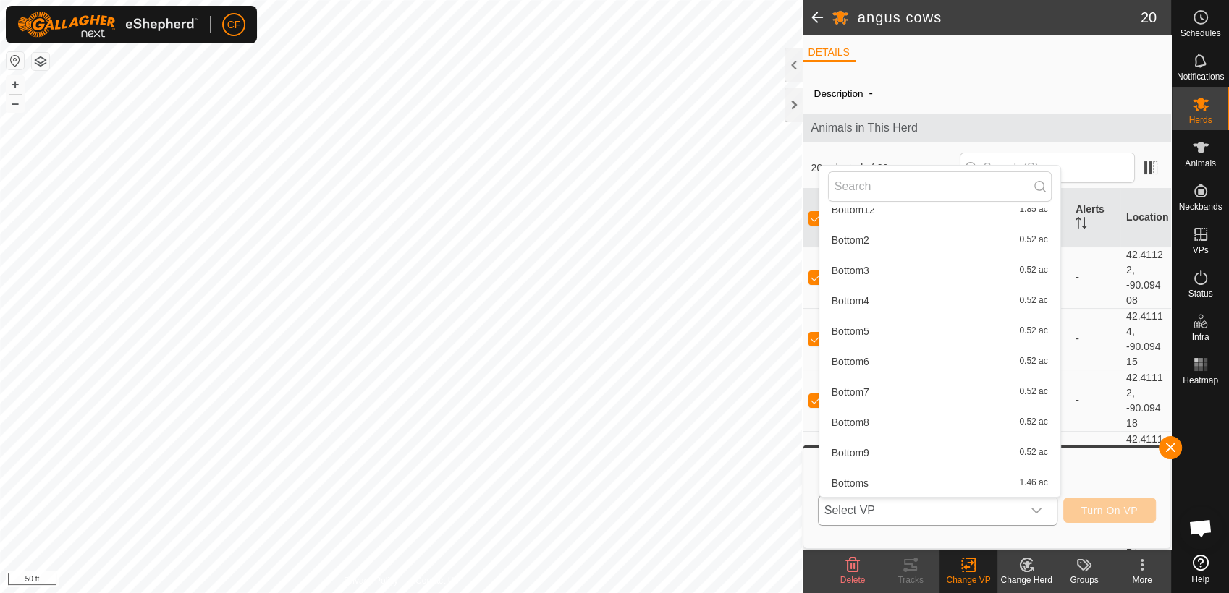
click at [875, 475] on li "Bottoms 1.46 ac" at bounding box center [939, 483] width 241 height 29
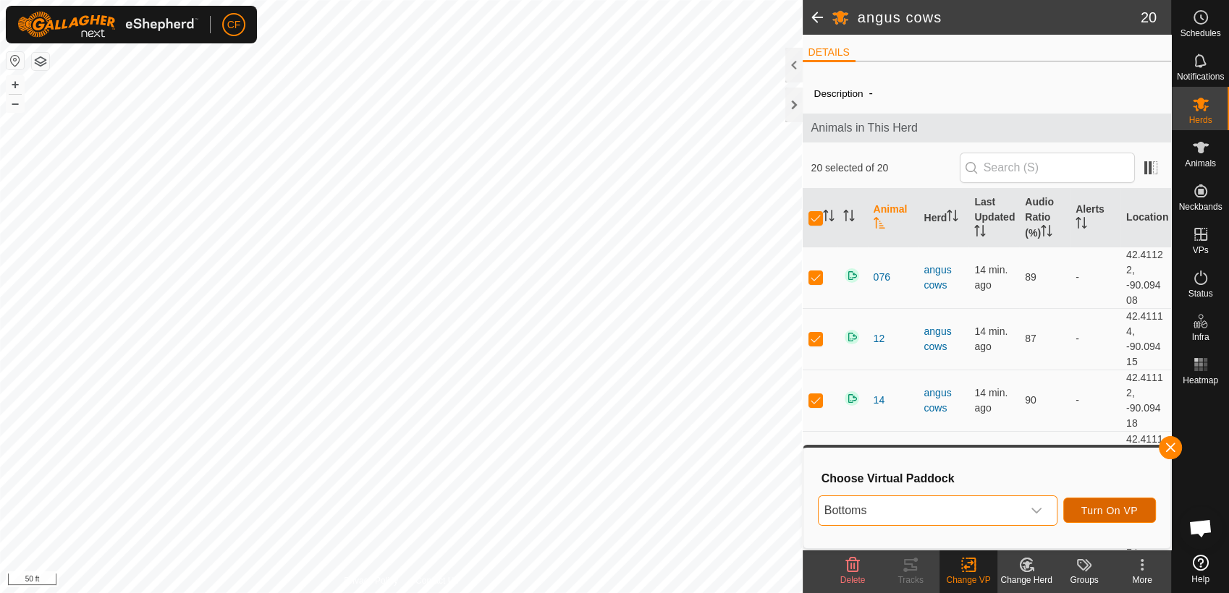
click at [1129, 505] on span "Turn On VP" at bounding box center [1109, 511] width 56 height 12
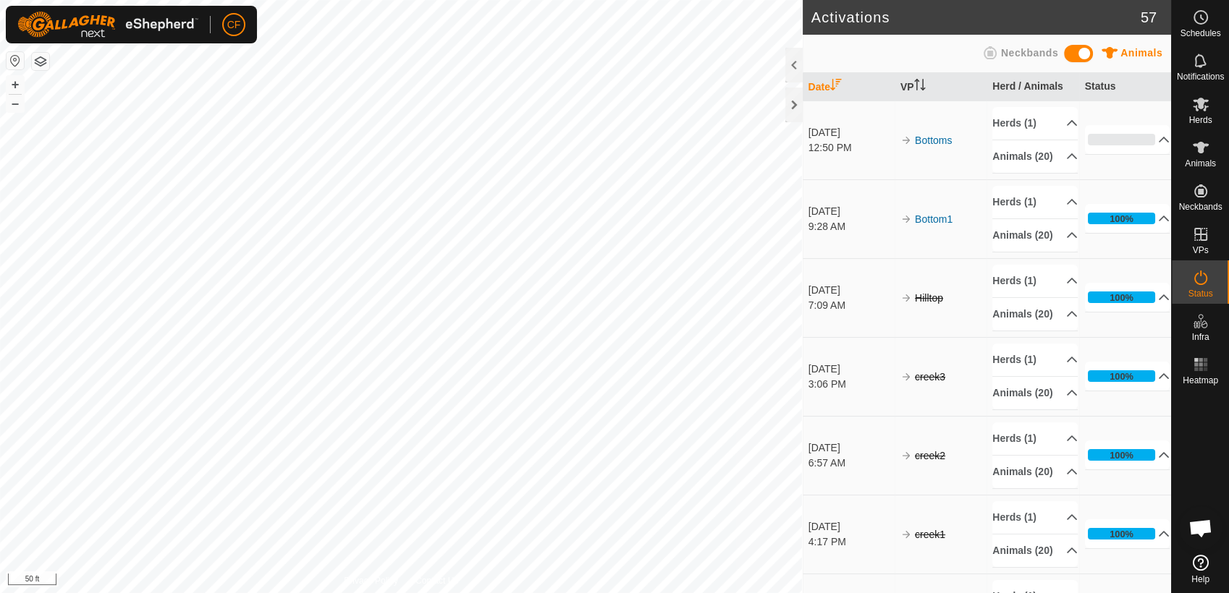
click at [858, 92] on div "Activations 57 Animals Neckbands Date VP Herd / Animals Status [DATE] 12:50 PM …" at bounding box center [585, 296] width 1171 height 593
click at [837, 79] on div "Activations 57 Animals Neckbands Date VP Herd / Animals Status [DATE] 12:50 PM …" at bounding box center [585, 296] width 1171 height 593
